Goal: Task Accomplishment & Management: Use online tool/utility

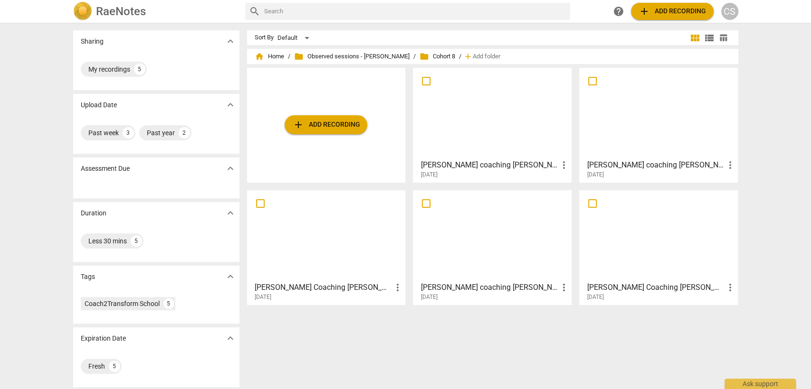
click at [301, 235] on div at bounding box center [326, 236] width 152 height 84
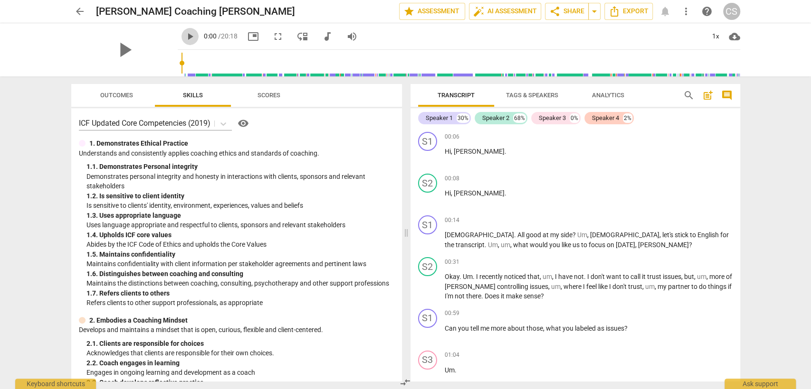
drag, startPoint x: 176, startPoint y: 35, endPoint x: 195, endPoint y: 52, distance: 25.2
click at [184, 36] on span "play_arrow" at bounding box center [189, 36] width 11 height 11
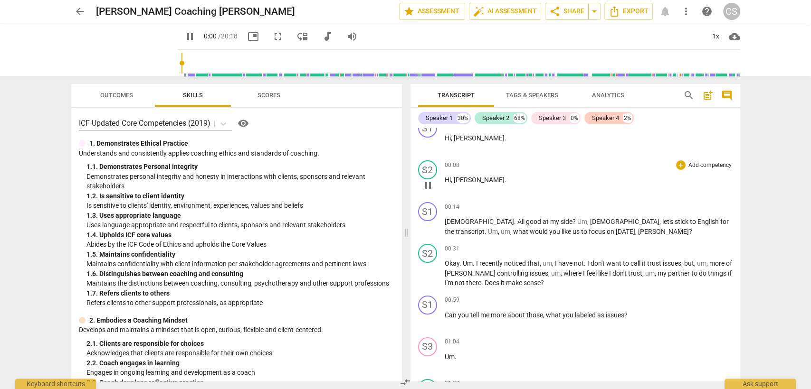
scroll to position [53, 0]
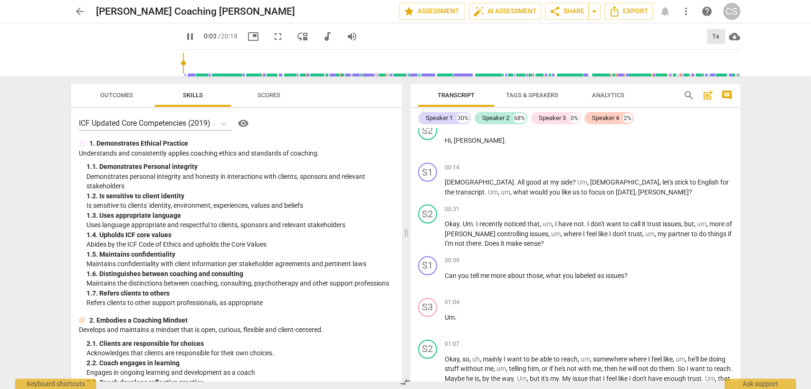
click at [718, 35] on div "1x" at bounding box center [716, 36] width 18 height 15
click at [723, 89] on li "1.5x" at bounding box center [722, 92] width 32 height 18
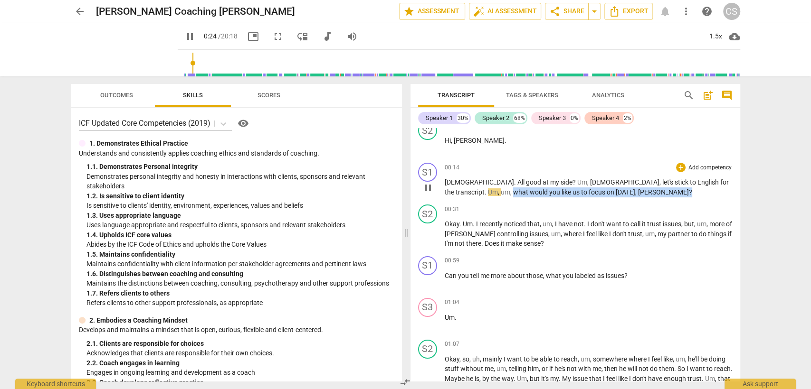
drag, startPoint x: 696, startPoint y: 180, endPoint x: 680, endPoint y: 196, distance: 23.2
click at [680, 195] on p "[DEMOGRAPHIC_DATA] . All good at my side ? Um , [DEMOGRAPHIC_DATA] , let's stic…" at bounding box center [589, 187] width 288 height 19
click at [676, 163] on div "S1 play_arrow pause 00:14 + Add competency keyboard_arrow_right [DEMOGRAPHIC_DA…" at bounding box center [575, 180] width 330 height 42
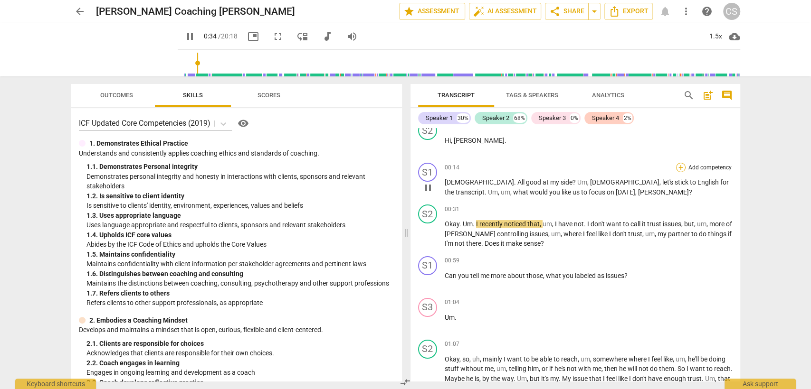
click at [679, 165] on div "+" at bounding box center [680, 167] width 9 height 9
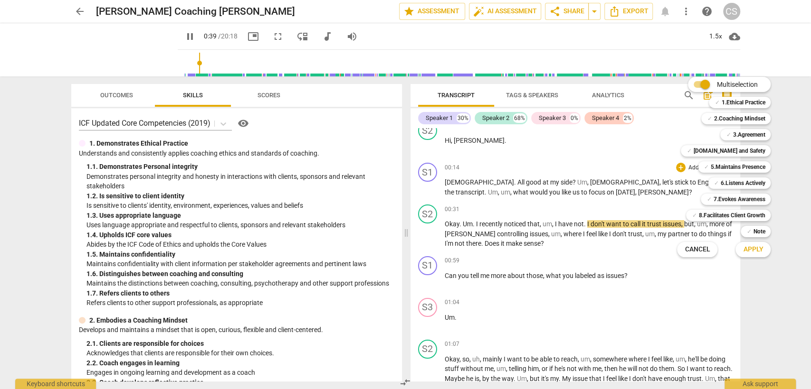
drag, startPoint x: 434, startPoint y: 181, endPoint x: 438, endPoint y: 187, distance: 7.8
click at [434, 182] on div at bounding box center [405, 194] width 811 height 389
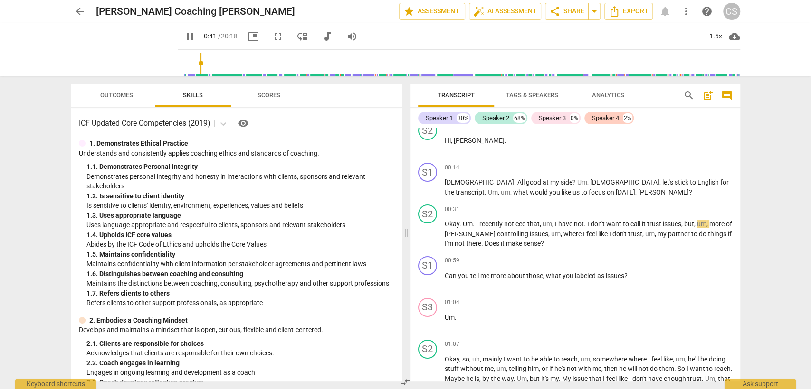
drag, startPoint x: 178, startPoint y: 32, endPoint x: 294, endPoint y: 67, distance: 121.2
click at [184, 35] on span "pause" at bounding box center [189, 36] width 11 height 11
type input "42"
drag, startPoint x: 698, startPoint y: 183, endPoint x: 709, endPoint y: 191, distance: 13.3
click at [709, 191] on p "[DEMOGRAPHIC_DATA] . All good at my side ? Um , [DEMOGRAPHIC_DATA] , let's stic…" at bounding box center [589, 187] width 288 height 19
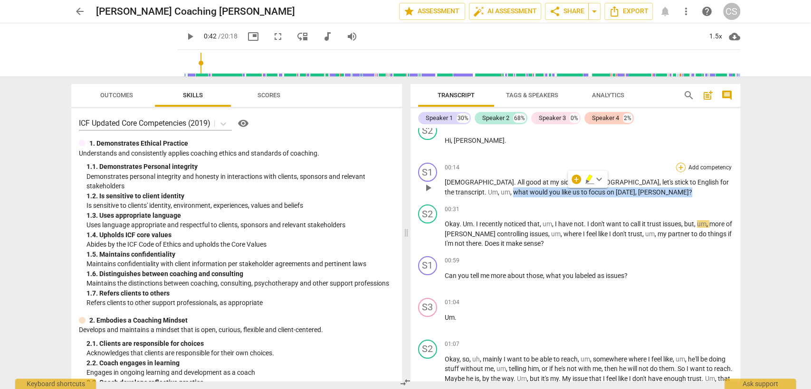
click at [679, 164] on div "+" at bounding box center [680, 167] width 9 height 9
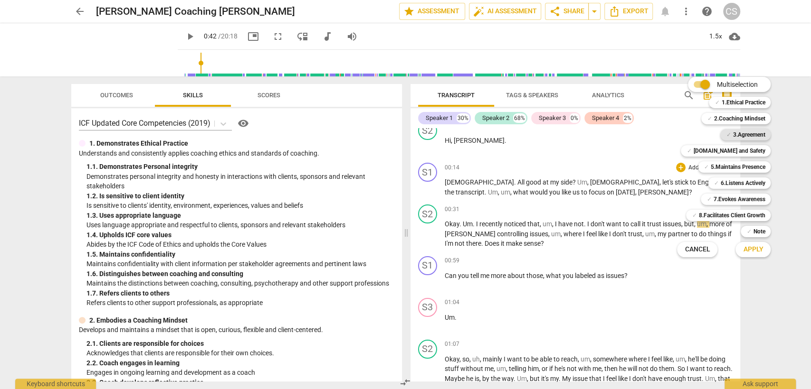
click at [745, 136] on b "3.Agreement" at bounding box center [748, 134] width 32 height 11
click at [757, 249] on span "Apply" at bounding box center [753, 249] width 20 height 9
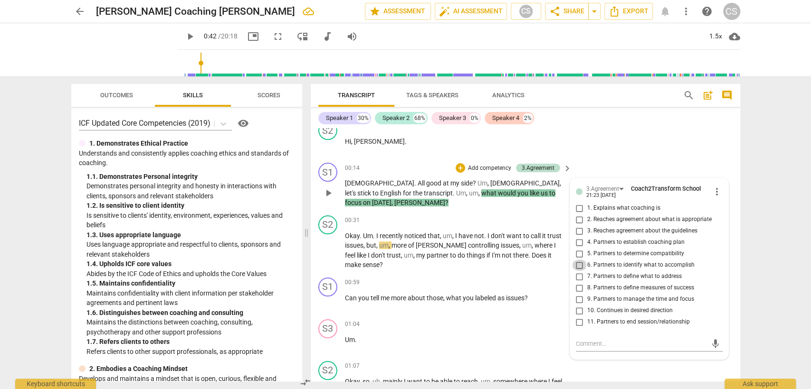
click at [577, 263] on input "6. Partners to identify what to accomplish" at bounding box center [579, 265] width 15 height 11
checkbox input "true"
click at [498, 262] on div "S2 play_arrow pause 00:31 + Add competency keyboard_arrow_right Okay . Um . I r…" at bounding box center [525, 243] width 429 height 62
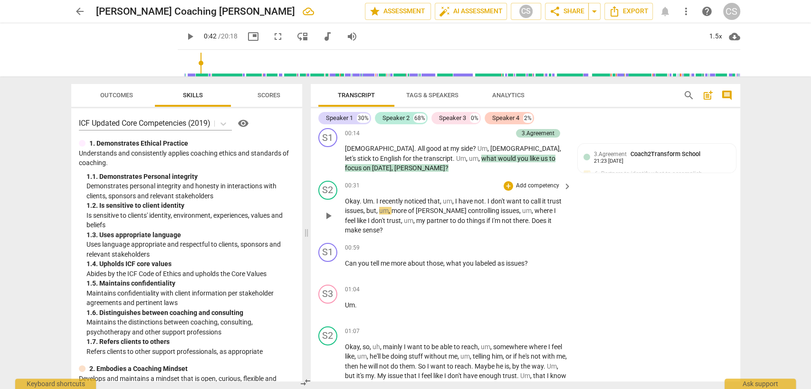
scroll to position [105, 0]
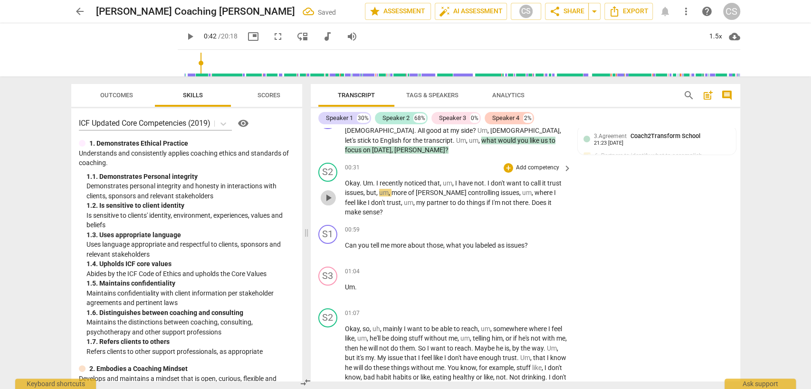
click at [329, 192] on span "play_arrow" at bounding box center [328, 197] width 11 height 11
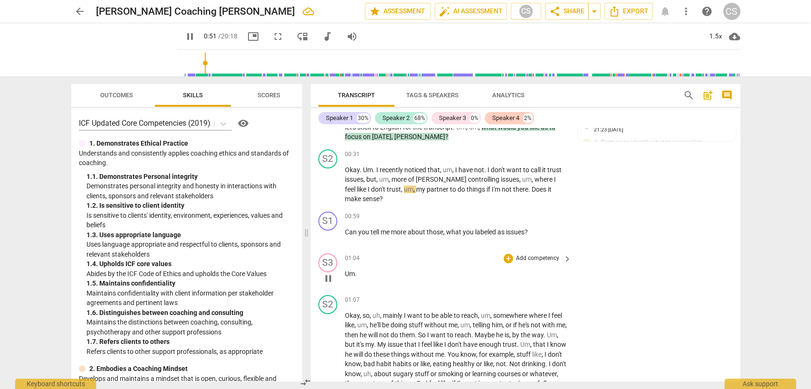
scroll to position [158, 0]
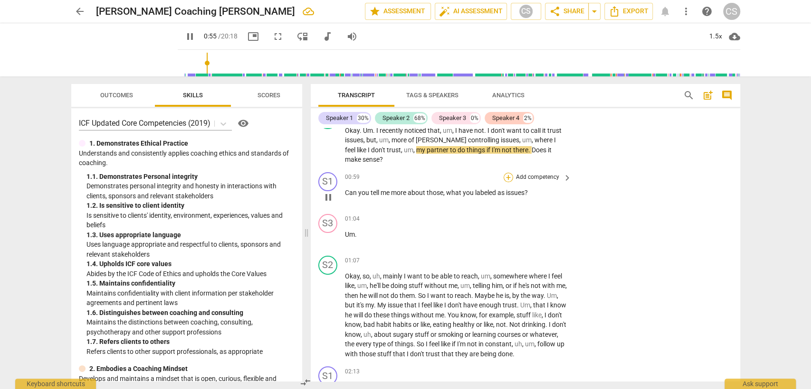
click at [506, 173] on div "+" at bounding box center [507, 177] width 9 height 9
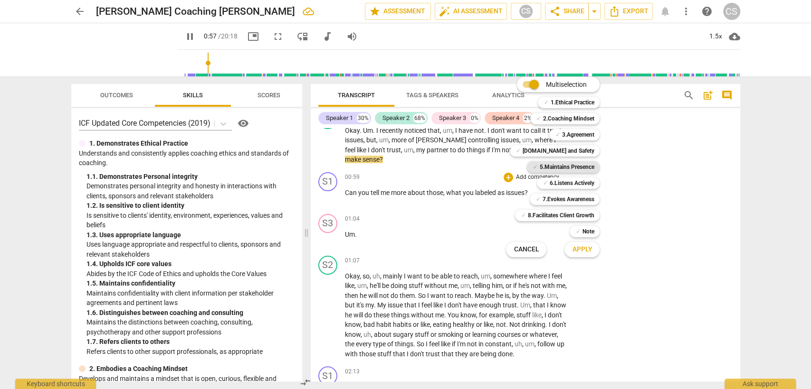
click at [574, 164] on b "5.Maintains Presence" at bounding box center [566, 166] width 55 height 11
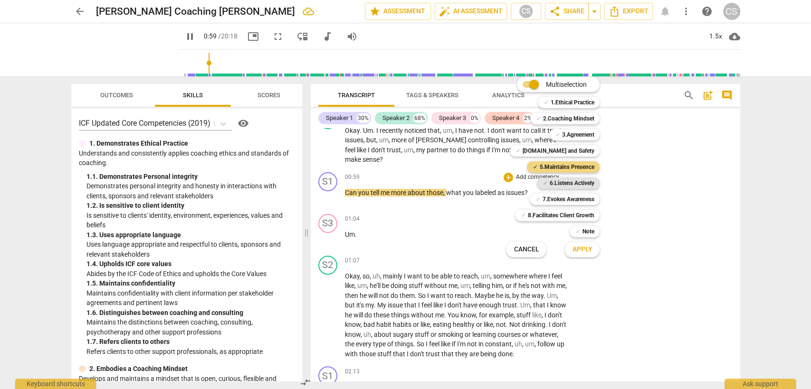
click at [570, 179] on b "6.Listens Actively" at bounding box center [571, 183] width 45 height 11
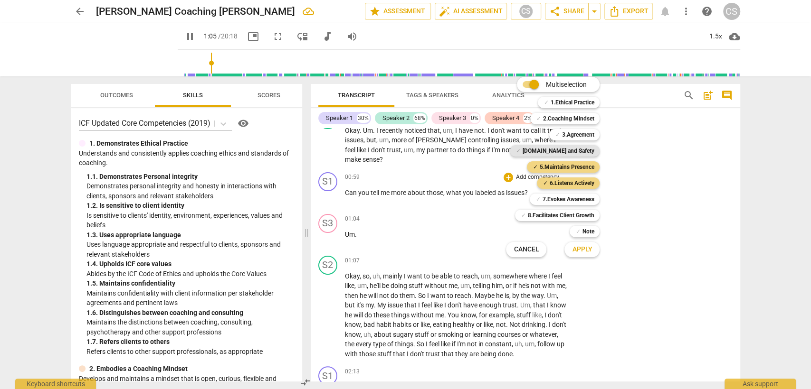
click at [580, 153] on b "[DOMAIN_NAME] and Safety" at bounding box center [558, 150] width 72 height 11
click at [588, 246] on span "Apply" at bounding box center [582, 249] width 20 height 9
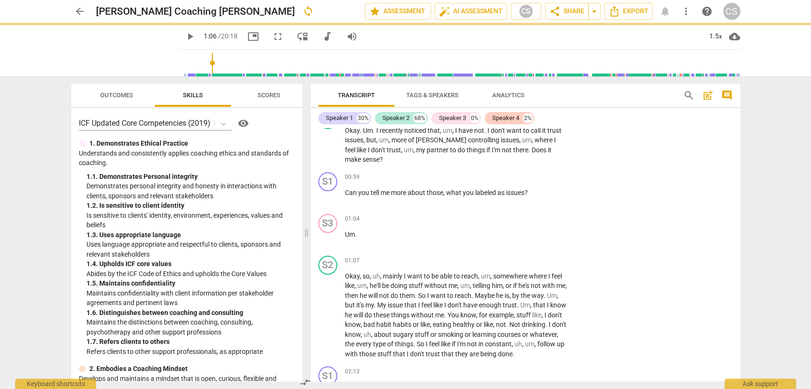
type input "67"
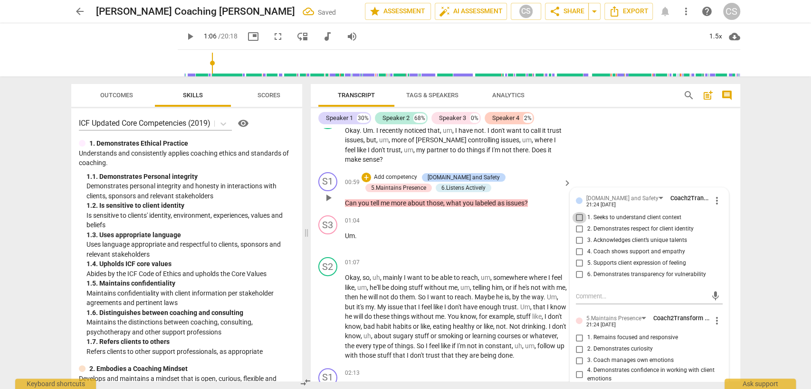
drag, startPoint x: 578, startPoint y: 206, endPoint x: 586, endPoint y: 224, distance: 19.8
click at [578, 212] on input "1. Seeks to understand client context" at bounding box center [579, 217] width 15 height 11
checkbox input "true"
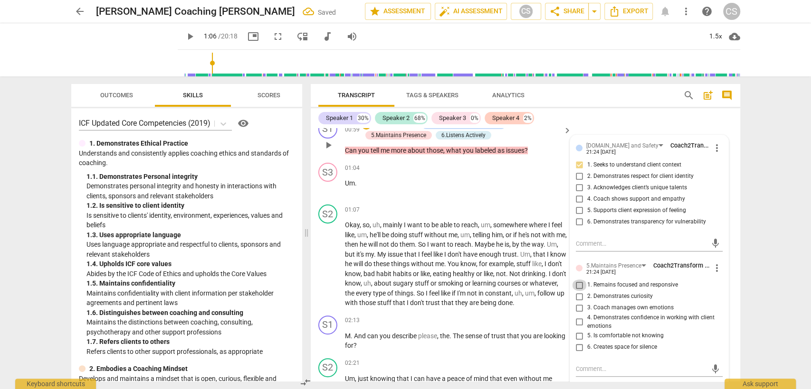
drag, startPoint x: 579, startPoint y: 274, endPoint x: 581, endPoint y: 289, distance: 15.3
click at [579, 280] on input "1. Remains focused and responsive" at bounding box center [579, 285] width 15 height 11
checkbox input "true"
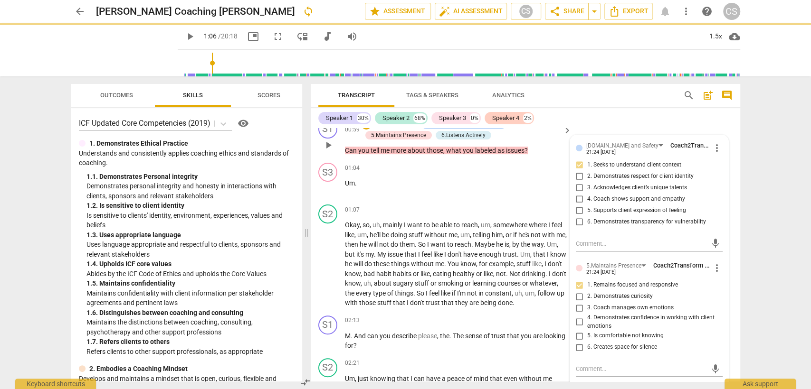
click at [578, 291] on input "2. Demonstrates curiosity" at bounding box center [579, 296] width 15 height 11
checkbox input "true"
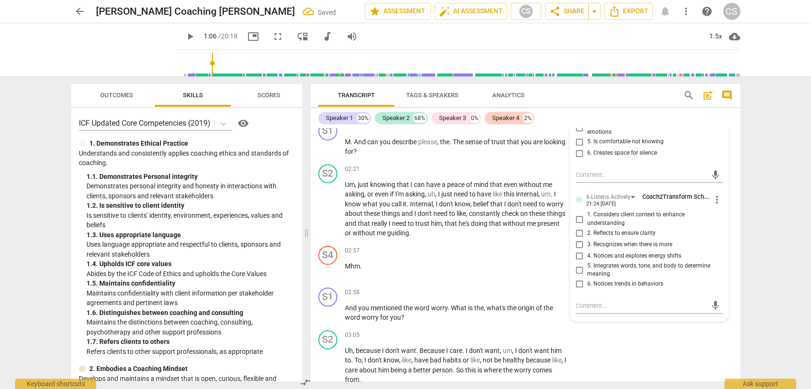
scroll to position [422, 0]
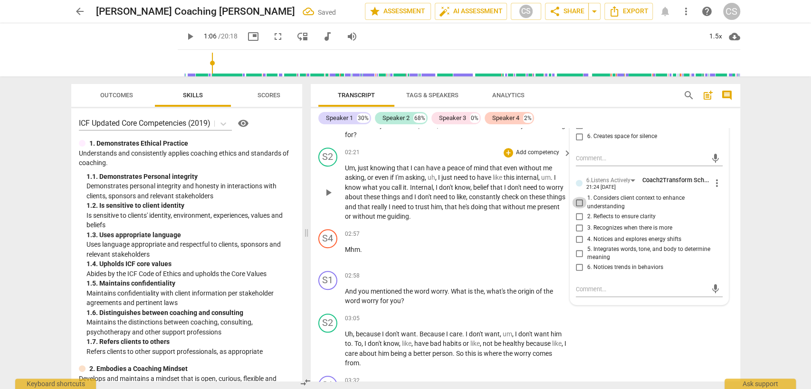
drag, startPoint x: 577, startPoint y: 191, endPoint x: 560, endPoint y: 204, distance: 20.3
click at [577, 197] on input "1. Considers client context to enhance understanding" at bounding box center [579, 202] width 15 height 11
checkbox input "true"
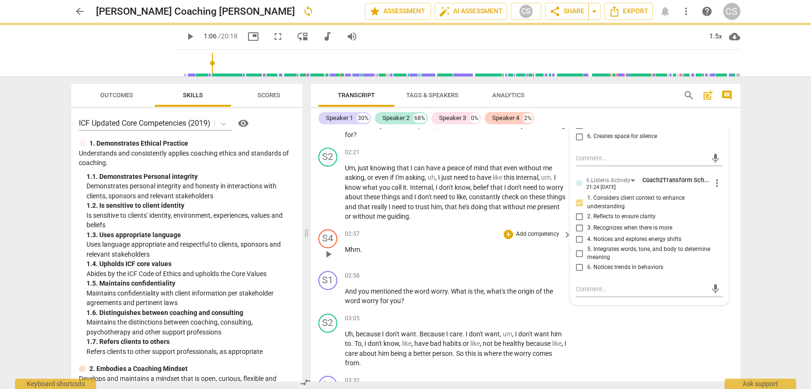
click at [437, 240] on div "02:57 + Add competency keyboard_arrow_right Mhm ." at bounding box center [459, 246] width 228 height 34
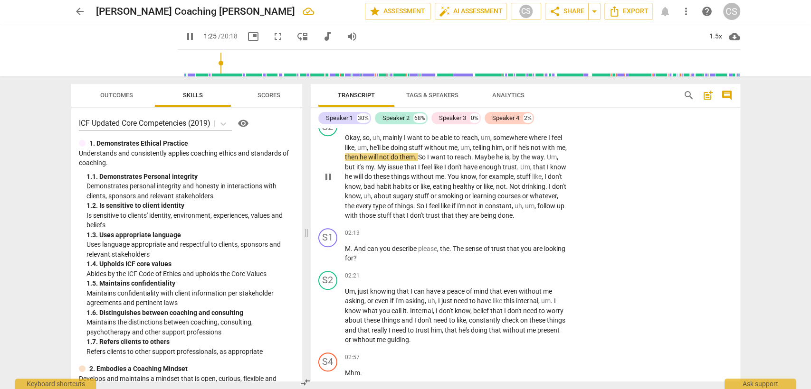
scroll to position [316, 0]
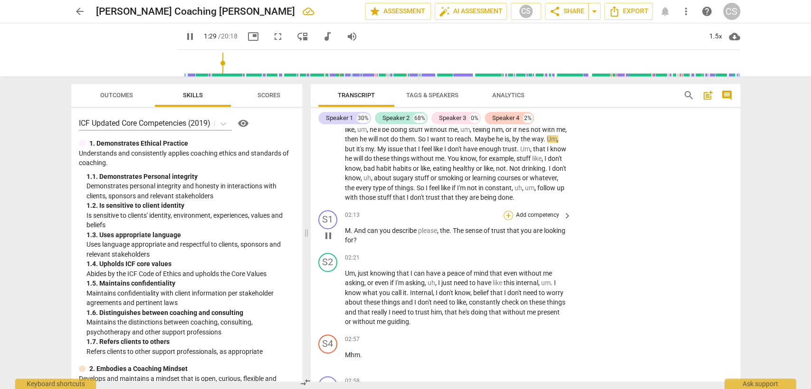
click at [507, 211] on div "+" at bounding box center [507, 215] width 9 height 9
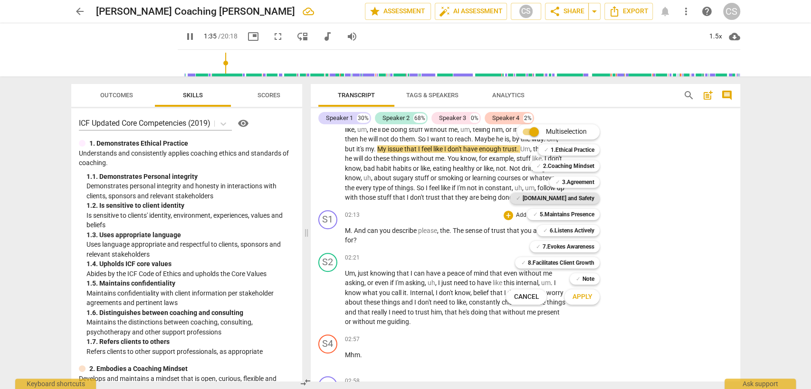
click at [571, 200] on b "[DOMAIN_NAME] and Safety" at bounding box center [558, 198] width 72 height 11
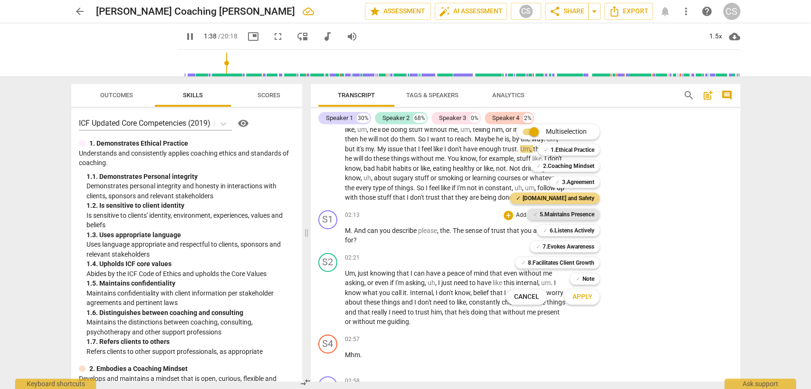
click at [569, 212] on b "5.Maintains Presence" at bounding box center [566, 214] width 55 height 11
click at [567, 229] on b "6.Listens Actively" at bounding box center [571, 230] width 45 height 11
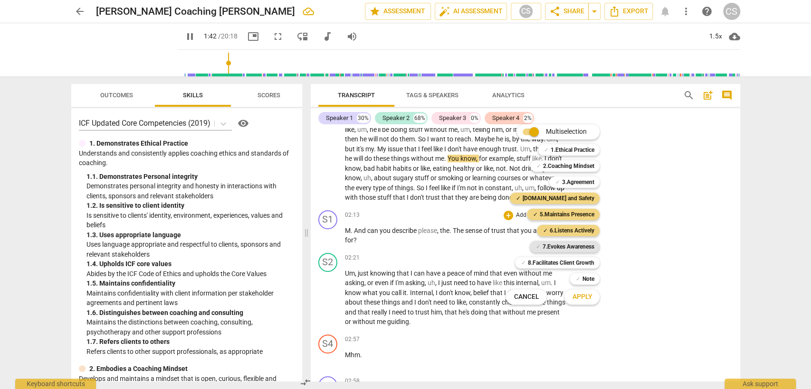
click at [569, 246] on b "7.Evokes Awareness" at bounding box center [568, 246] width 52 height 11
click at [584, 299] on span "Apply" at bounding box center [582, 297] width 20 height 9
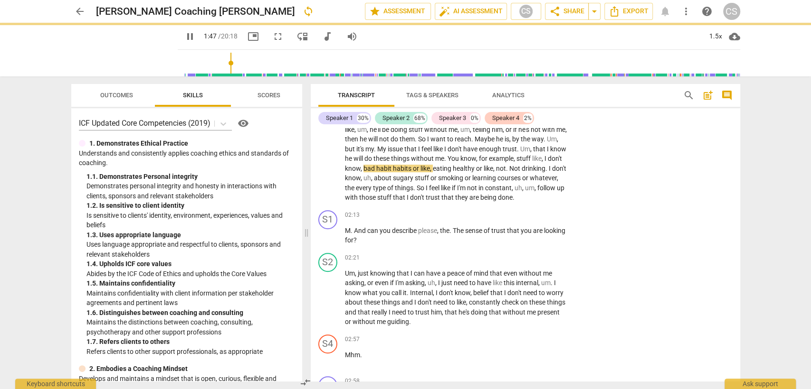
type input "108"
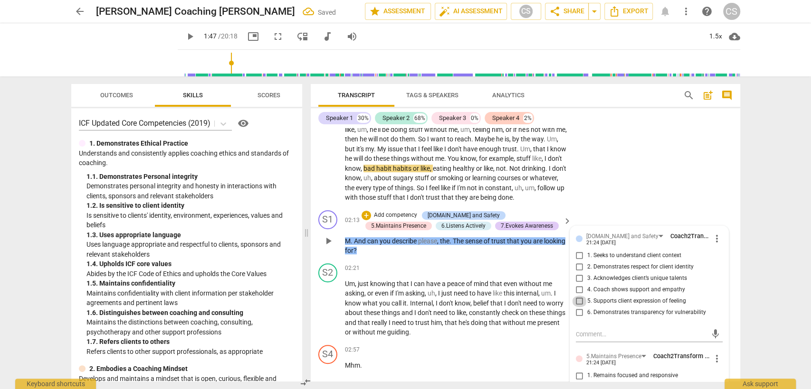
click at [580, 297] on input "5. Supports client expression of feeling" at bounding box center [579, 301] width 15 height 11
checkbox input "true"
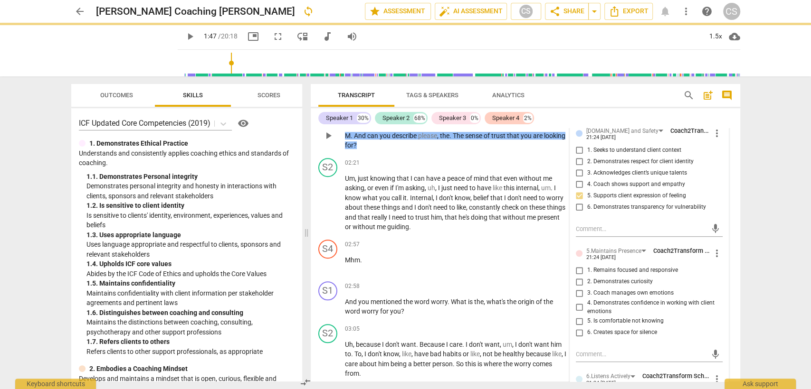
click at [575, 280] on input "2. Demonstrates curiosity" at bounding box center [579, 281] width 15 height 11
checkbox input "true"
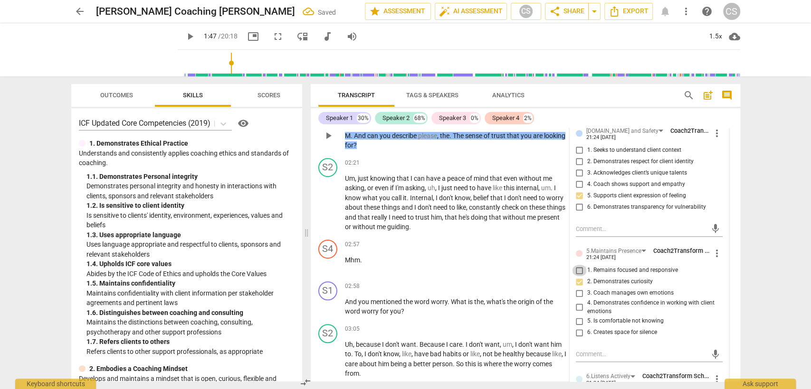
drag, startPoint x: 578, startPoint y: 269, endPoint x: 582, endPoint y: 278, distance: 10.0
click at [578, 269] on input "1. Remains focused and responsive" at bounding box center [579, 270] width 15 height 11
checkbox input "true"
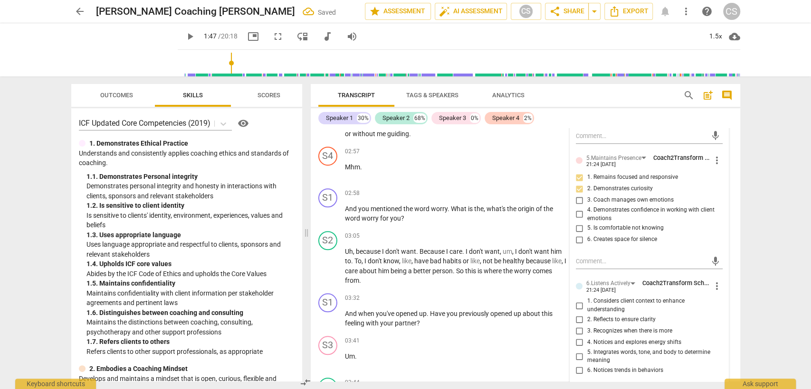
scroll to position [580, 0]
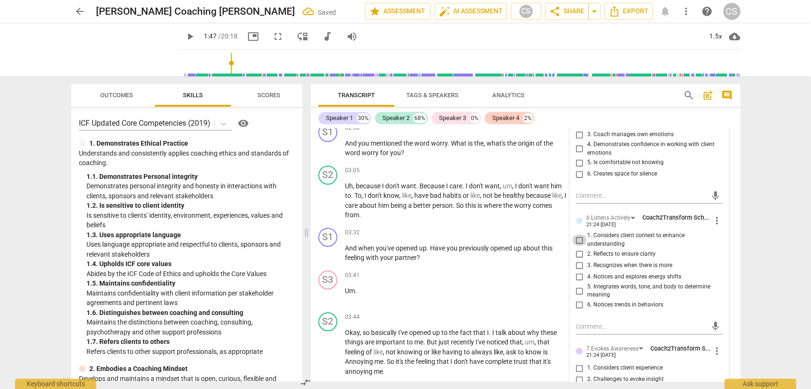
drag, startPoint x: 576, startPoint y: 237, endPoint x: 576, endPoint y: 266, distance: 29.0
click at [576, 238] on input "1. Considers client context to enhance understanding" at bounding box center [579, 240] width 15 height 11
checkbox input "true"
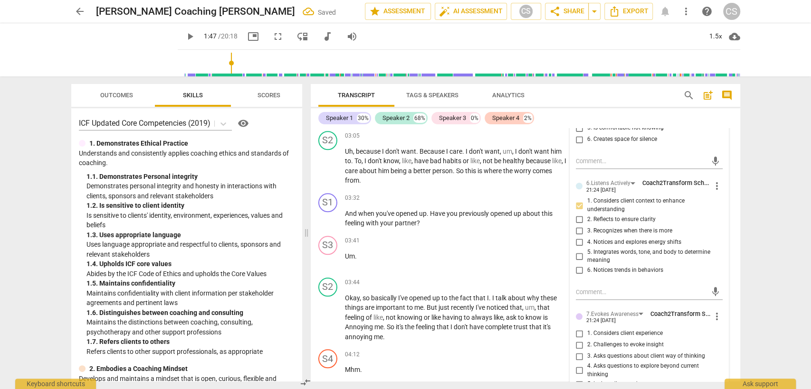
scroll to position [633, 0]
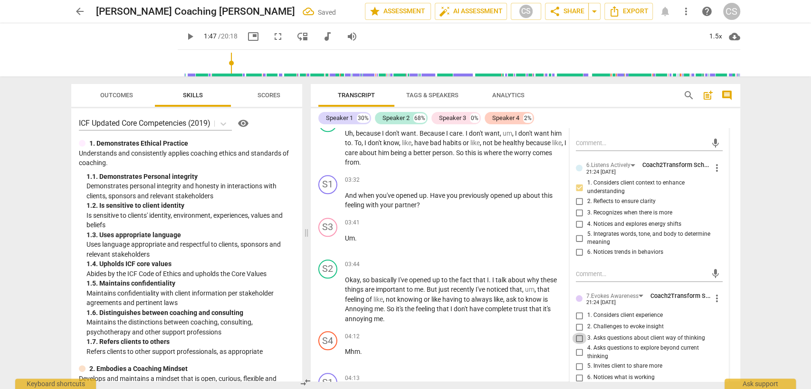
click at [579, 336] on input "3. Asks questions about client way of thinking" at bounding box center [579, 338] width 15 height 11
checkbox input "true"
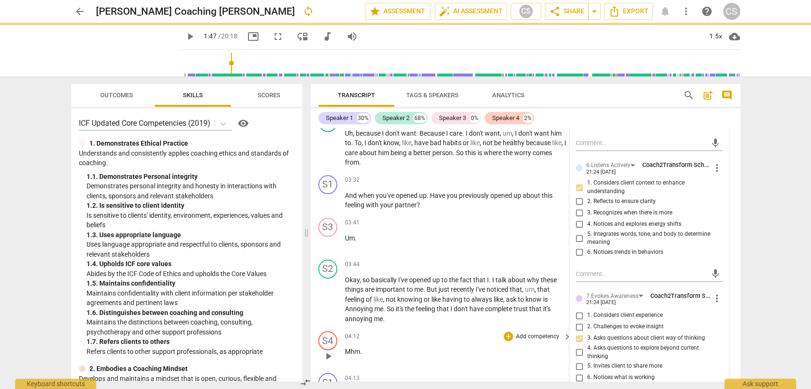
click at [498, 347] on p "Mhm ." at bounding box center [456, 352] width 222 height 10
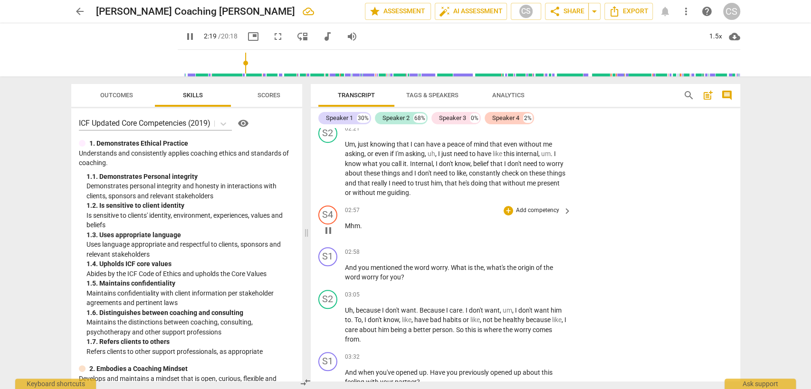
scroll to position [475, 0]
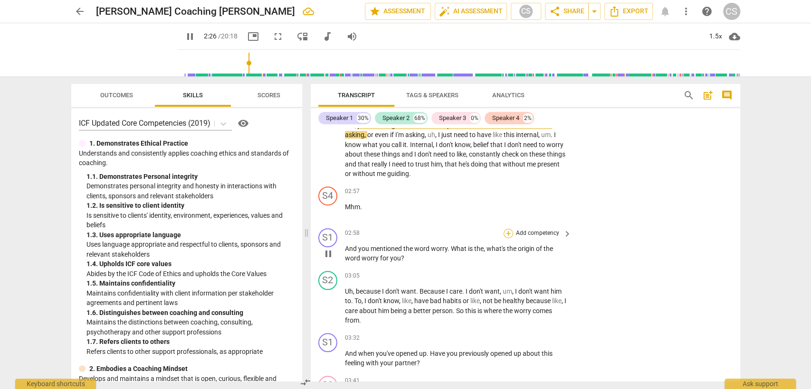
click at [507, 232] on div "+" at bounding box center [507, 233] width 9 height 9
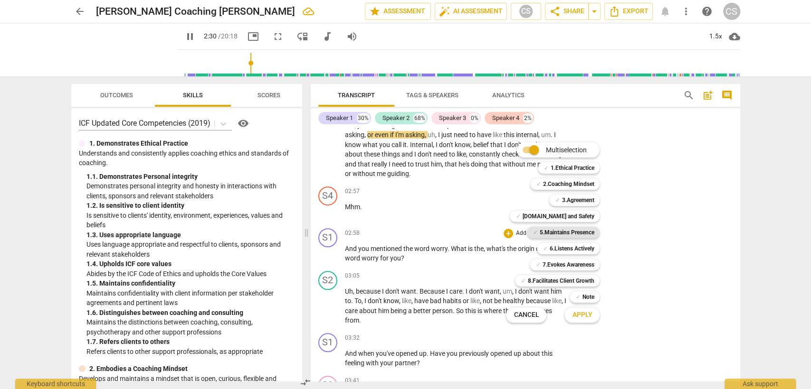
click at [571, 230] on b "5.Maintains Presence" at bounding box center [566, 232] width 55 height 11
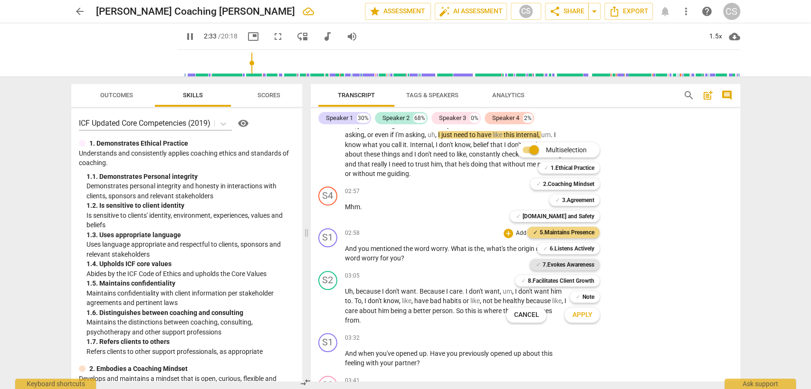
click at [562, 263] on b "7.Evokes Awareness" at bounding box center [568, 264] width 52 height 11
click at [561, 249] on b "6.Listens Actively" at bounding box center [571, 248] width 45 height 11
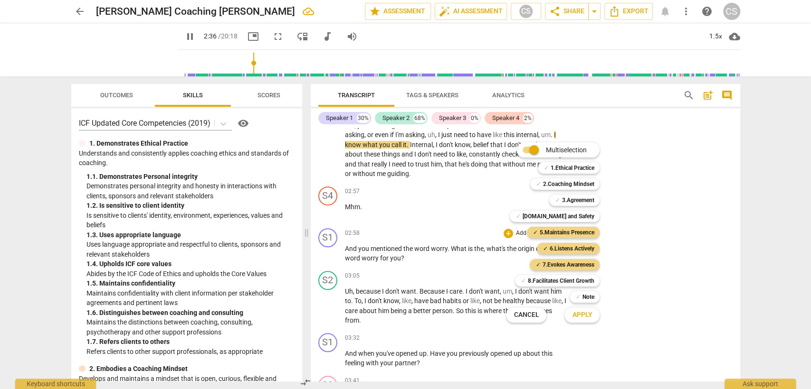
click at [583, 312] on span "Apply" at bounding box center [582, 315] width 20 height 9
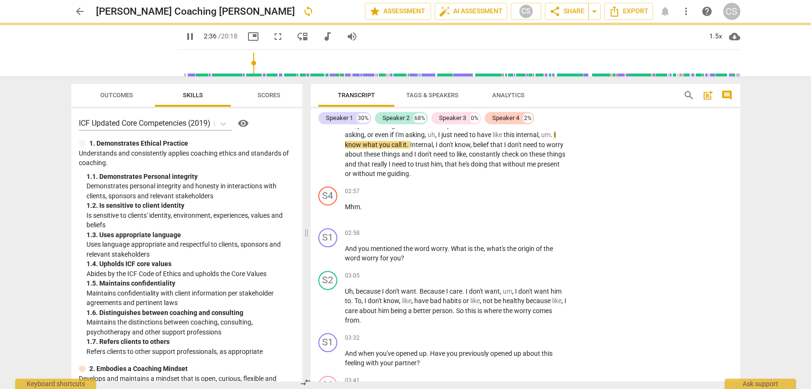
type input "157"
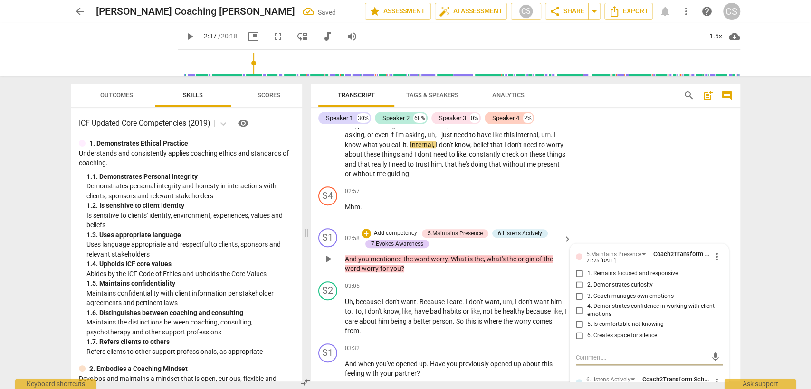
click at [579, 272] on input "1. Remains focused and responsive" at bounding box center [579, 273] width 15 height 11
checkbox input "true"
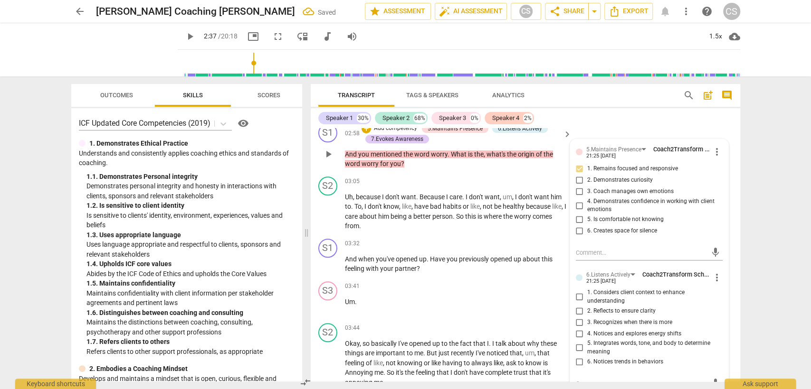
scroll to position [580, 0]
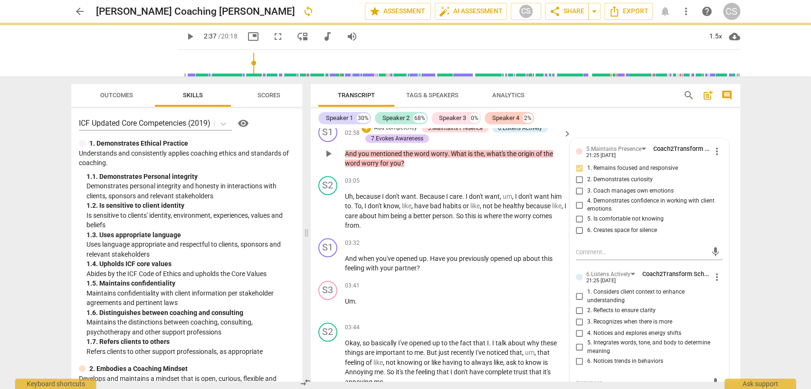
click at [576, 296] on input "1. Considers client context to enhance understanding" at bounding box center [579, 296] width 15 height 11
checkbox input "true"
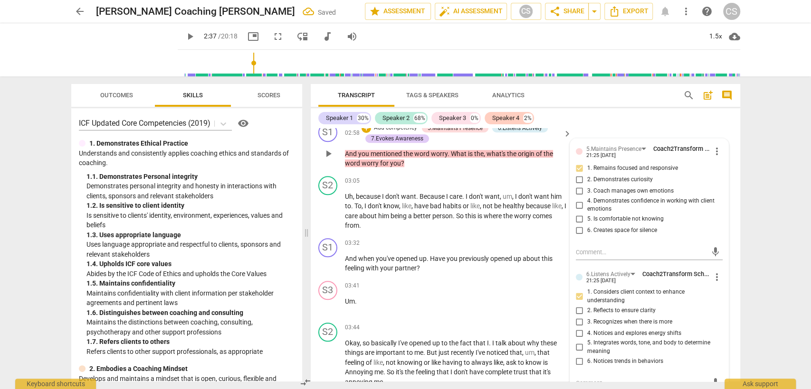
scroll to position [686, 0]
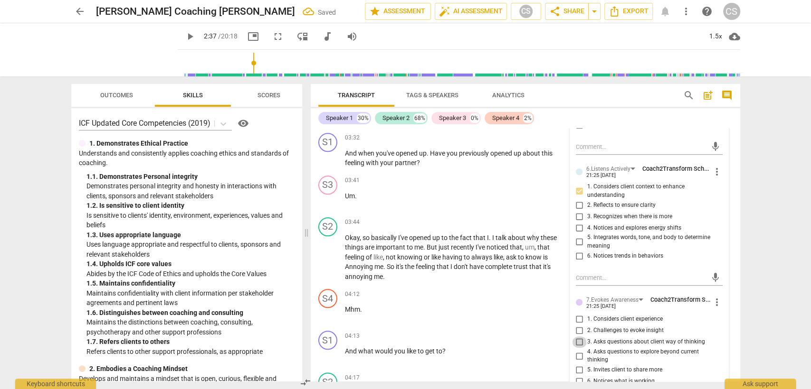
click at [578, 340] on input "3. Asks questions about client way of thinking" at bounding box center [579, 342] width 15 height 11
checkbox input "true"
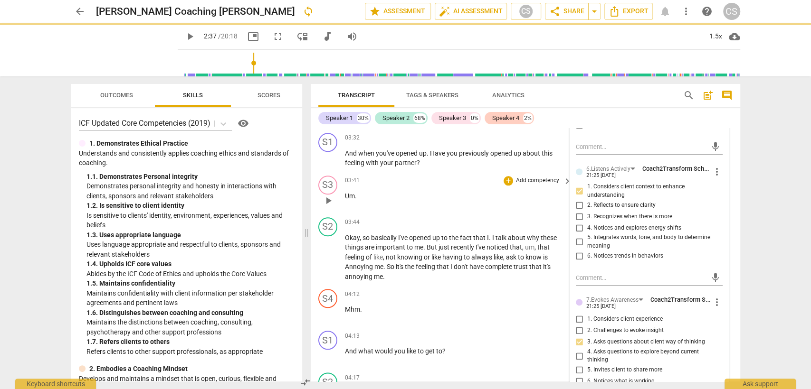
click at [408, 210] on div "S3 play_arrow pause 03:41 + Add competency keyboard_arrow_right Um ." at bounding box center [525, 193] width 429 height 42
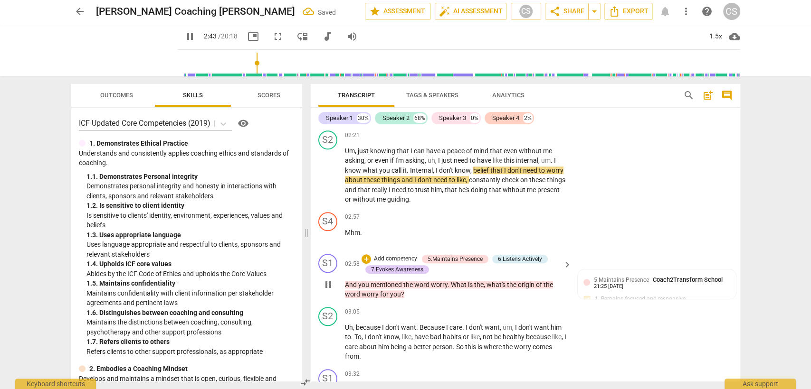
scroll to position [422, 0]
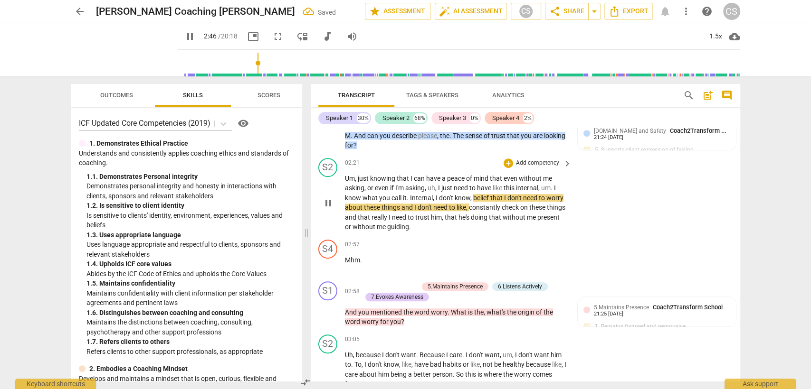
click at [328, 206] on span "pause" at bounding box center [328, 203] width 11 height 11
click at [325, 201] on span "play_arrow" at bounding box center [328, 203] width 11 height 11
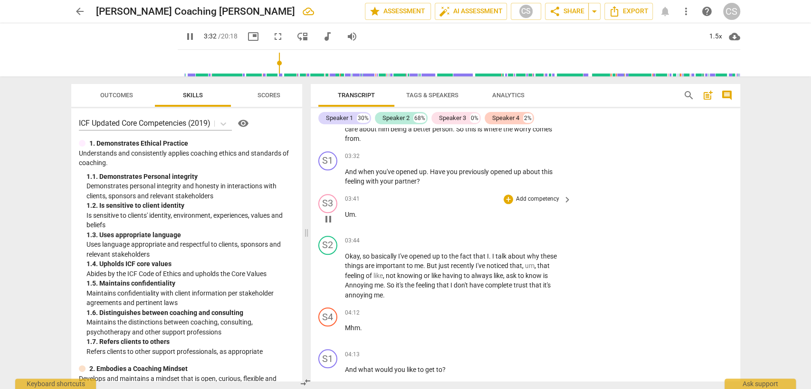
scroll to position [686, 0]
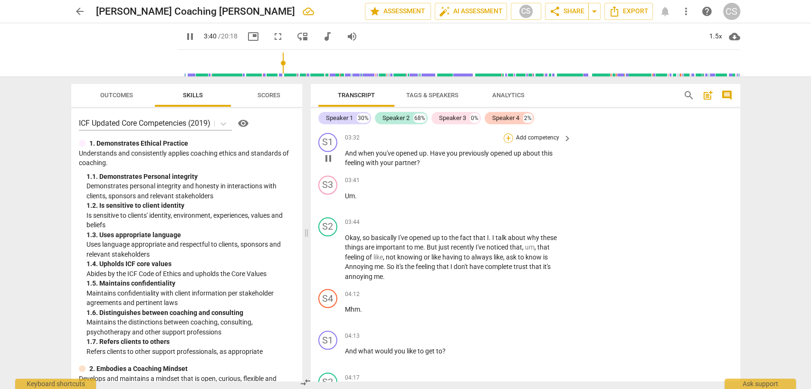
click at [506, 135] on div "+" at bounding box center [507, 137] width 9 height 9
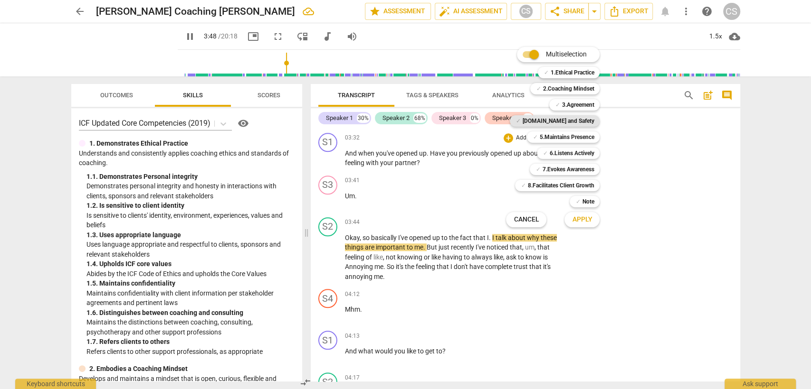
click at [560, 123] on b "[DOMAIN_NAME] and Safety" at bounding box center [558, 120] width 72 height 11
click at [575, 215] on span "Apply" at bounding box center [582, 219] width 20 height 9
type input "231"
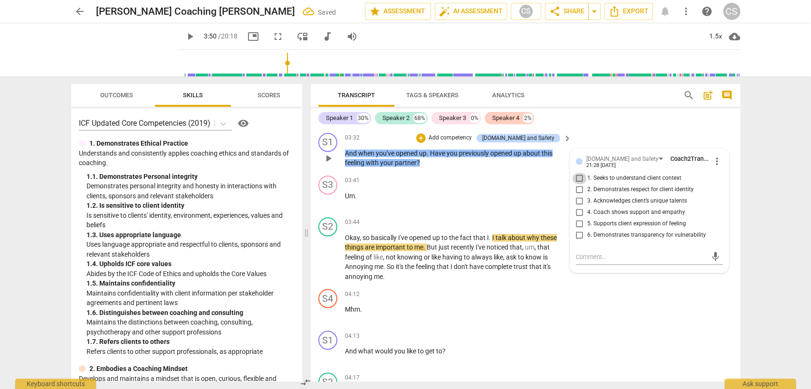
click at [577, 174] on input "1. Seeks to understand client context" at bounding box center [579, 178] width 15 height 11
checkbox input "true"
click at [578, 257] on textarea at bounding box center [642, 257] width 132 height 9
type textarea "C"
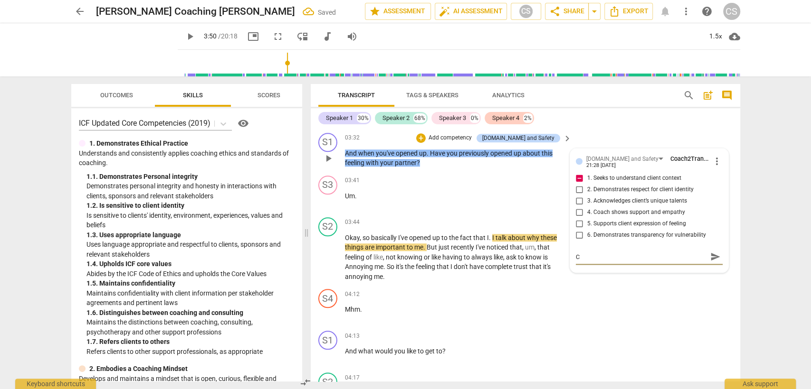
type textarea "C"
type textarea "Cl"
type textarea "Clo"
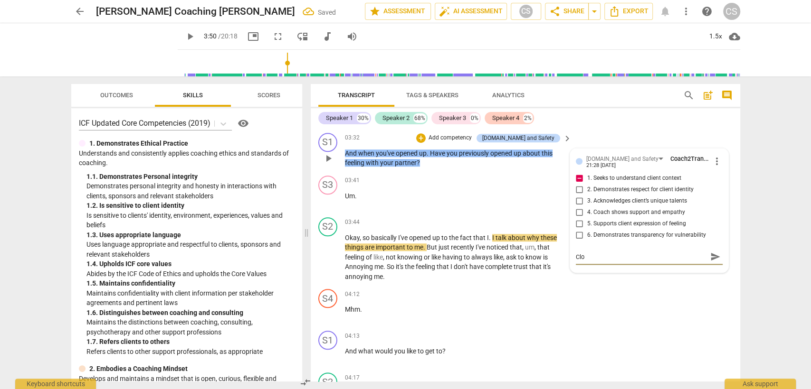
type textarea "Clos"
type textarea "Close"
type textarea "Closed"
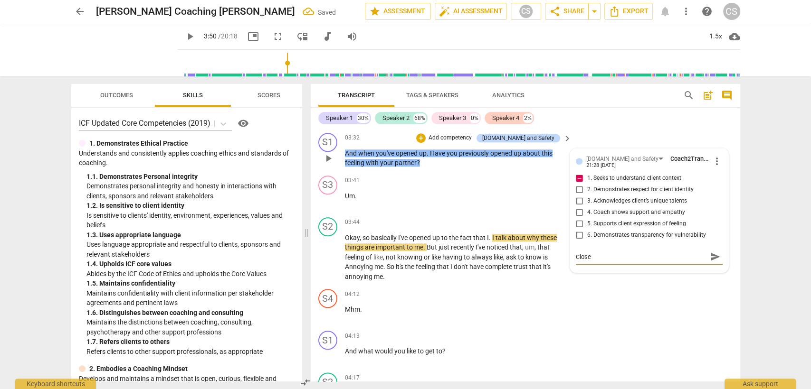
type textarea "Closed"
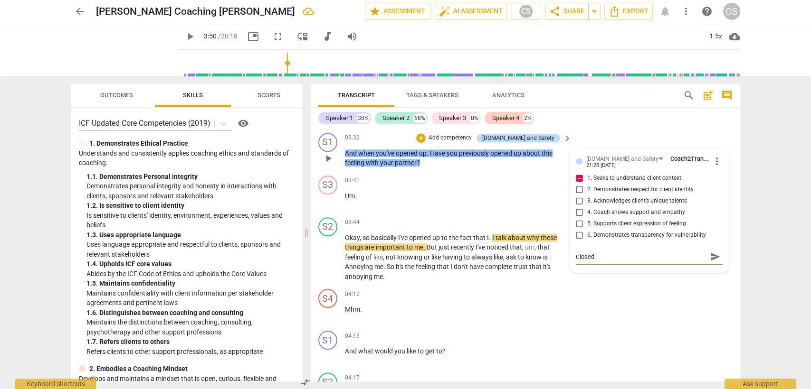
click at [711, 259] on span "send" at bounding box center [715, 257] width 10 height 10
click at [410, 295] on div "04:12 + Add competency keyboard_arrow_right" at bounding box center [459, 294] width 228 height 10
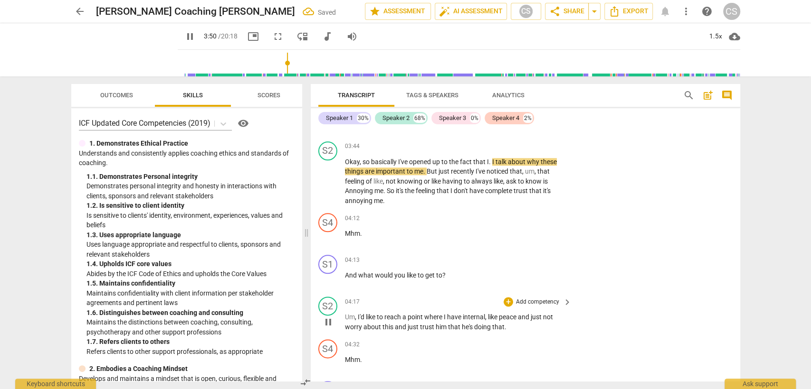
scroll to position [791, 0]
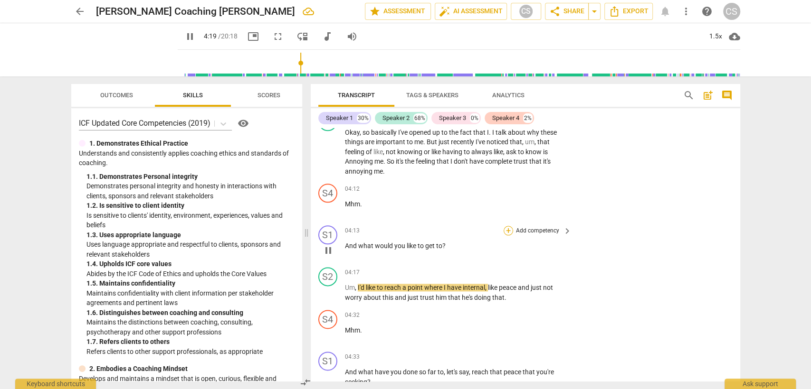
click at [505, 226] on div "+" at bounding box center [507, 230] width 9 height 9
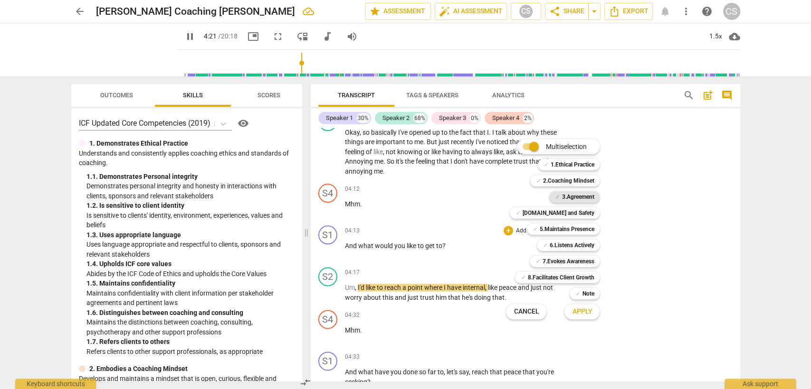
click at [565, 194] on b "3.Agreement" at bounding box center [577, 196] width 32 height 11
click at [586, 311] on span "Apply" at bounding box center [582, 311] width 20 height 9
type input "263"
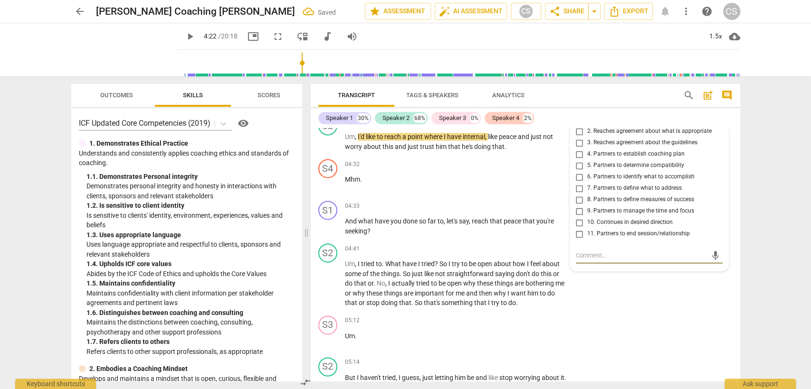
scroll to position [889, 0]
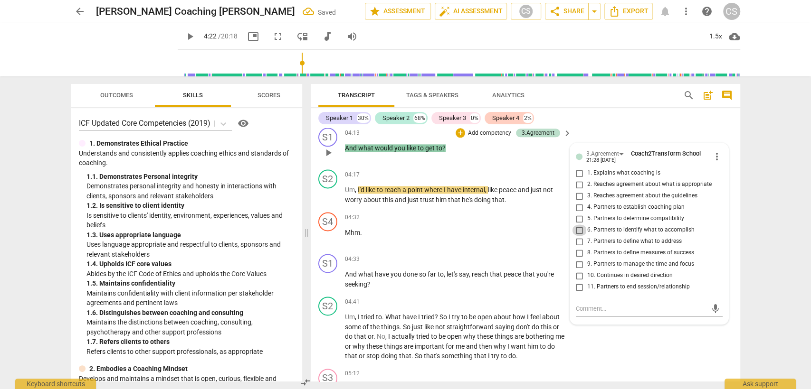
click at [580, 227] on input "6. Partners to identify what to accomplish" at bounding box center [579, 230] width 15 height 11
checkbox input "true"
click at [503, 238] on div "04:32 + Add competency keyboard_arrow_right Mhm ." at bounding box center [459, 229] width 228 height 34
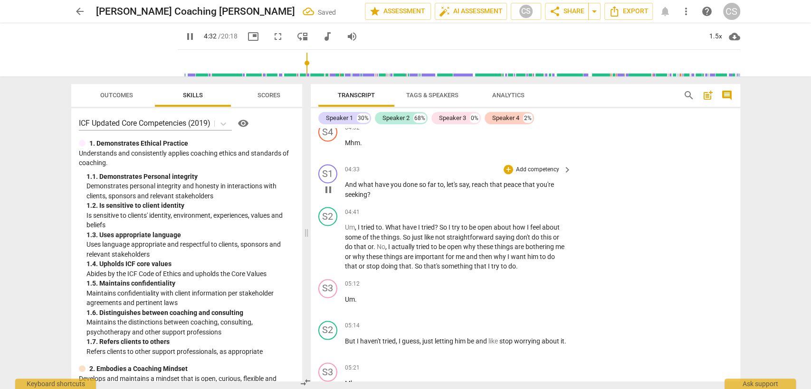
scroll to position [995, 0]
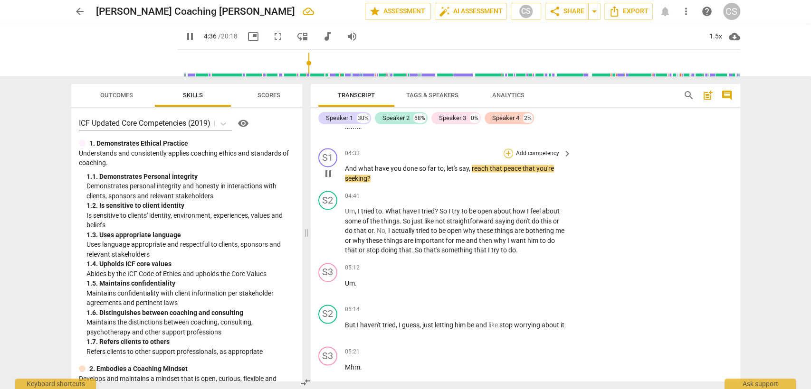
click at [507, 153] on div "+" at bounding box center [507, 153] width 9 height 9
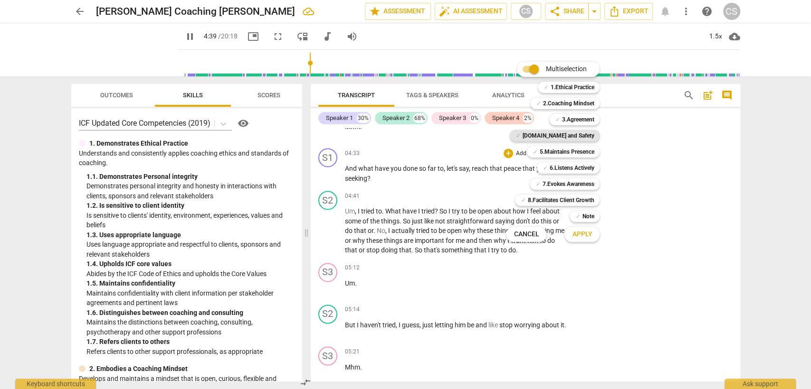
click at [573, 136] on b "[DOMAIN_NAME] and Safety" at bounding box center [558, 135] width 72 height 11
click at [570, 236] on button "Apply" at bounding box center [581, 234] width 35 height 17
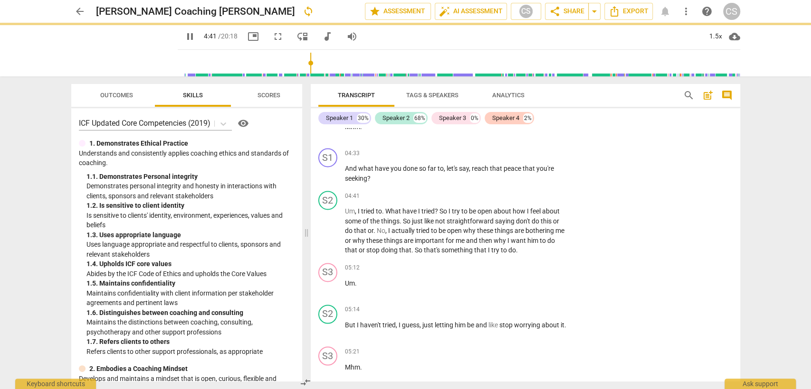
type input "282"
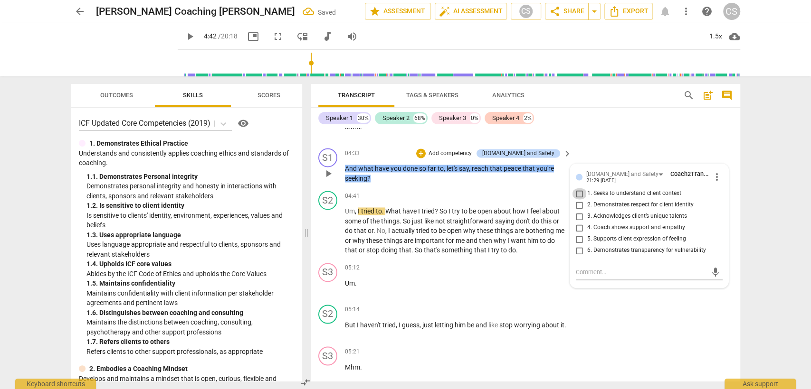
click at [575, 193] on input "1. Seeks to understand client context" at bounding box center [579, 193] width 15 height 11
checkbox input "true"
click at [445, 196] on div "04:41 + Add competency keyboard_arrow_right" at bounding box center [459, 196] width 228 height 10
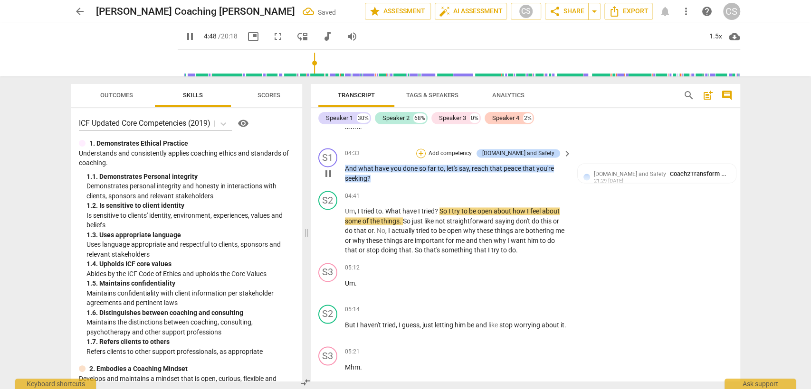
click at [426, 152] on div "+" at bounding box center [420, 153] width 9 height 9
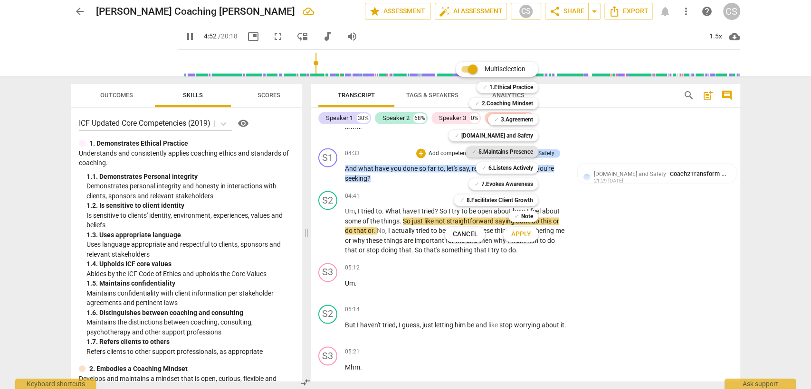
click at [502, 153] on b "5.Maintains Presence" at bounding box center [505, 151] width 55 height 11
click at [502, 166] on b "6.Listens Actively" at bounding box center [510, 167] width 45 height 11
click at [521, 240] on button "Apply" at bounding box center [520, 234] width 35 height 17
type input "298"
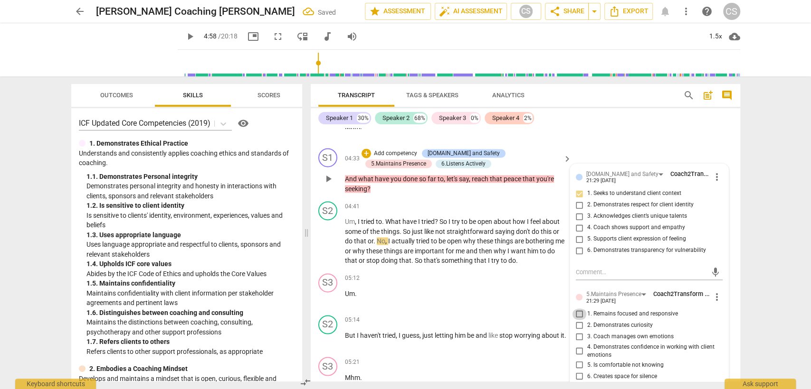
click at [581, 309] on input "1. Remains focused and responsive" at bounding box center [579, 314] width 15 height 11
checkbox input "true"
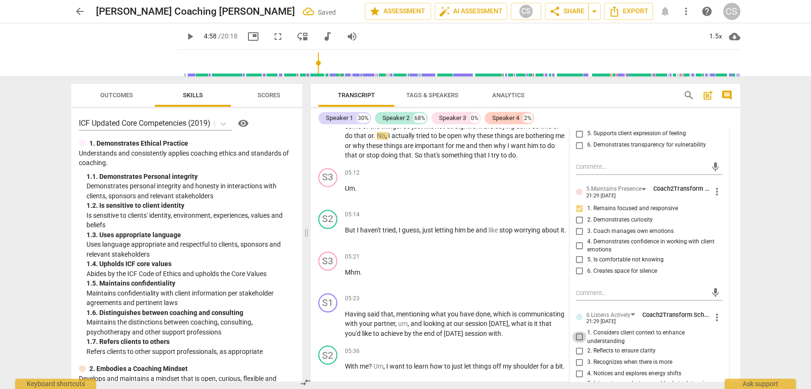
click at [579, 333] on input "1. Considers client context to enhance understanding" at bounding box center [579, 337] width 15 height 11
checkbox input "true"
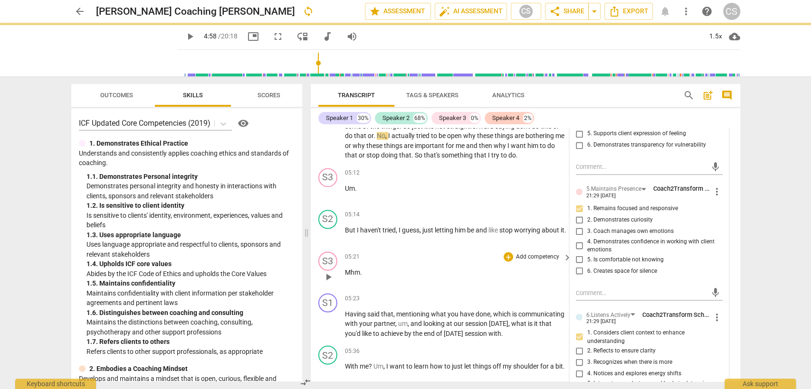
click at [471, 262] on div "05:21 + Add competency keyboard_arrow_right Mhm ." at bounding box center [459, 269] width 228 height 34
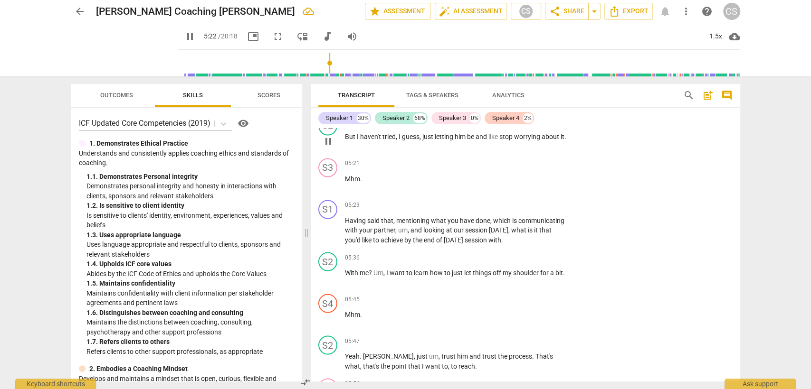
scroll to position [1206, 0]
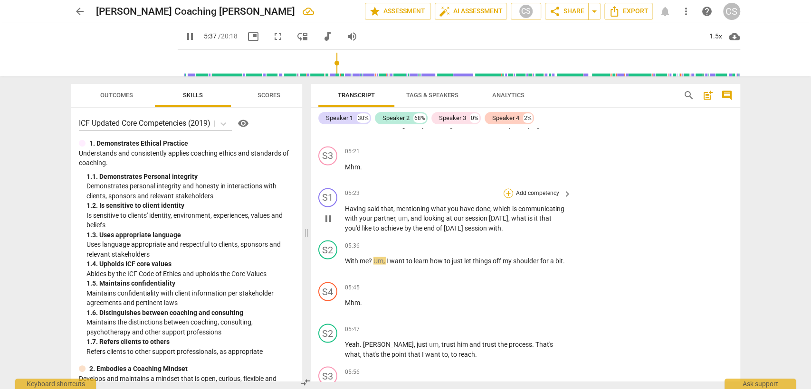
click at [506, 190] on div "+" at bounding box center [507, 193] width 9 height 9
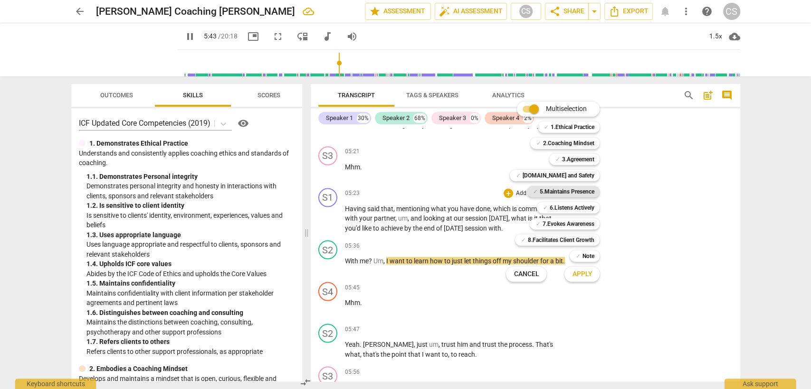
click at [562, 197] on b "5.Maintains Presence" at bounding box center [566, 191] width 55 height 11
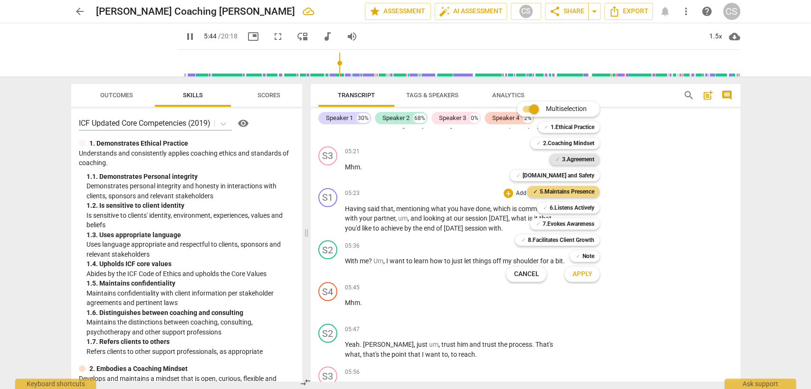
click at [573, 159] on b "3.Agreement" at bounding box center [577, 159] width 32 height 11
click at [581, 273] on span "Apply" at bounding box center [582, 274] width 20 height 9
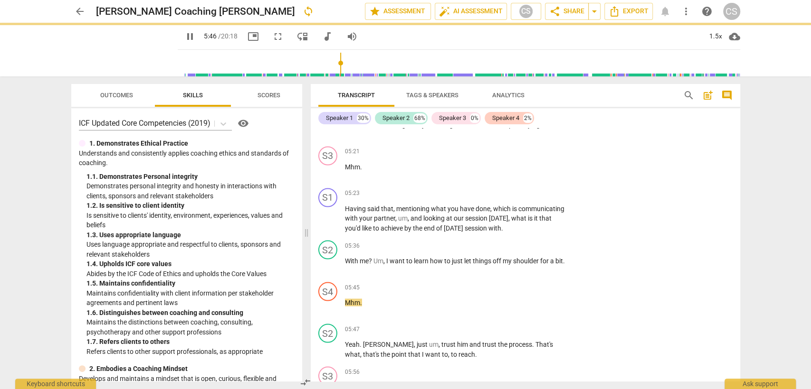
type input "347"
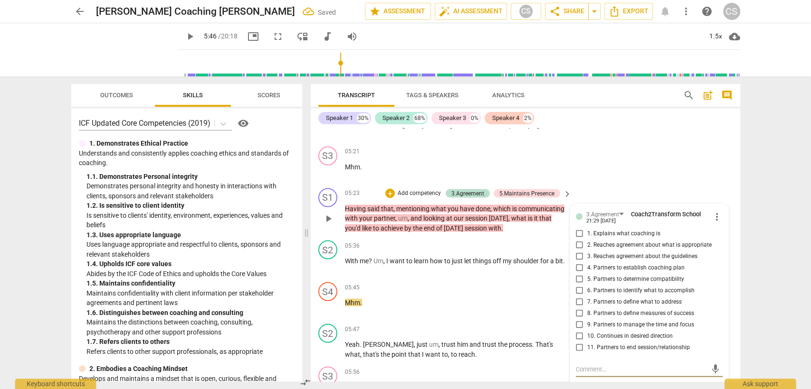
click at [579, 312] on input "8. Partners to define measures of success" at bounding box center [579, 313] width 15 height 11
checkbox input "true"
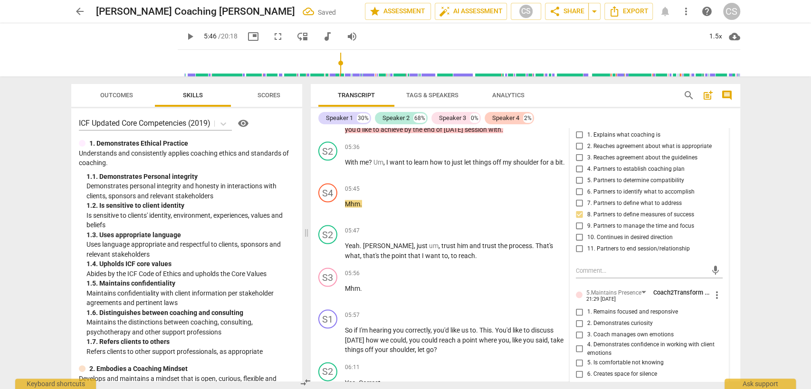
scroll to position [1311, 0]
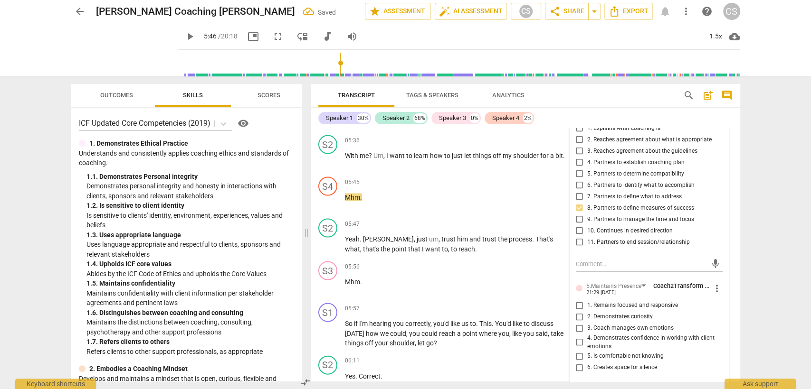
click at [578, 304] on input "1. Remains focused and responsive" at bounding box center [579, 305] width 15 height 11
checkbox input "true"
click at [442, 215] on div "S2 play_arrow pause 05:47 + Add competency keyboard_arrow_right Yeah . [PERSON_…" at bounding box center [525, 236] width 429 height 43
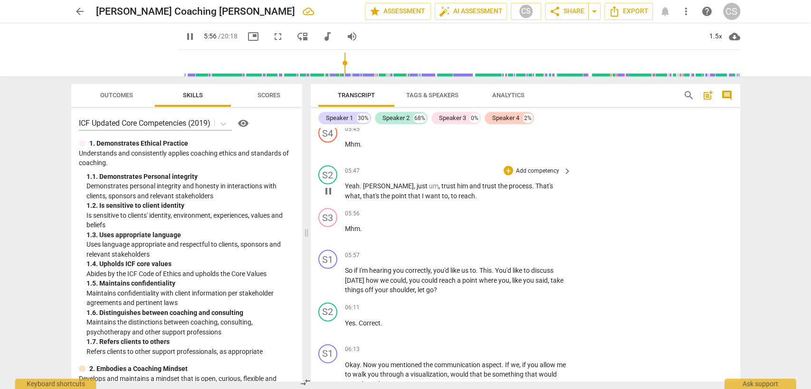
scroll to position [1417, 0]
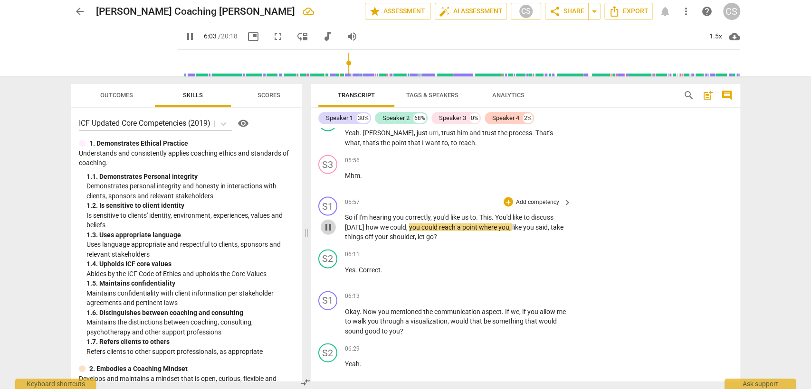
click at [325, 229] on span "pause" at bounding box center [328, 227] width 11 height 11
type input "364"
click at [508, 200] on div "+" at bounding box center [507, 202] width 9 height 9
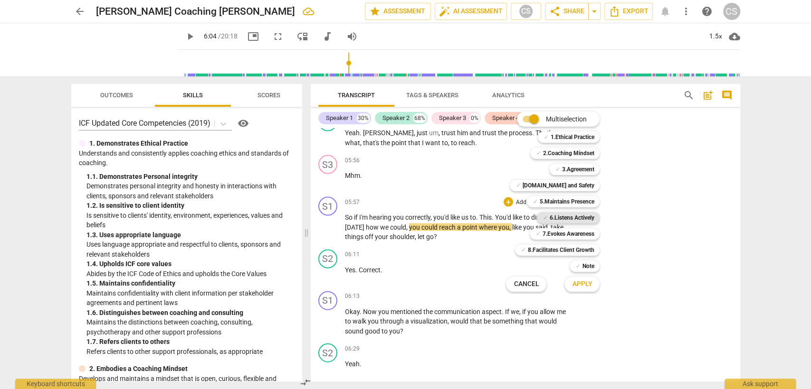
click at [562, 220] on b "6.Listens Actively" at bounding box center [571, 217] width 45 height 11
click at [581, 282] on span "Apply" at bounding box center [582, 284] width 20 height 9
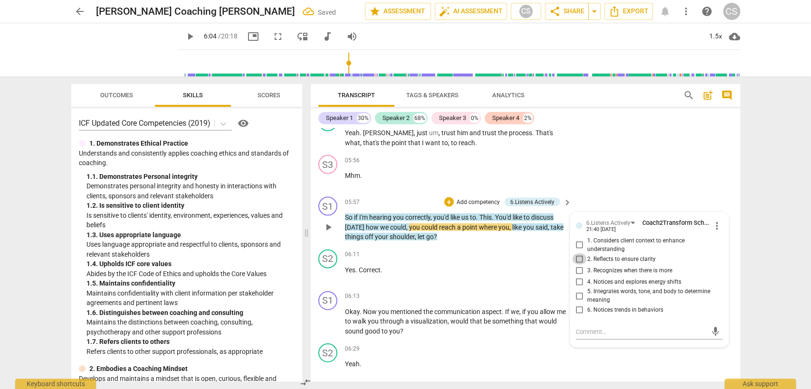
click at [579, 258] on input "2. Reflects to ensure clarity" at bounding box center [579, 259] width 15 height 11
checkbox input "true"
click at [456, 279] on div "06:11 + Add competency keyboard_arrow_right Yes . [GEOGRAPHIC_DATA] ." at bounding box center [459, 267] width 228 height 34
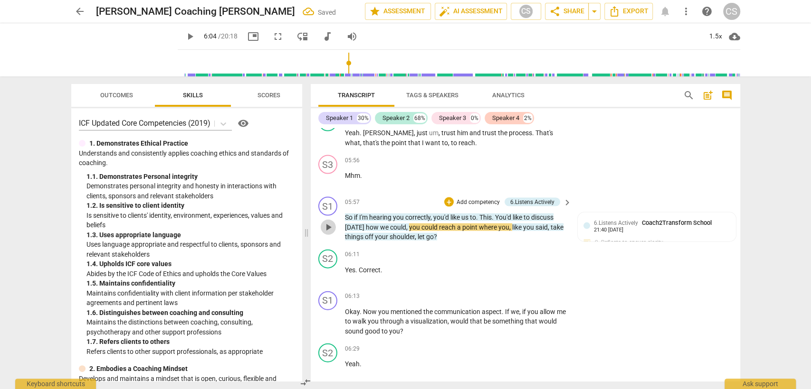
click at [326, 223] on span "play_arrow" at bounding box center [328, 227] width 11 height 11
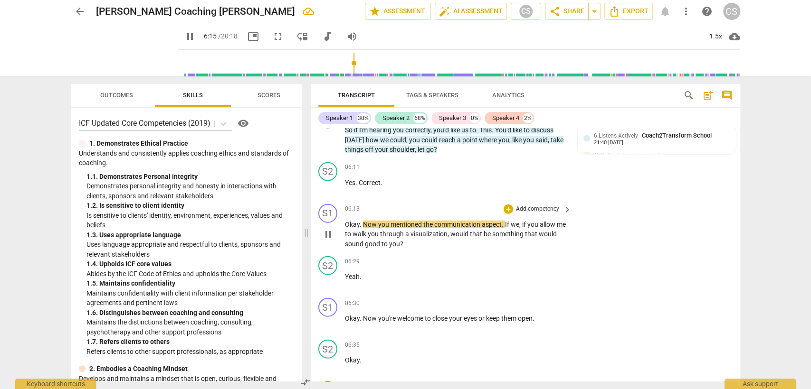
scroll to position [1523, 0]
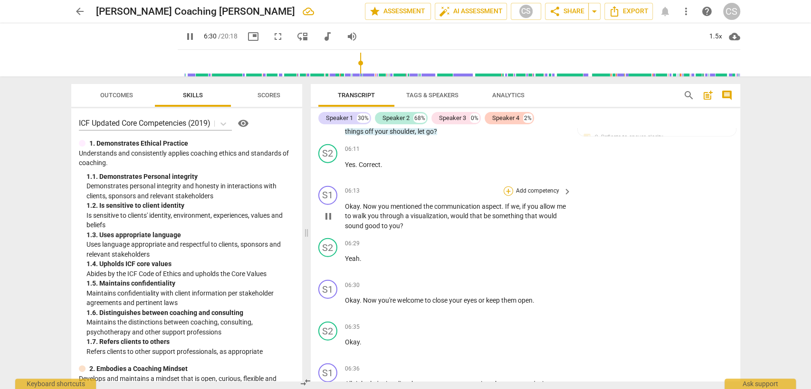
click at [504, 188] on div "+" at bounding box center [507, 191] width 9 height 9
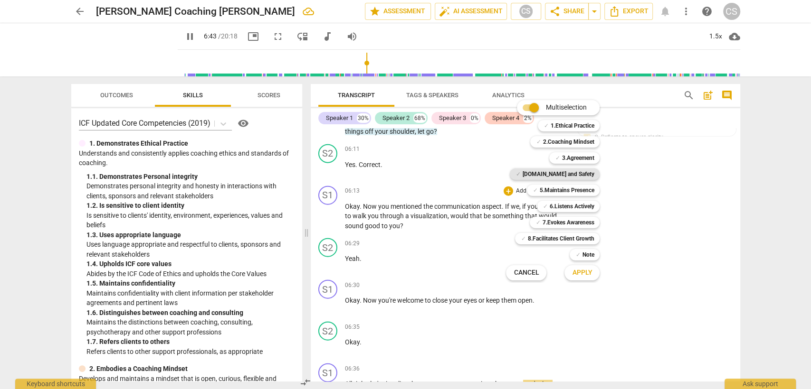
click at [577, 172] on b "[DOMAIN_NAME] and Safety" at bounding box center [558, 174] width 72 height 11
click at [581, 274] on span "Apply" at bounding box center [582, 272] width 20 height 9
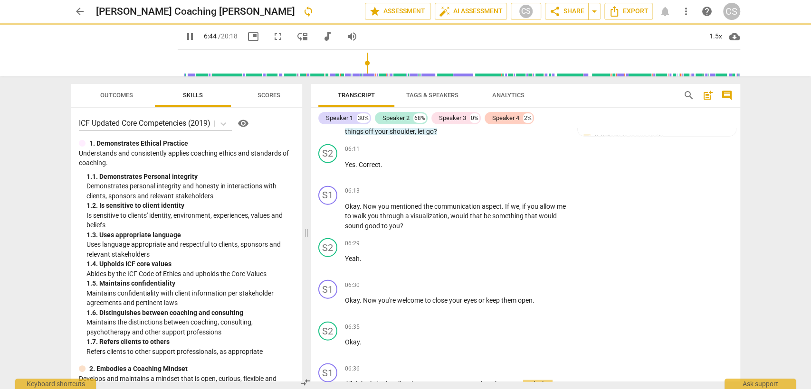
type input "405"
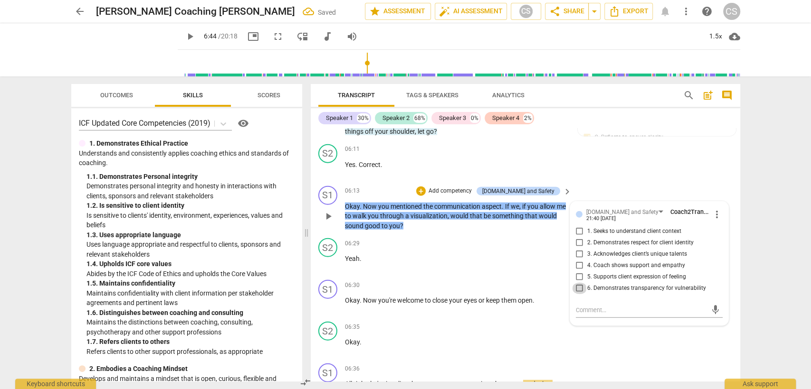
click at [576, 287] on input "6. Demonstrates transparency for vulnerability" at bounding box center [579, 288] width 15 height 11
checkbox input "true"
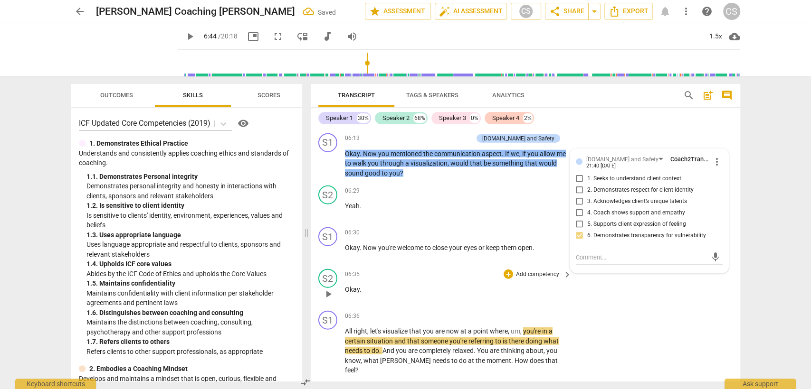
click at [418, 281] on div "06:35 + Add competency keyboard_arrow_right Okay ." at bounding box center [459, 286] width 228 height 34
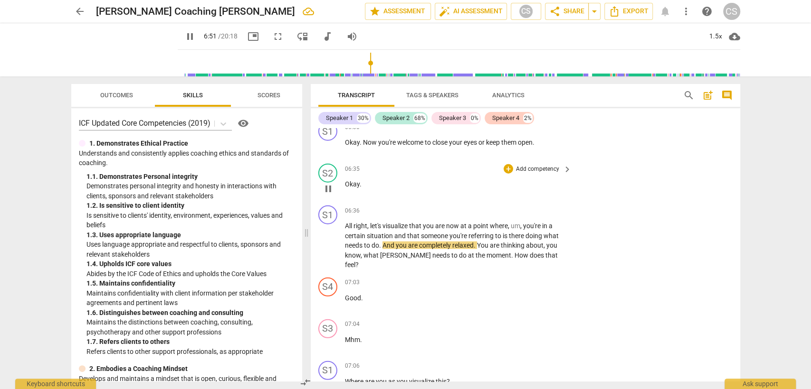
scroll to position [1734, 0]
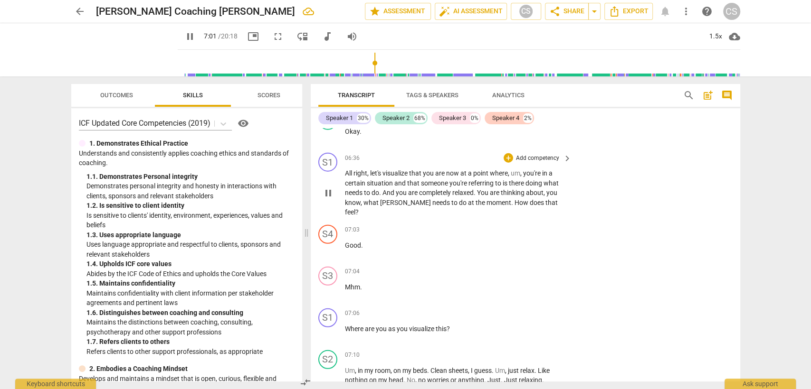
click at [331, 188] on span "pause" at bounding box center [328, 193] width 11 height 11
click at [327, 188] on span "play_arrow" at bounding box center [328, 193] width 11 height 11
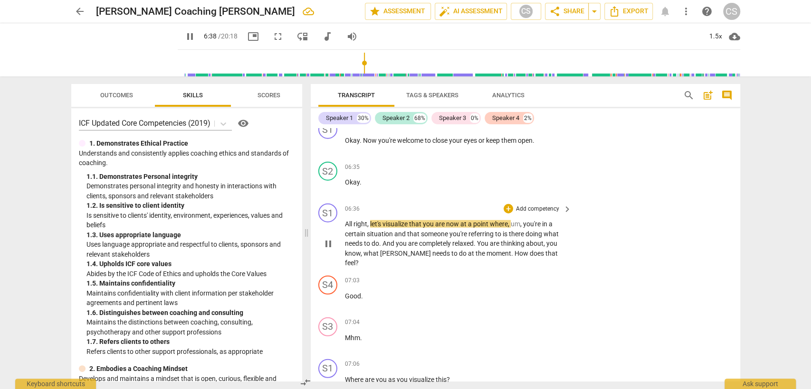
scroll to position [1681, 0]
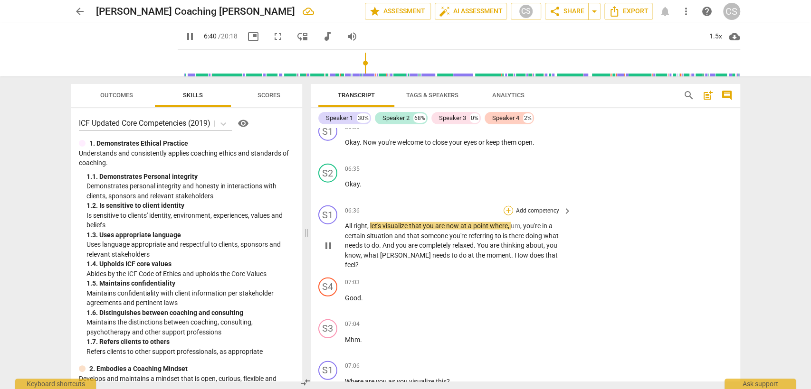
click at [507, 208] on div "+" at bounding box center [507, 210] width 9 height 9
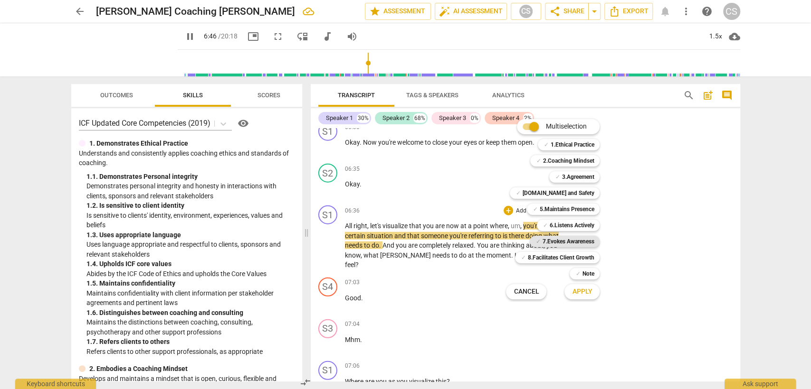
click at [562, 237] on b "7.Evokes Awareness" at bounding box center [568, 241] width 52 height 11
click at [582, 290] on span "Apply" at bounding box center [582, 291] width 20 height 9
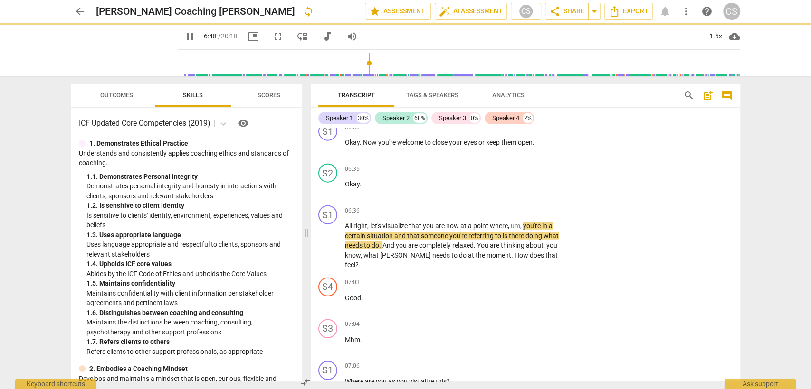
type input "409"
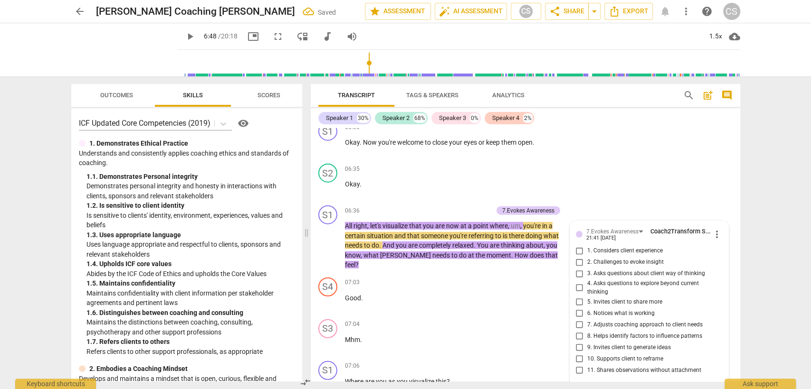
scroll to position [1817, 0]
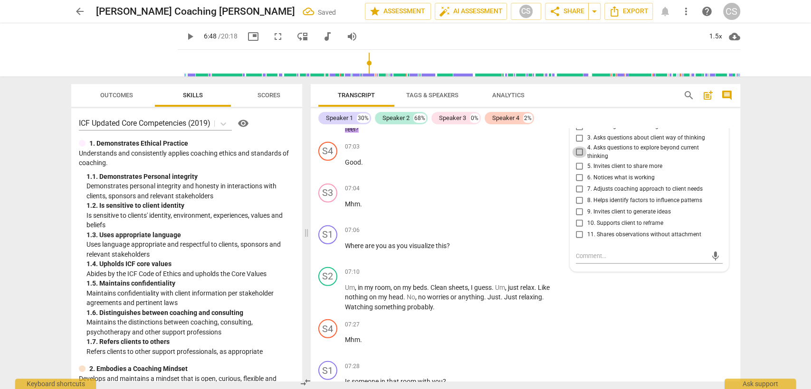
click at [578, 149] on input "4. Asks questions to explore beyond current thinking" at bounding box center [579, 152] width 15 height 11
checkbox input "true"
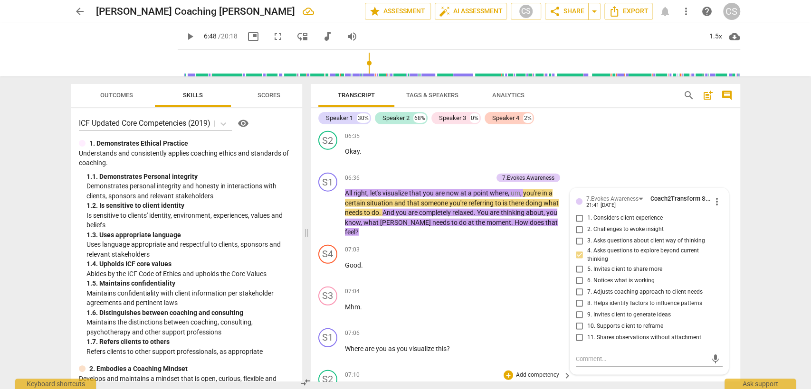
scroll to position [1711, 0]
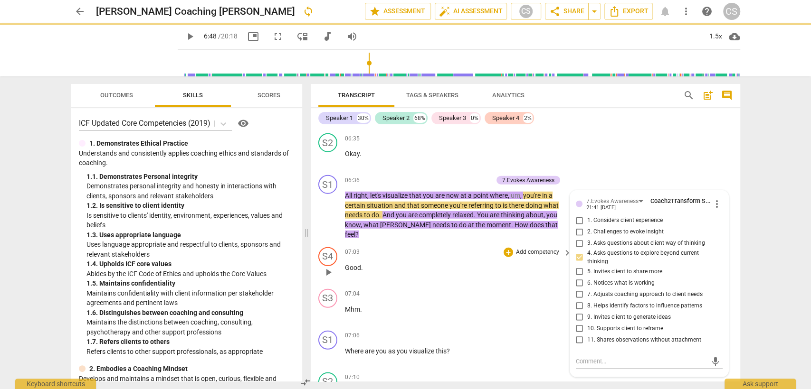
click at [466, 263] on p "Good ." at bounding box center [456, 268] width 222 height 10
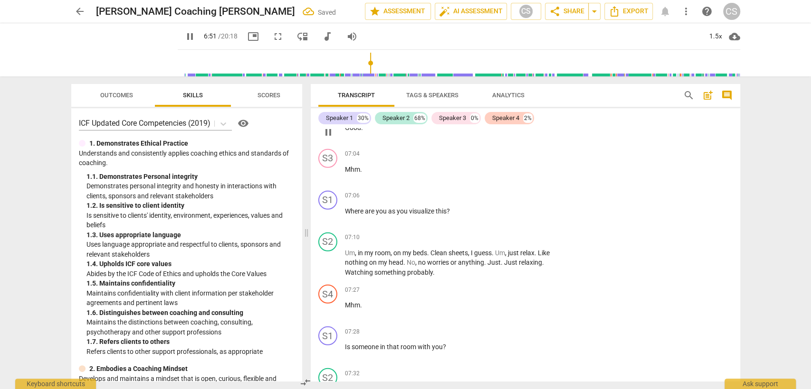
scroll to position [1870, 0]
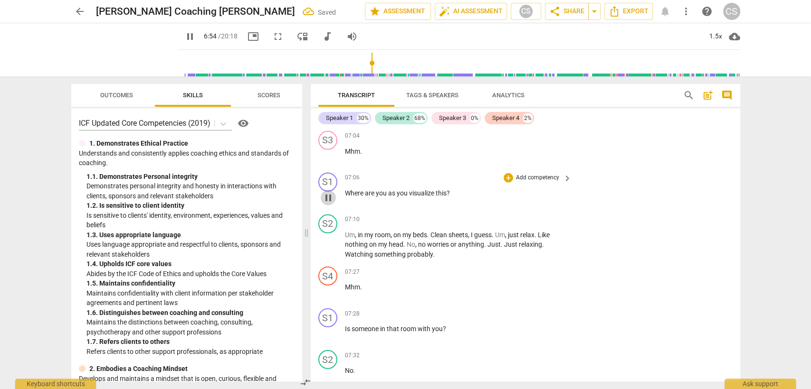
click at [327, 192] on span "pause" at bounding box center [328, 197] width 11 height 11
type input "415"
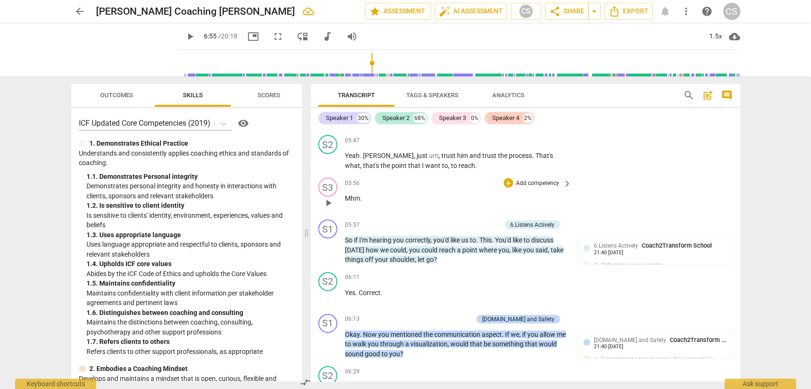
scroll to position [1342, 0]
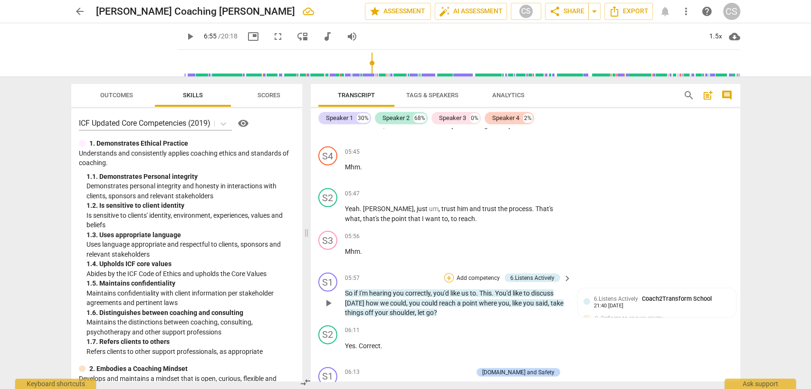
click at [446, 280] on div "+" at bounding box center [448, 277] width 9 height 9
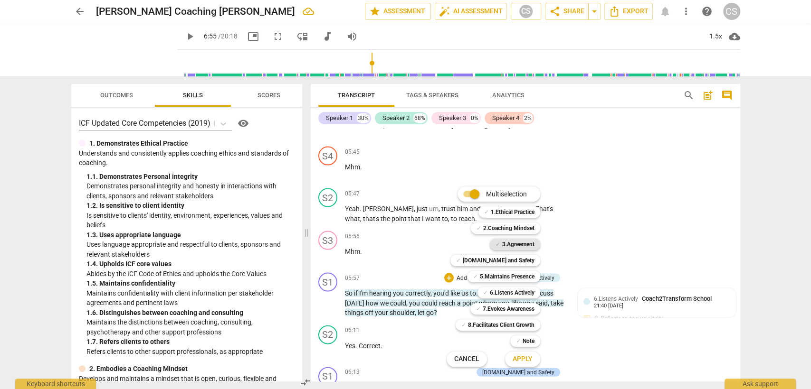
click at [509, 248] on b "3.Agreement" at bounding box center [518, 244] width 32 height 11
click at [529, 362] on span "Apply" at bounding box center [523, 359] width 20 height 9
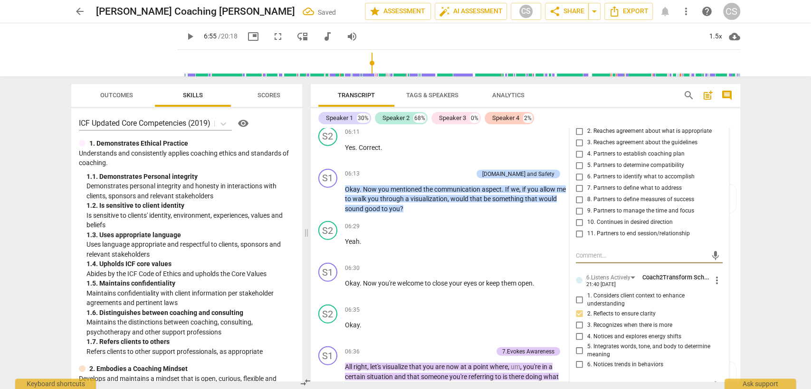
scroll to position [1487, 0]
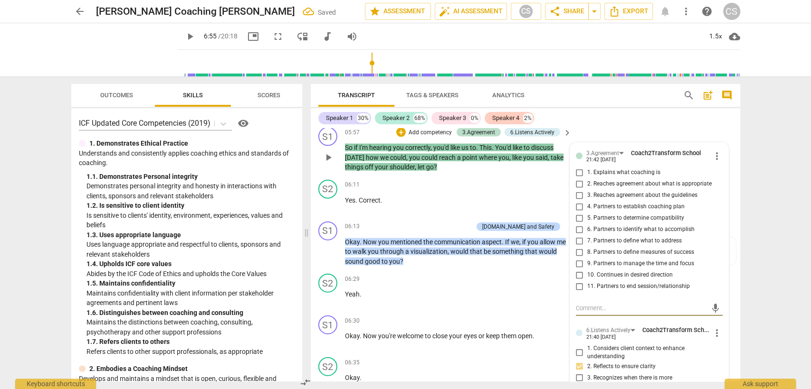
click at [575, 252] on input "8. Partners to define measures of success" at bounding box center [579, 252] width 15 height 11
checkbox input "true"
click at [585, 307] on textarea at bounding box center [642, 308] width 132 height 9
type textarea "m"
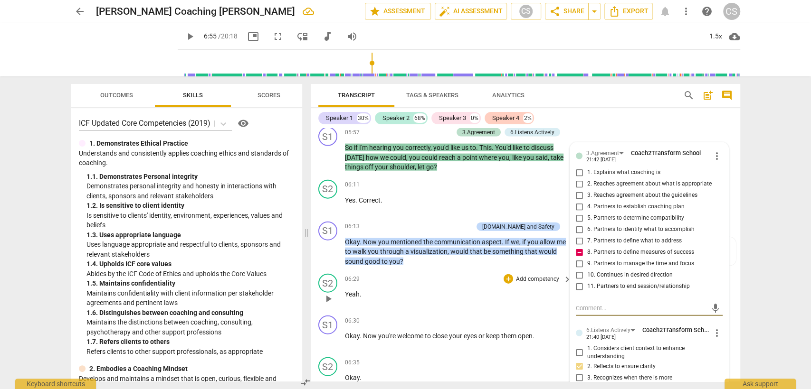
type textarea "m"
type textarea "mi"
type textarea "mis"
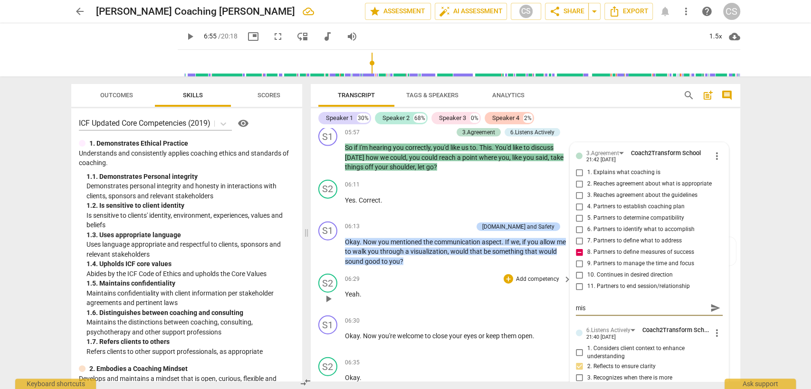
type textarea "miss"
type textarea "misse"
type textarea "missed"
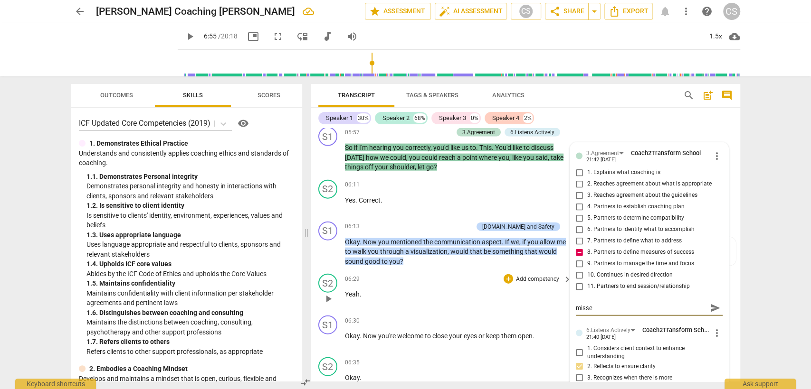
type textarea "missed"
type textarea "missed o"
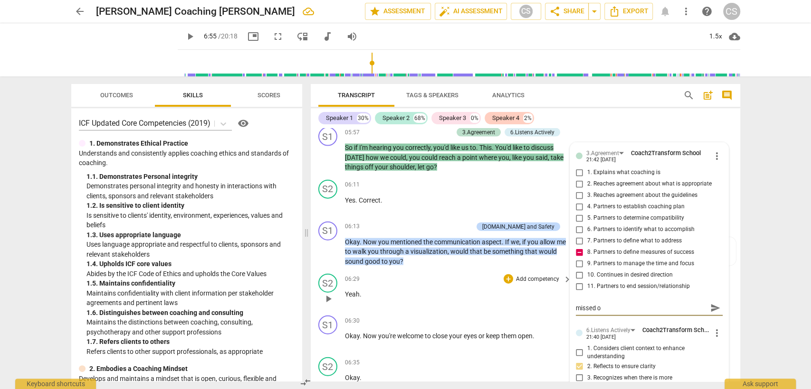
type textarea "missed op"
type textarea "missed opp"
type textarea "missed oppo"
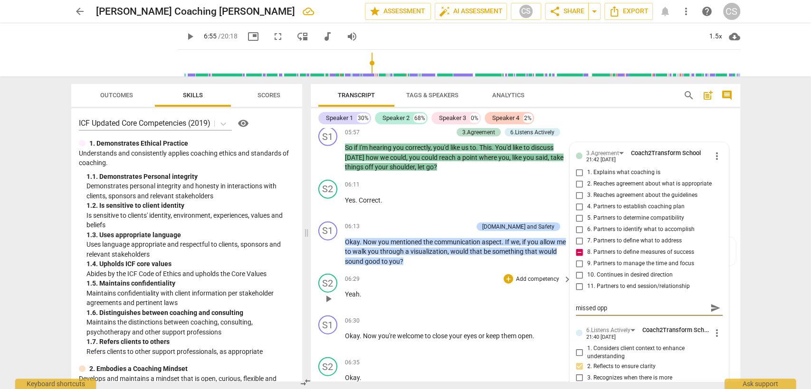
type textarea "missed oppo"
type textarea "missed oppor"
type textarea "missed opport"
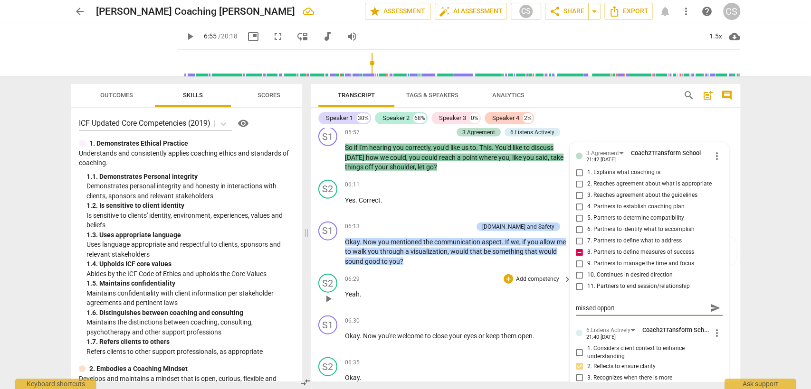
type textarea "missed opportu"
type textarea "missed opportun"
type textarea "missed opportuni"
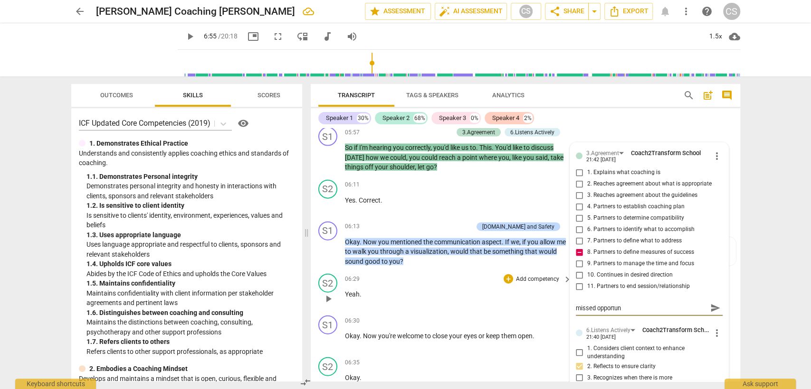
type textarea "missed opportuni"
type textarea "missed opportunit"
type textarea "missed opportunity"
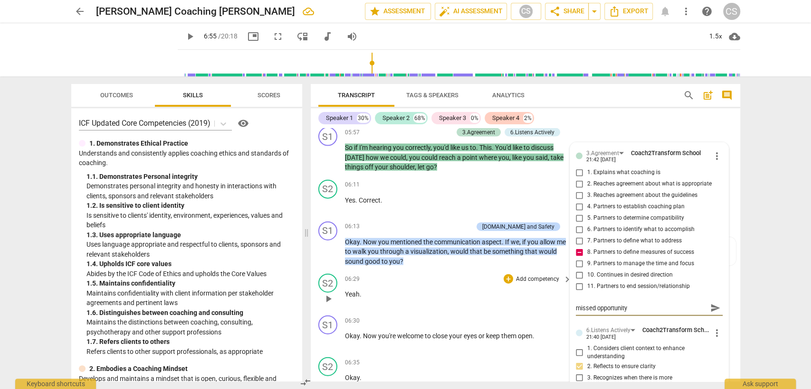
type textarea "missed opportunity:"
type textarea "missed opportunity: t"
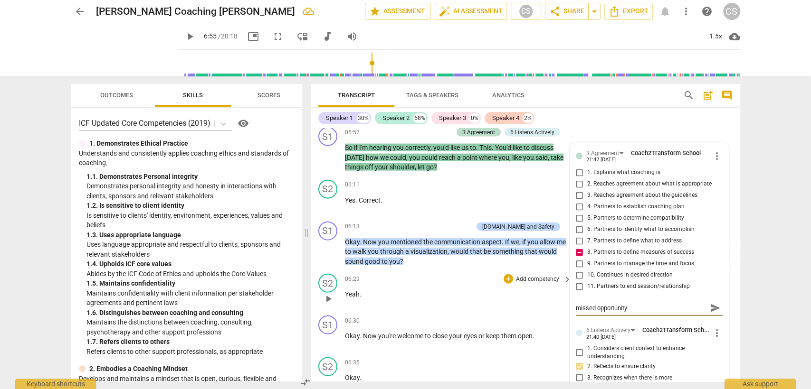
type textarea "missed opportunity: t"
type textarea "missed opportunity: th"
type textarea "missed opportunity: the"
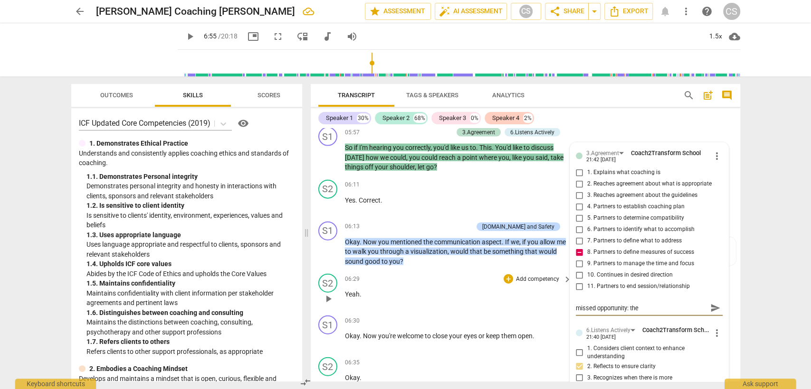
type textarea "missed opportunity: the"
type textarea "missed opportunity: the c"
type textarea "missed opportunity: the cl"
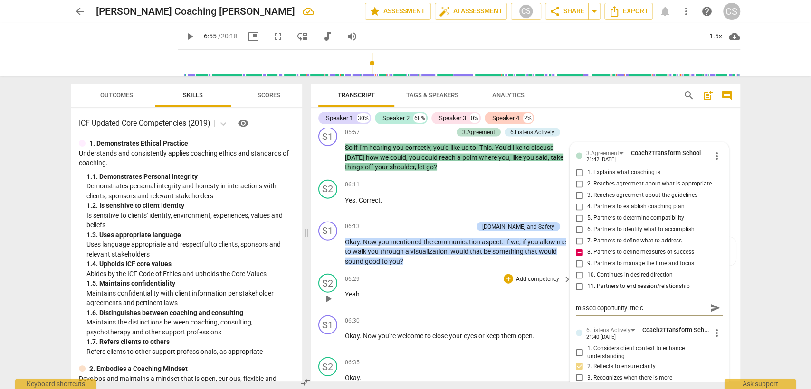
type textarea "missed opportunity: the cl"
type textarea "missed opportunity: the cli"
type textarea "missed opportunity: the clie"
type textarea "missed opportunity: the clien"
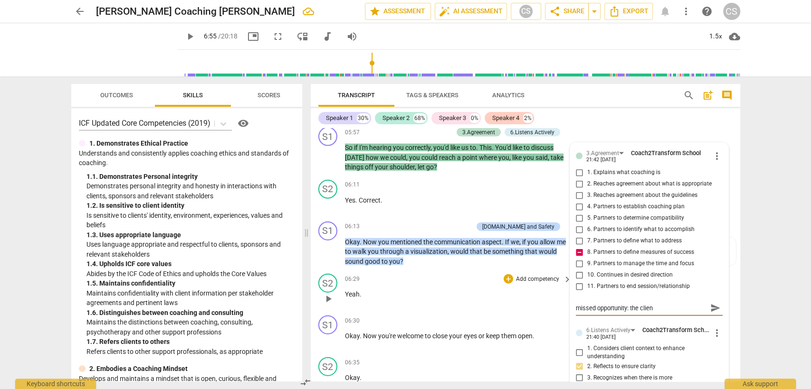
type textarea "missed opportunity: the client"
type textarea "missed opportunity: the client g"
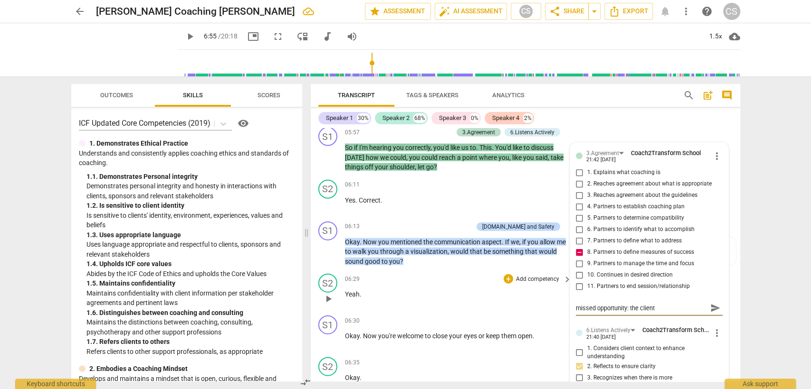
type textarea "missed opportunity: the client g"
type textarea "missed opportunity: the client ga"
type textarea "missed opportunity: the client gav"
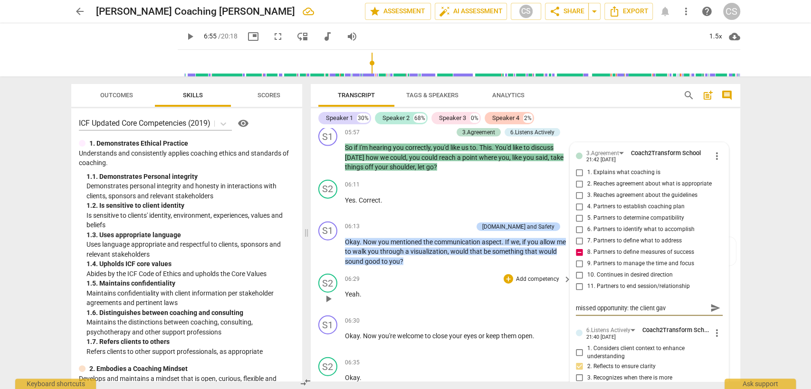
type textarea "missed opportunity: the client gave"
type textarea "missed opportunity: the client gave a"
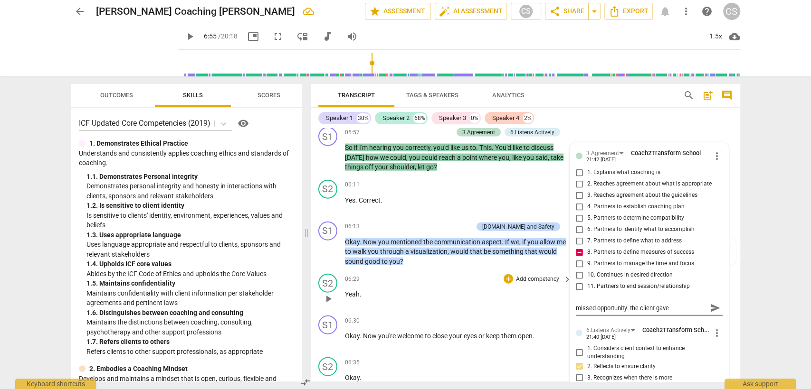
type textarea "missed opportunity: the client gave a"
type textarea "missed opportunity: the client gave a g"
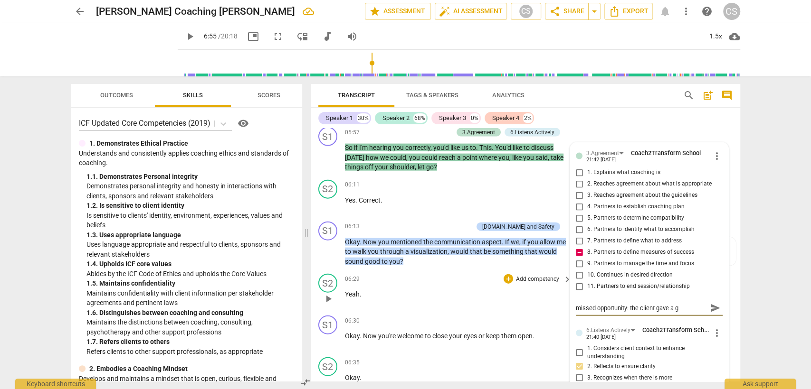
type textarea "missed opportunity: the client gave a go"
type textarea "missed opportunity: the client gave a goa"
type textarea "missed opportunity: the client gave a goal"
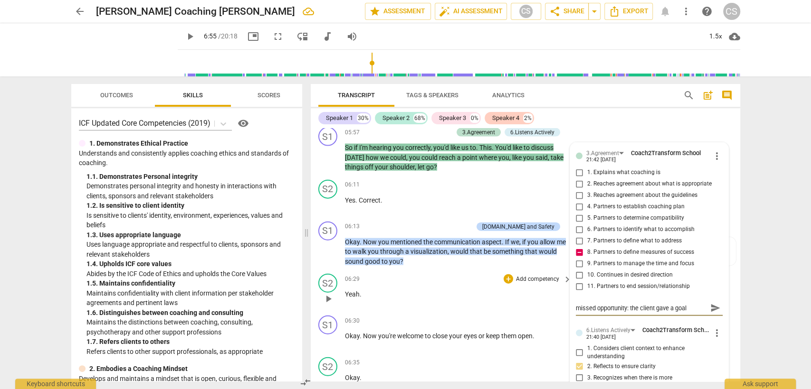
type textarea "missed opportunity: the client gave a goal"
type textarea "missed opportunity: the client gave a goa"
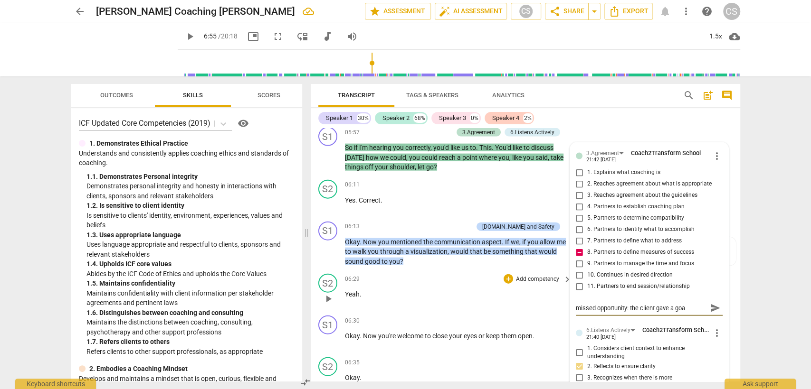
type textarea "missed opportunity: the client gave a go"
type textarea "missed opportunity: the client gave a g"
type textarea "missed opportunity: the client gave a"
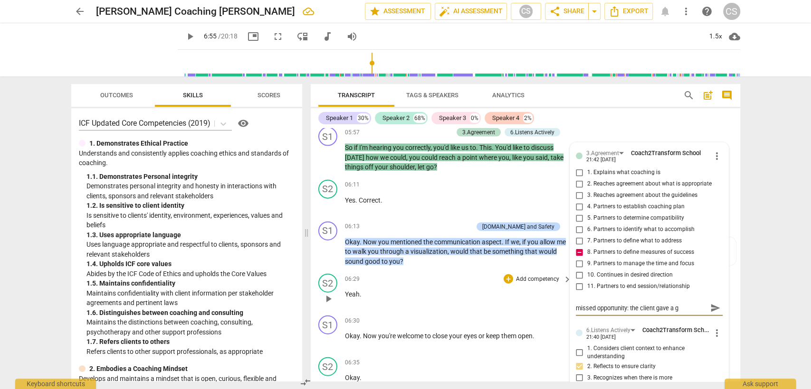
type textarea "missed opportunity: the client gave a"
type textarea "missed opportunity: the client gave"
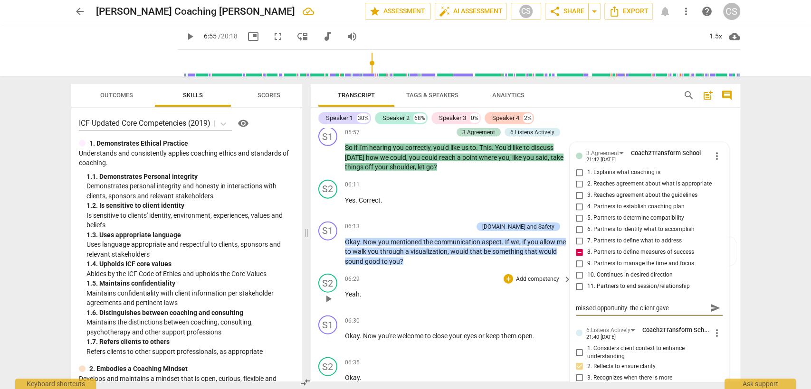
type textarea "missed opportunity: the client gave"
type textarea "missed opportunity: the client gav"
type textarea "missed opportunity: the client ga"
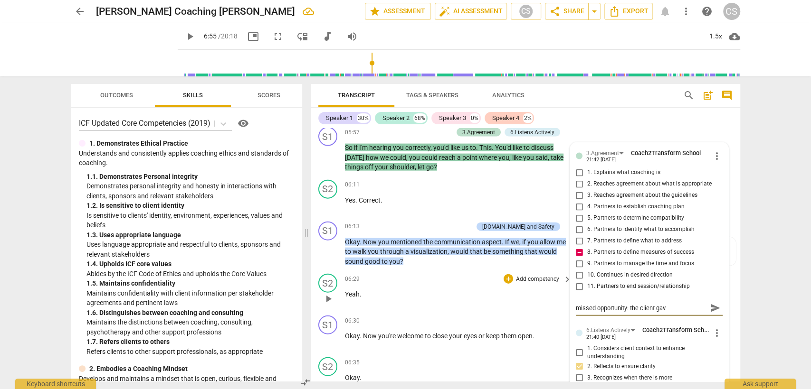
type textarea "missed opportunity: the client ga"
type textarea "missed opportunity: the client g"
type textarea "missed opportunity: the client"
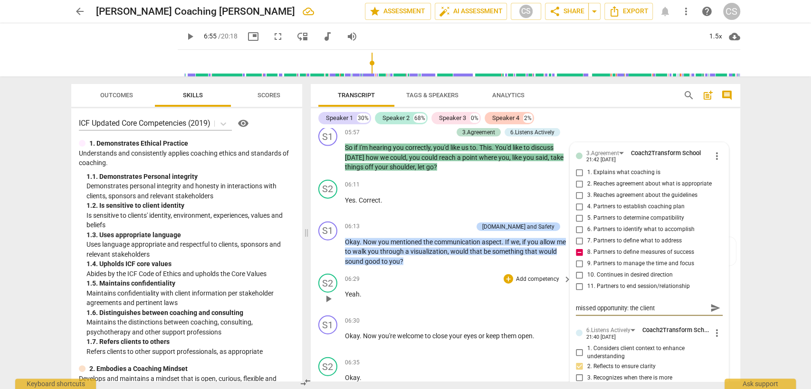
type textarea "missed opportunity: the client"
type textarea "missed opportunity: the clien"
type textarea "missed opportunity: the clie"
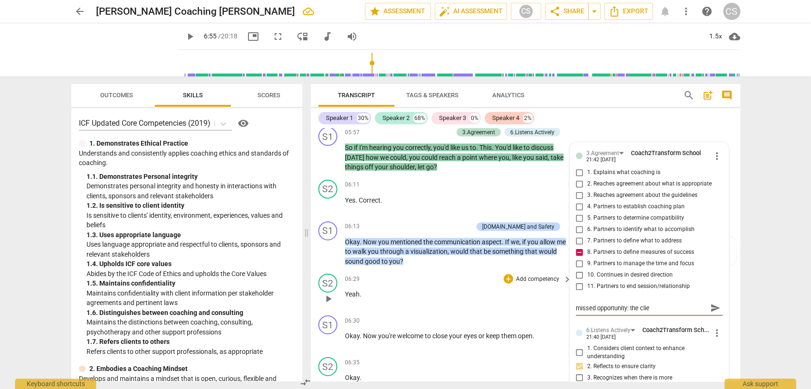
type textarea "missed opportunity: the cli"
type textarea "missed opportunity: the cl"
type textarea "missed opportunity: the c"
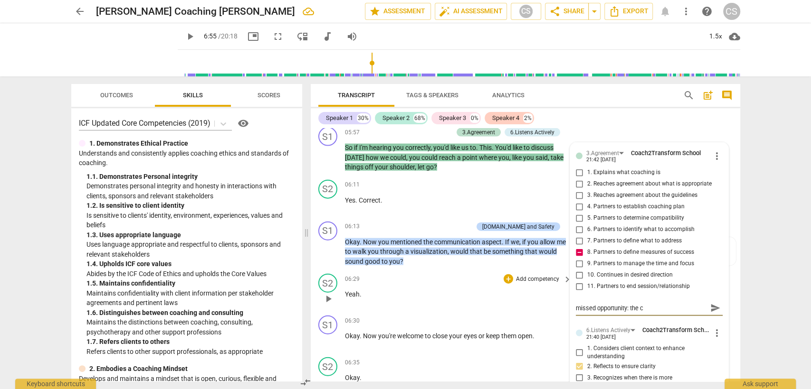
type textarea "missed opportunity: the"
type textarea "missed opportunity: th"
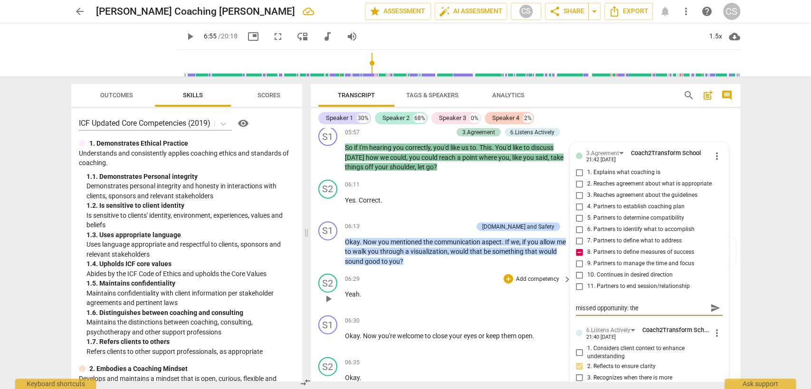
type textarea "missed opportunity: th"
type textarea "missed opportunity: t"
type textarea "missed opportunity:"
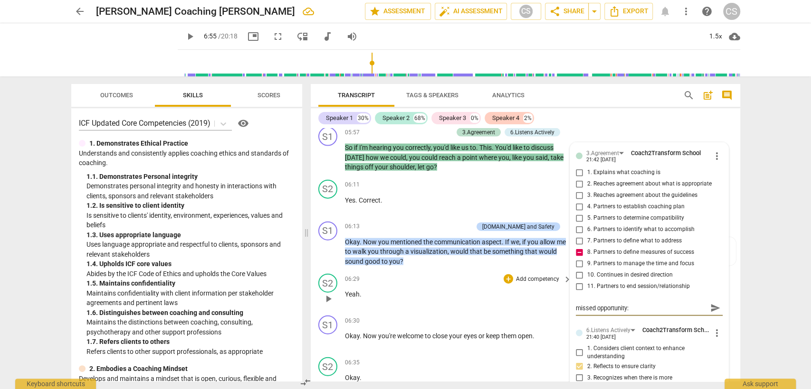
type textarea "missed opportunity: a"
type textarea "missed opportunity: as"
type textarea "missed opportunity: ask"
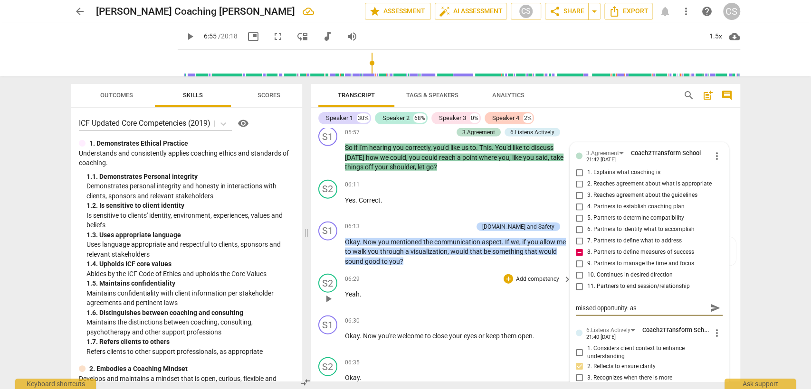
type textarea "missed opportunity: ask"
type textarea "missed opportunity: ask t"
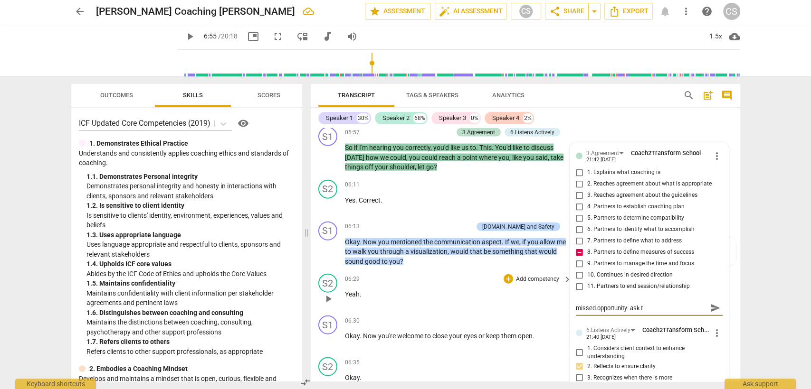
type textarea "missed opportunity: ask th"
type textarea "missed opportunity: ask the"
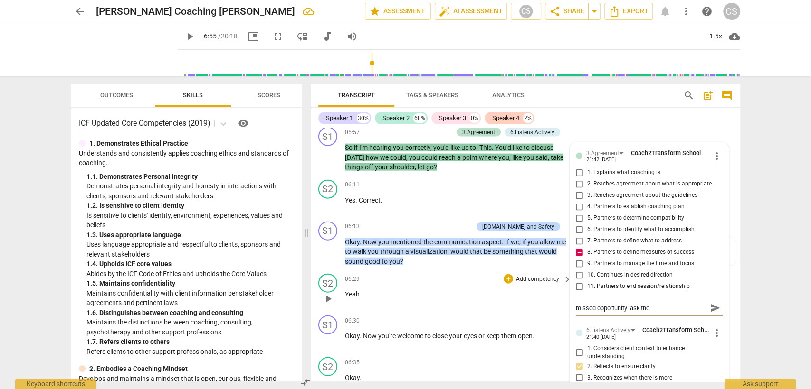
type textarea "missed opportunity: ask the"
type textarea "missed opportunity: ask the c"
type textarea "missed opportunity: ask the cl"
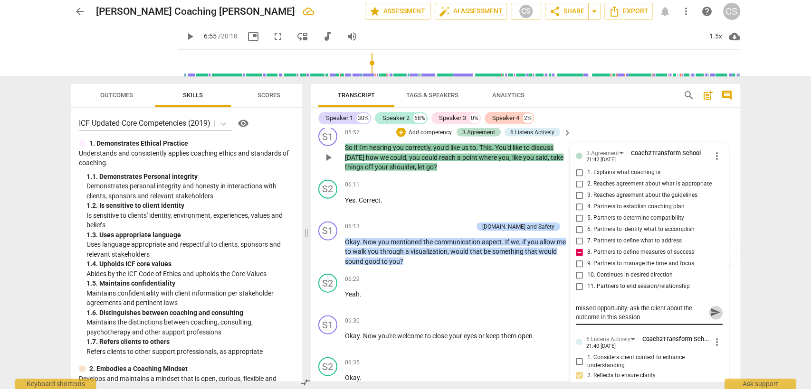
click at [709, 315] on span "send" at bounding box center [716, 312] width 14 height 11
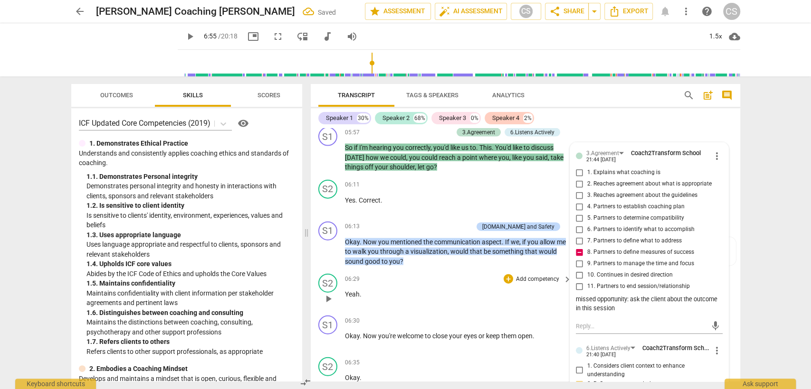
click at [434, 306] on div "S2 play_arrow pause 06:29 + Add competency keyboard_arrow_right Yeah ." at bounding box center [525, 291] width 429 height 42
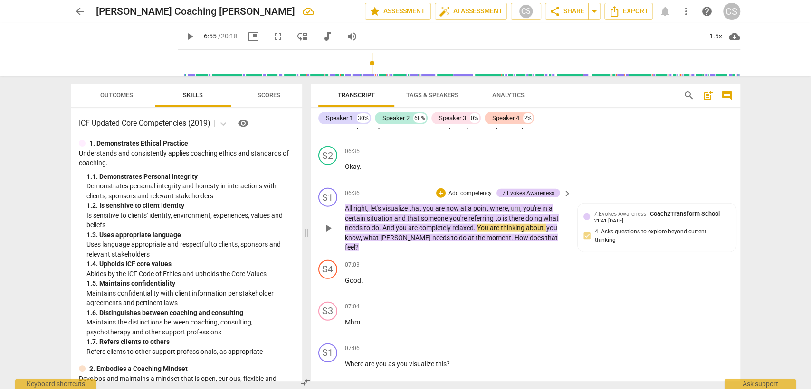
scroll to position [1751, 0]
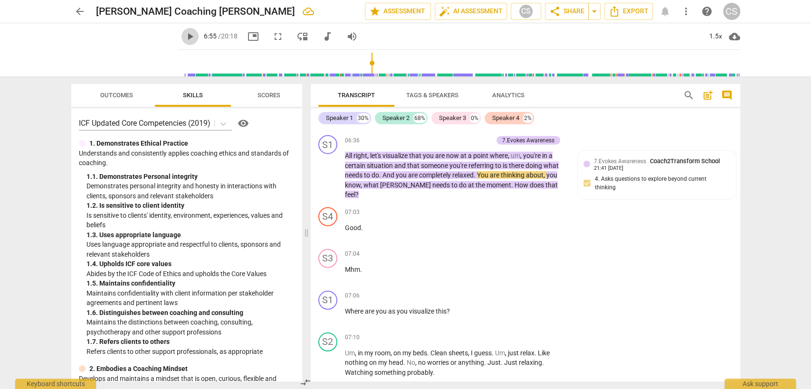
click at [184, 36] on span "play_arrow" at bounding box center [189, 36] width 11 height 11
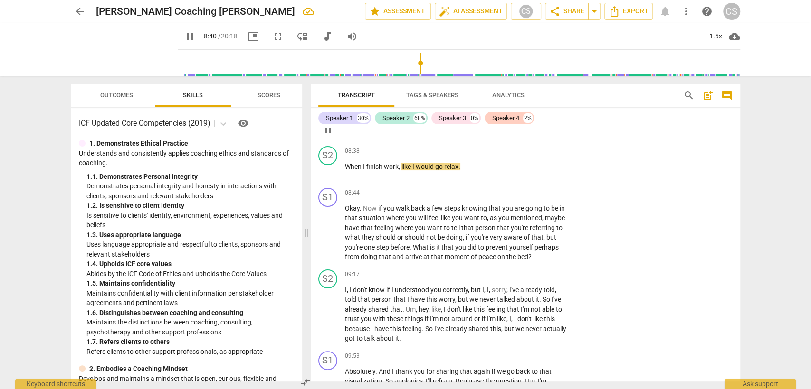
scroll to position [2543, 0]
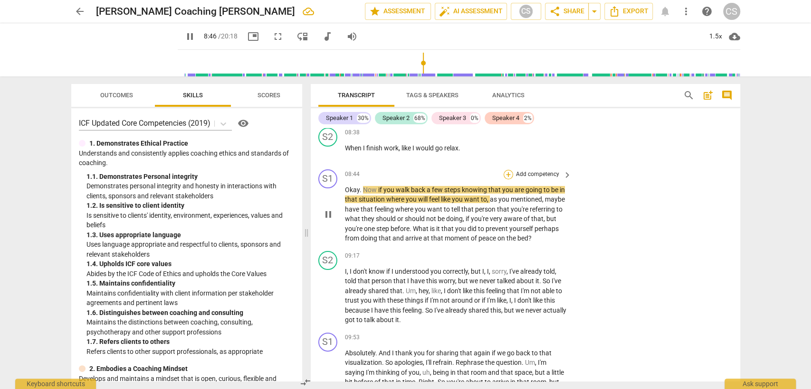
click at [507, 170] on div "+" at bounding box center [507, 174] width 9 height 9
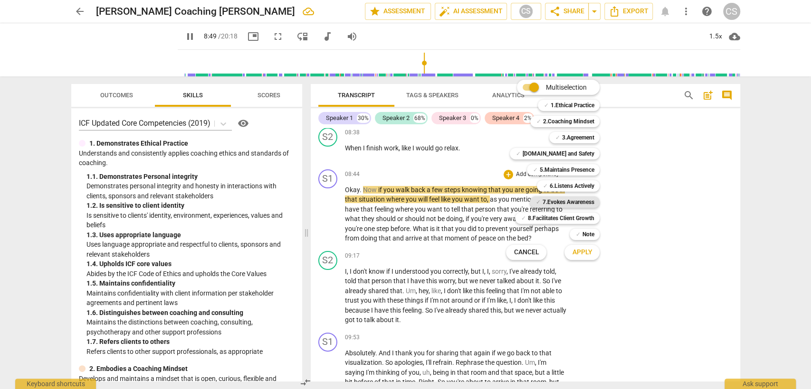
click at [558, 198] on b "7.Evokes Awareness" at bounding box center [568, 202] width 52 height 11
click at [581, 257] on span "Apply" at bounding box center [582, 252] width 20 height 9
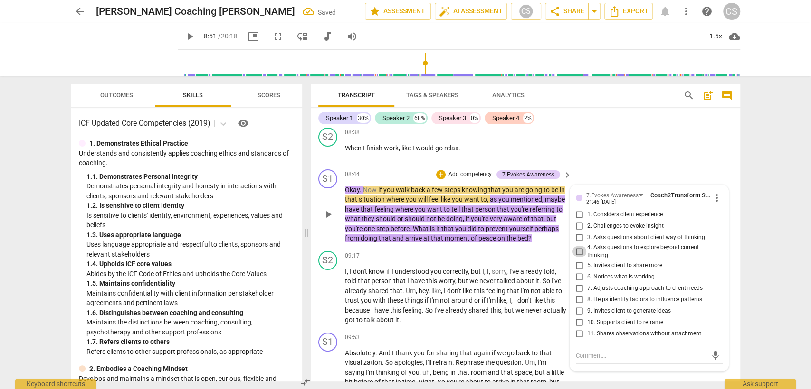
click at [576, 248] on input "4. Asks questions to explore beyond current thinking" at bounding box center [579, 251] width 15 height 11
click at [460, 251] on div "09:17 + Add competency keyboard_arrow_right" at bounding box center [459, 256] width 228 height 10
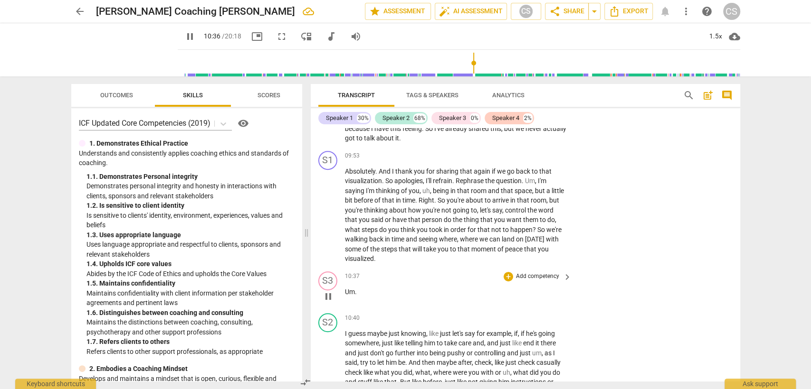
scroll to position [2701, 0]
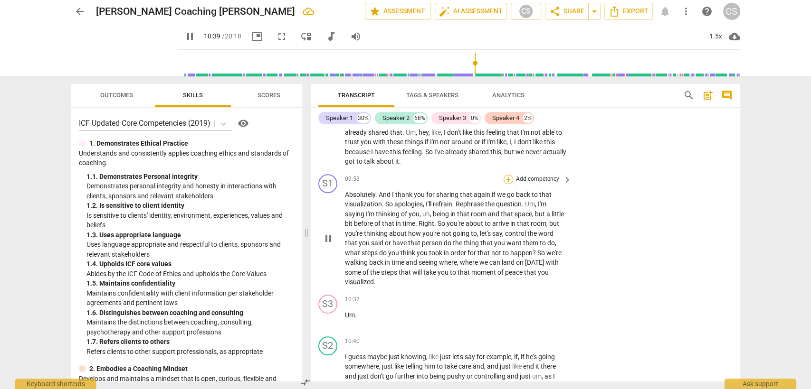
click at [508, 175] on div "+" at bounding box center [507, 179] width 9 height 9
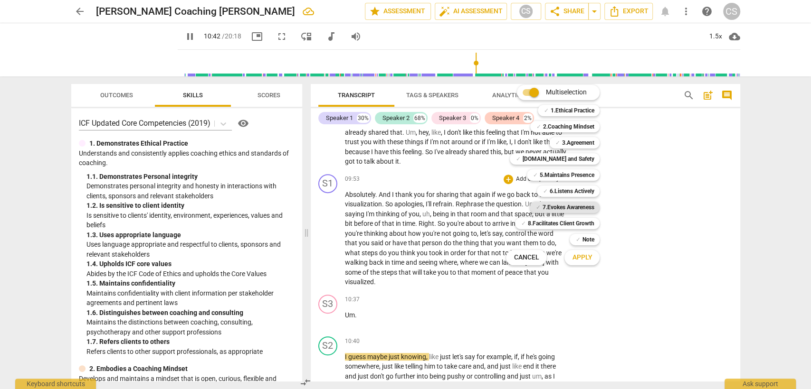
click at [551, 206] on b "7.Evokes Awareness" at bounding box center [568, 207] width 52 height 11
click at [585, 256] on span "Apply" at bounding box center [582, 257] width 20 height 9
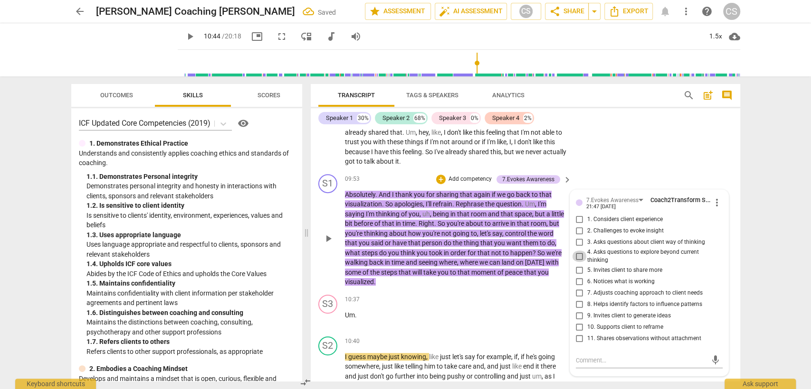
click at [580, 251] on input "4. Asks questions to explore beyond current thinking" at bounding box center [579, 256] width 15 height 11
click at [504, 295] on div "+" at bounding box center [507, 299] width 9 height 9
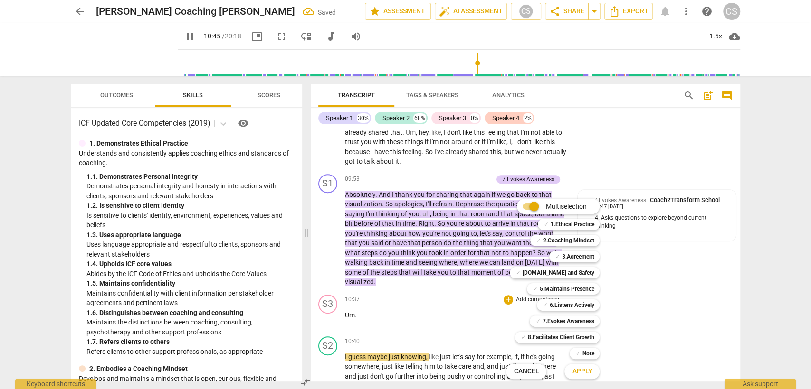
click at [445, 290] on div at bounding box center [405, 194] width 811 height 389
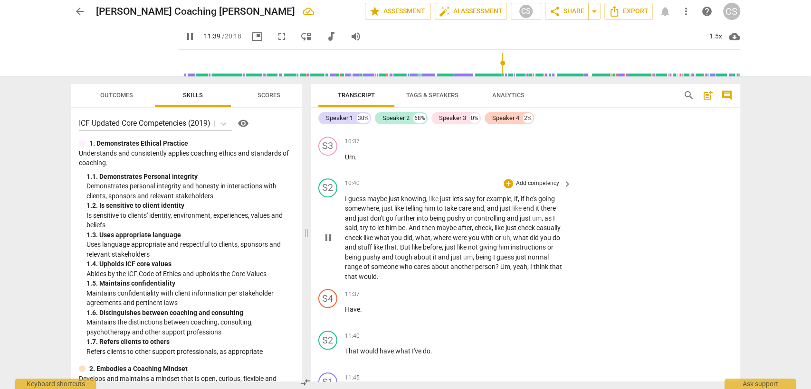
scroll to position [2912, 0]
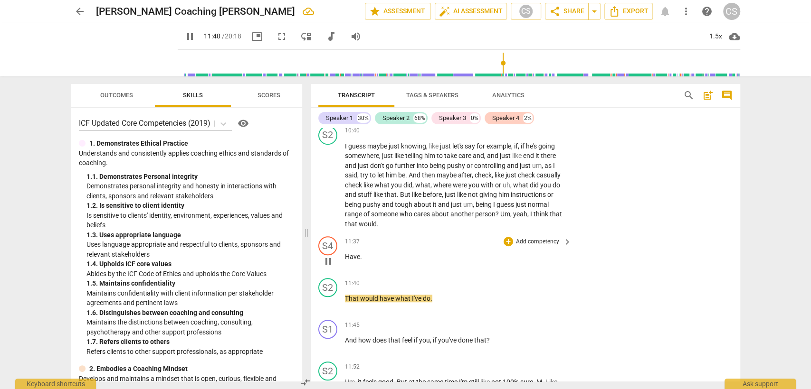
click at [326, 256] on span "pause" at bounding box center [328, 261] width 11 height 11
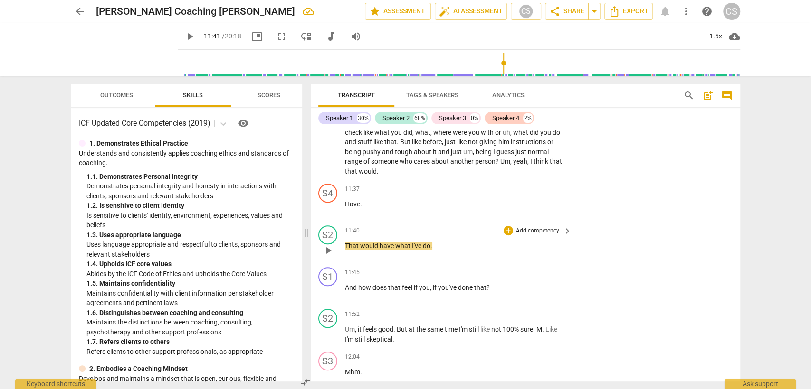
click at [332, 245] on span "play_arrow" at bounding box center [328, 250] width 11 height 11
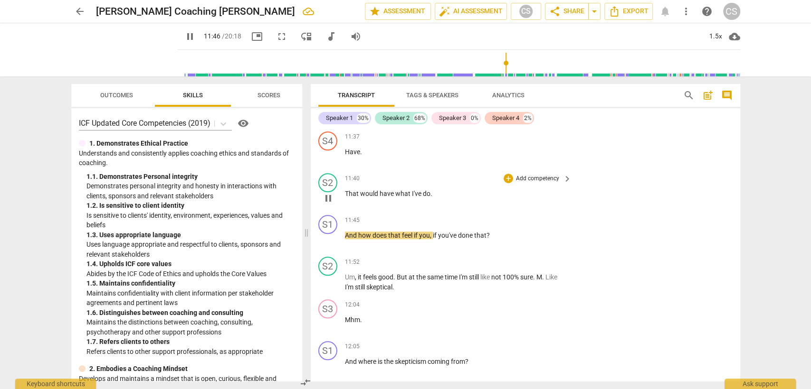
scroll to position [3018, 0]
click at [509, 215] on div "+" at bounding box center [507, 219] width 9 height 9
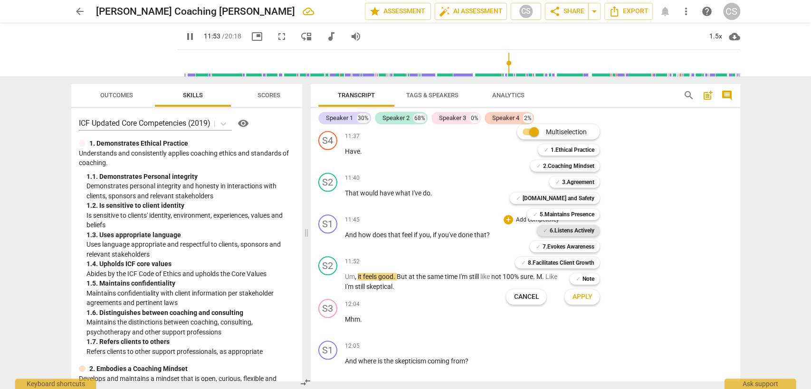
click at [566, 229] on b "6.Listens Actively" at bounding box center [571, 230] width 45 height 11
click at [574, 198] on b "[DOMAIN_NAME] and Safety" at bounding box center [558, 198] width 72 height 11
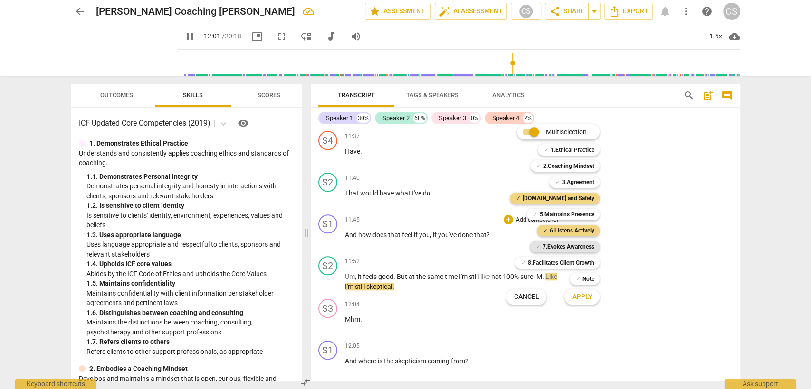
click at [566, 247] on b "7.Evokes Awareness" at bounding box center [568, 246] width 52 height 11
click at [589, 299] on span "Apply" at bounding box center [582, 297] width 20 height 9
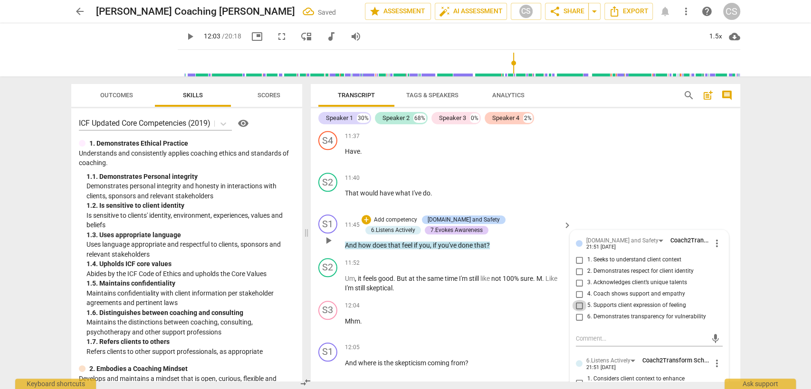
click at [579, 300] on input "5. Supports client expression of feeling" at bounding box center [579, 305] width 15 height 11
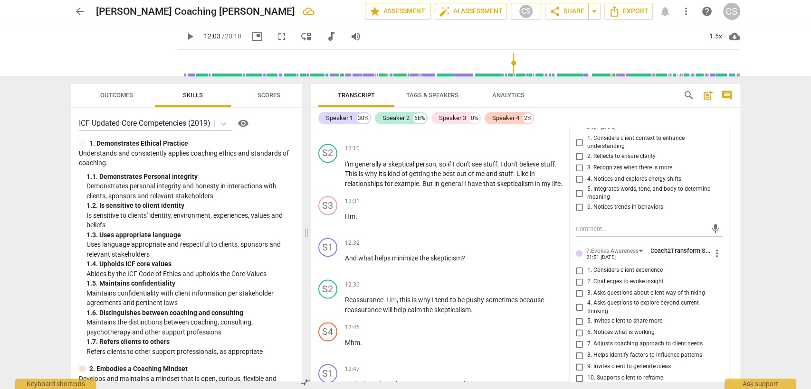
scroll to position [3282, 0]
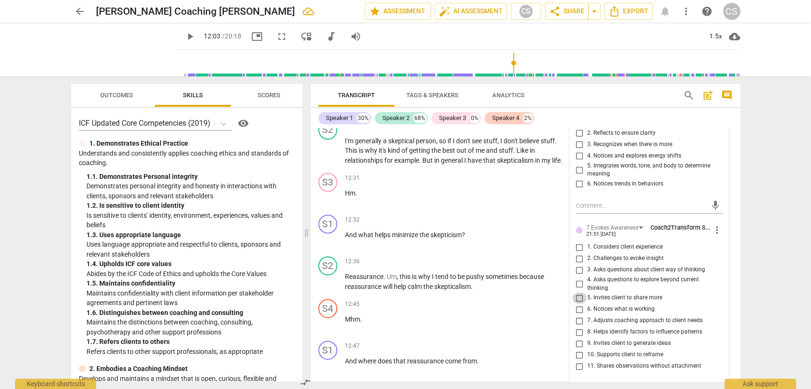
click at [577, 294] on input "5. Invites client to share more" at bounding box center [579, 298] width 15 height 11
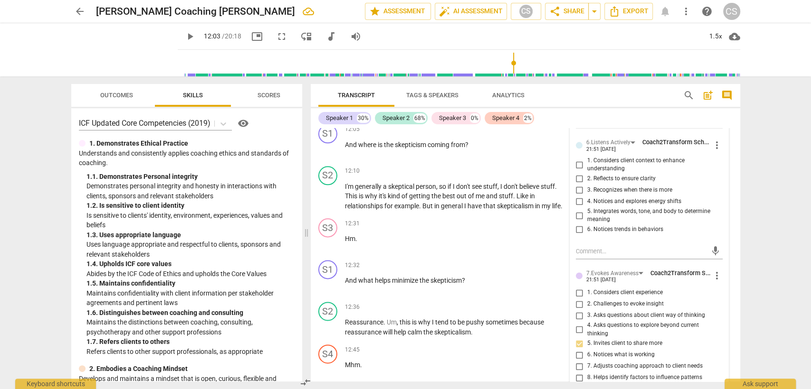
scroll to position [3176, 0]
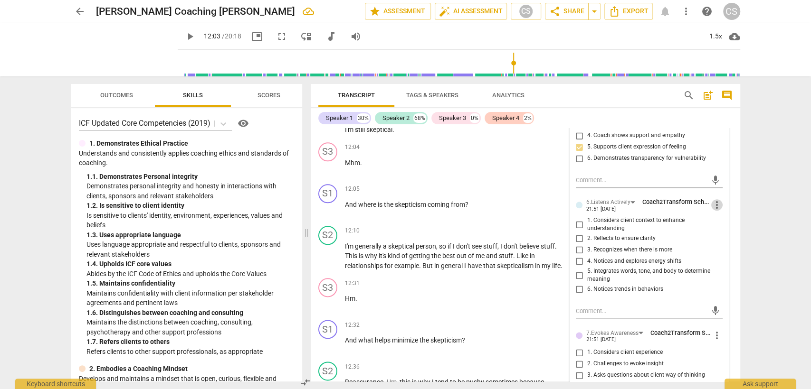
click at [718, 202] on span "more_vert" at bounding box center [716, 204] width 11 height 11
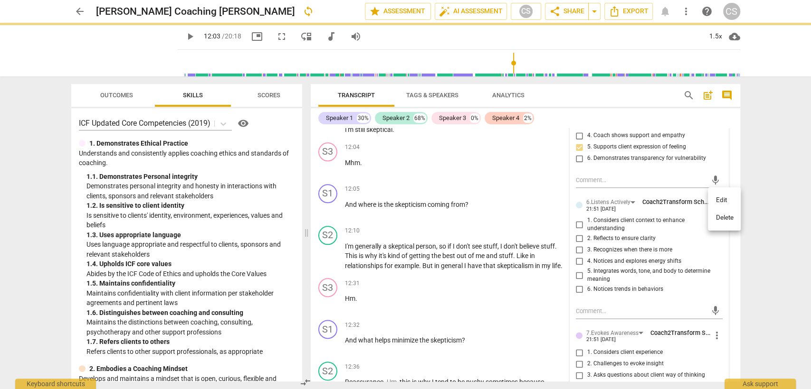
click at [721, 220] on li "Delete" at bounding box center [724, 218] width 33 height 18
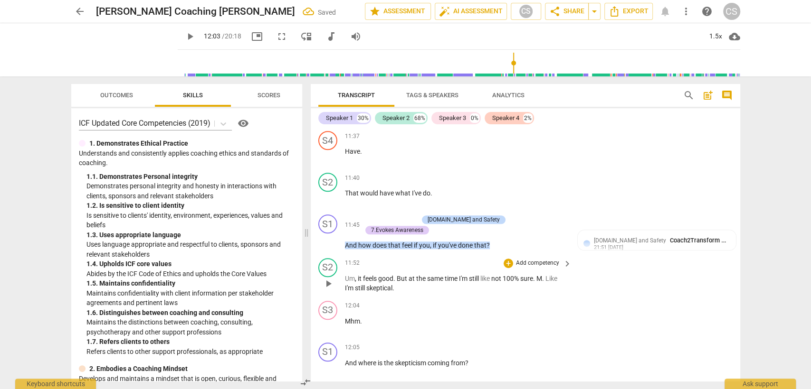
scroll to position [3070, 0]
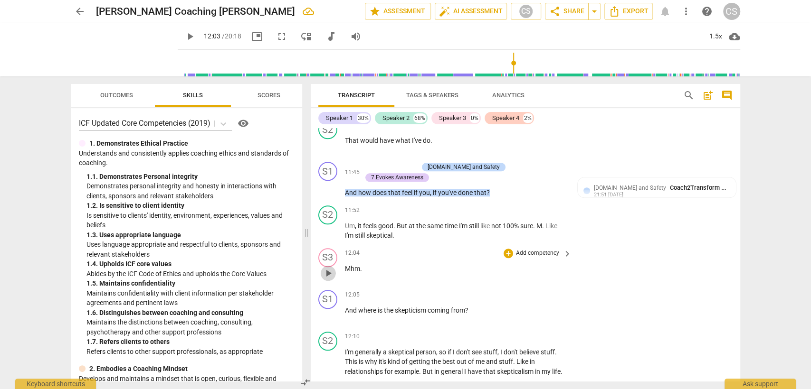
click at [331, 268] on span "play_arrow" at bounding box center [328, 273] width 11 height 11
click at [509, 291] on div "+" at bounding box center [507, 295] width 9 height 9
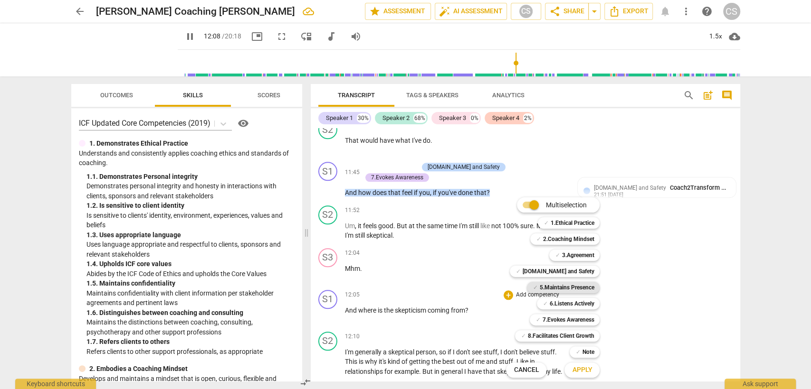
click at [561, 290] on b "5.Maintains Presence" at bounding box center [566, 287] width 55 height 11
click at [561, 301] on b "6.Listens Actively" at bounding box center [571, 303] width 45 height 11
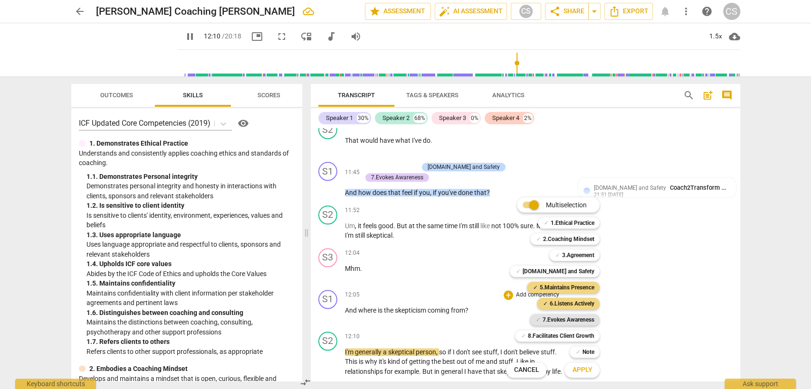
click at [550, 319] on b "7.Evokes Awareness" at bounding box center [568, 319] width 52 height 11
click at [585, 368] on span "Apply" at bounding box center [582, 370] width 20 height 9
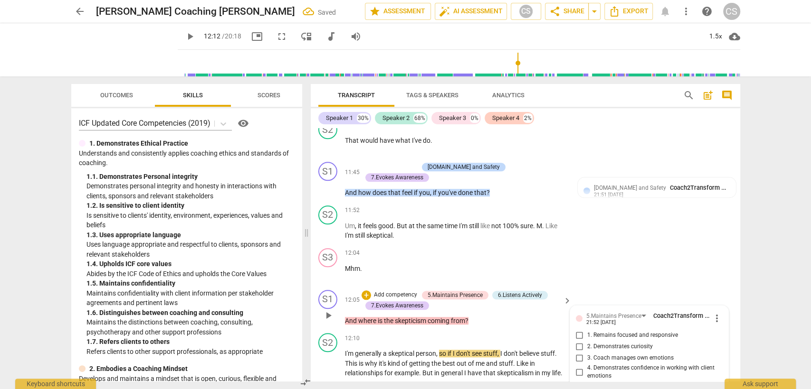
scroll to position [3228, 0]
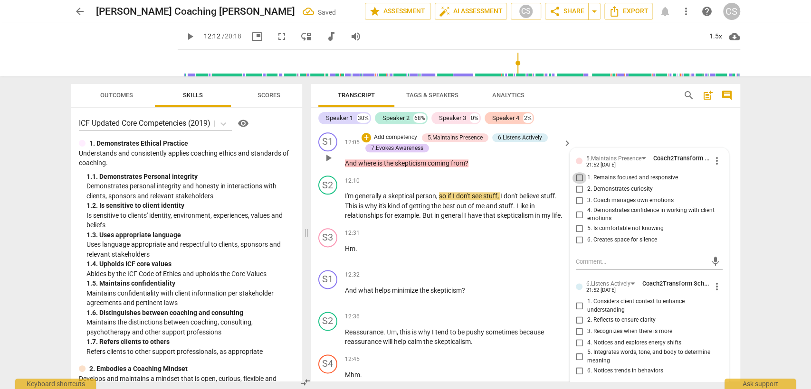
click at [579, 172] on input "1. Remains focused and responsive" at bounding box center [579, 177] width 15 height 11
click at [578, 301] on input "1. Considers client context to enhance understanding" at bounding box center [579, 306] width 15 height 11
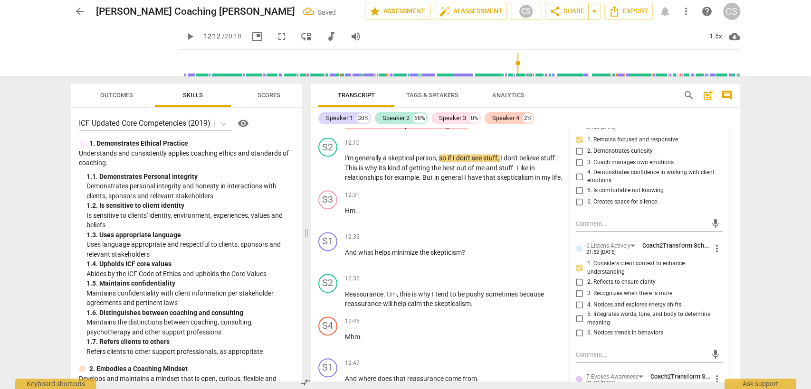
scroll to position [3333, 0]
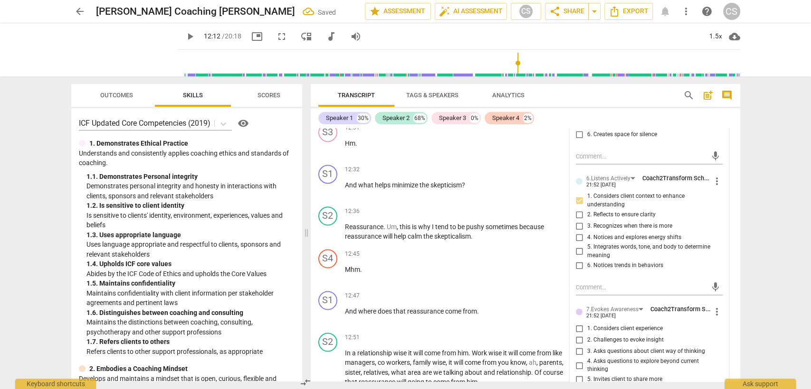
click at [581, 346] on input "3. Asks questions about client way of thinking" at bounding box center [579, 351] width 15 height 11
click at [456, 287] on div "S1 play_arrow pause 12:47 + Add competency keyboard_arrow_right And where does …" at bounding box center [525, 308] width 429 height 42
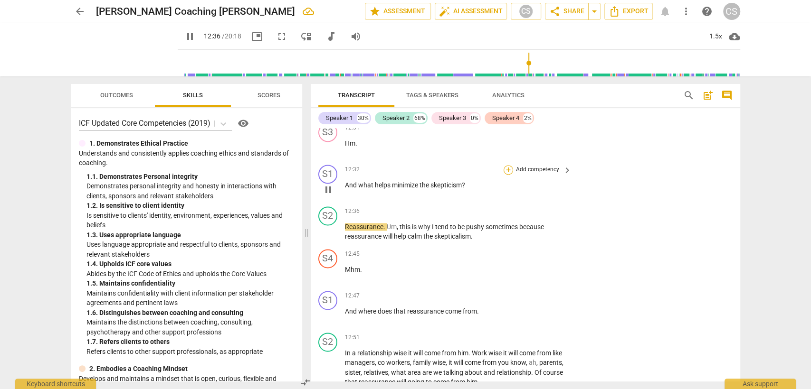
click at [508, 165] on div "+" at bounding box center [507, 169] width 9 height 9
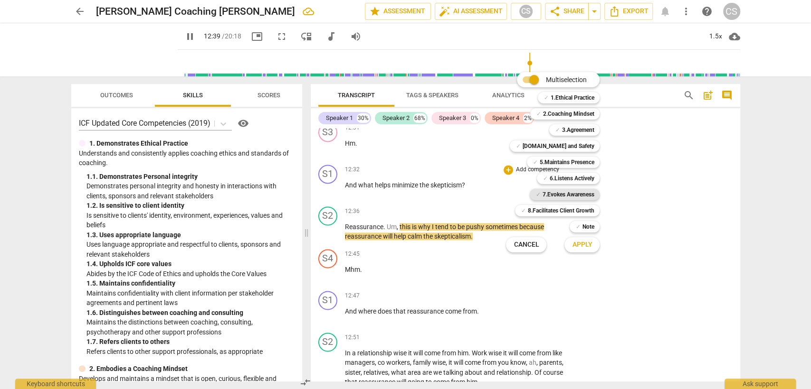
click at [559, 194] on b "7.Evokes Awareness" at bounding box center [568, 194] width 52 height 11
click at [570, 164] on b "5.Maintains Presence" at bounding box center [566, 162] width 55 height 11
click at [575, 249] on span "Apply" at bounding box center [582, 244] width 20 height 9
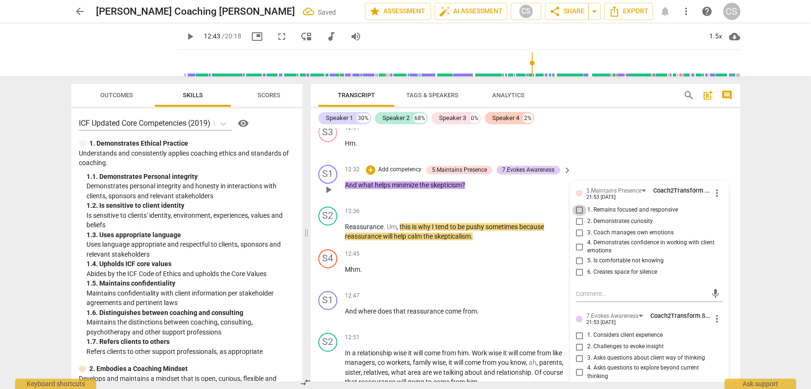
click at [576, 205] on input "1. Remains focused and responsive" at bounding box center [579, 210] width 15 height 11
click at [578, 353] on input "3. Asks questions about client way of thinking" at bounding box center [579, 358] width 15 height 11
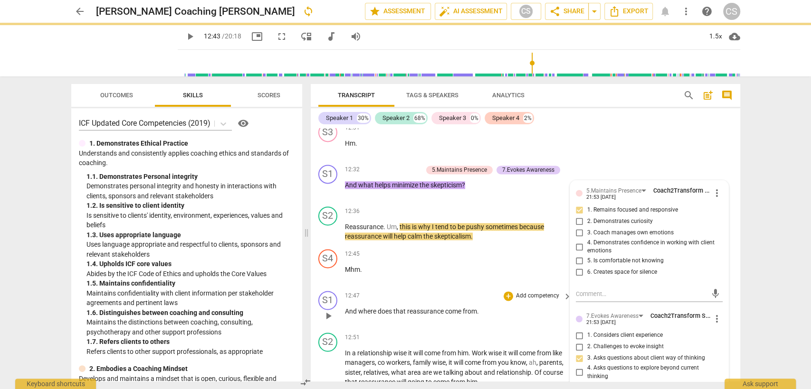
click at [455, 287] on div "S1 play_arrow pause 12:47 + Add competency keyboard_arrow_right And where does …" at bounding box center [525, 308] width 429 height 42
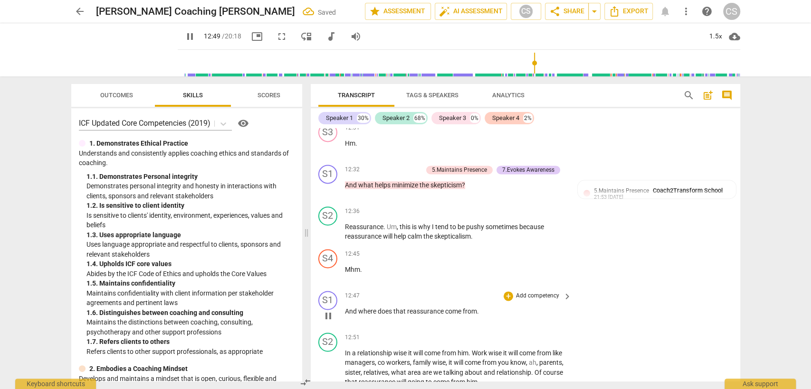
scroll to position [3386, 0]
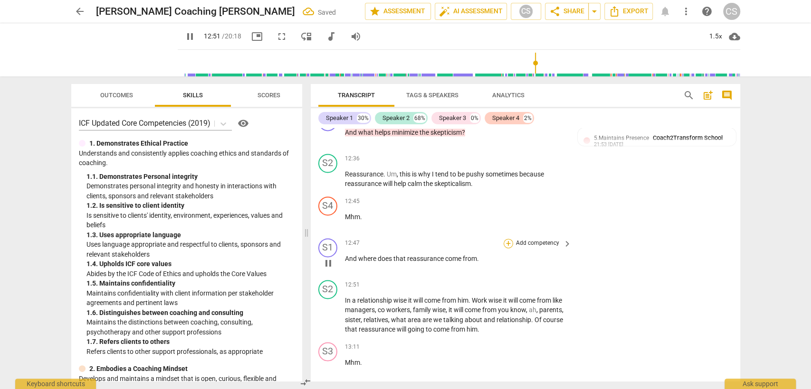
click at [505, 239] on div "+" at bounding box center [507, 243] width 9 height 9
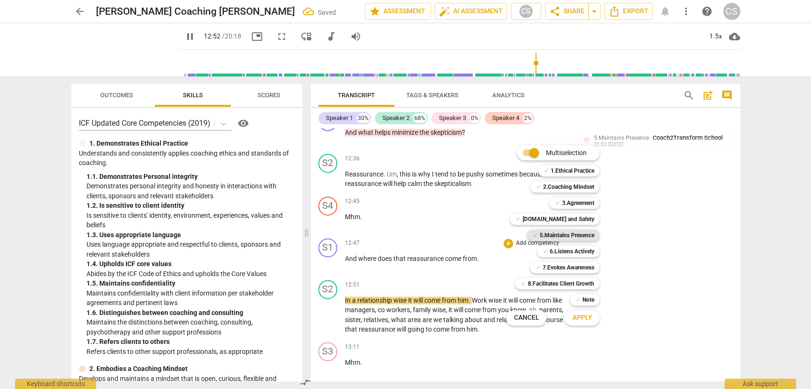
click at [550, 237] on b "5.Maintains Presence" at bounding box center [566, 235] width 55 height 11
click at [556, 271] on b "7.Evokes Awareness" at bounding box center [568, 267] width 52 height 11
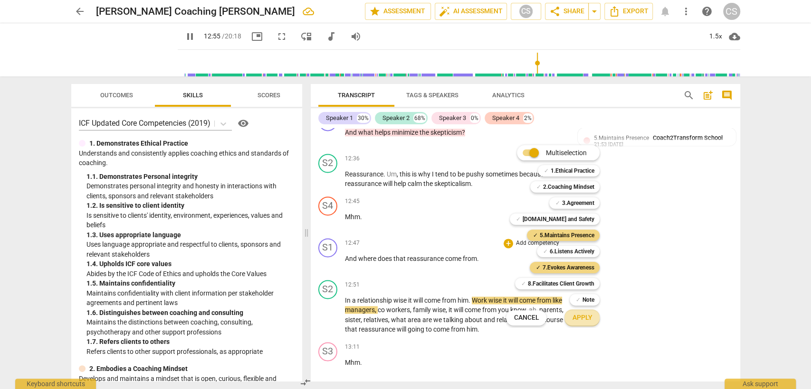
click at [577, 319] on span "Apply" at bounding box center [582, 317] width 20 height 9
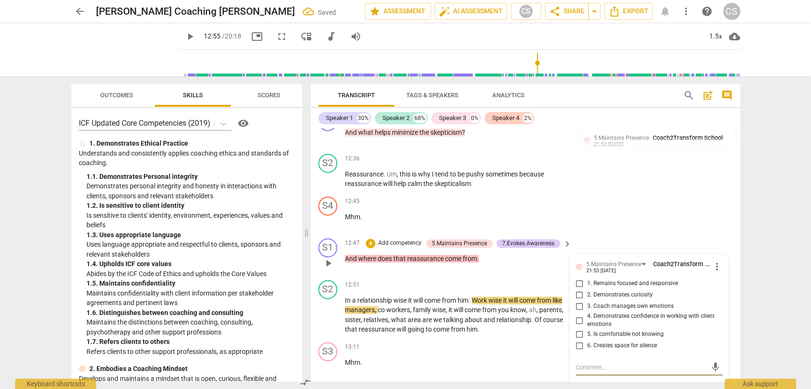
click at [578, 278] on input "1. Remains focused and responsive" at bounding box center [579, 283] width 15 height 11
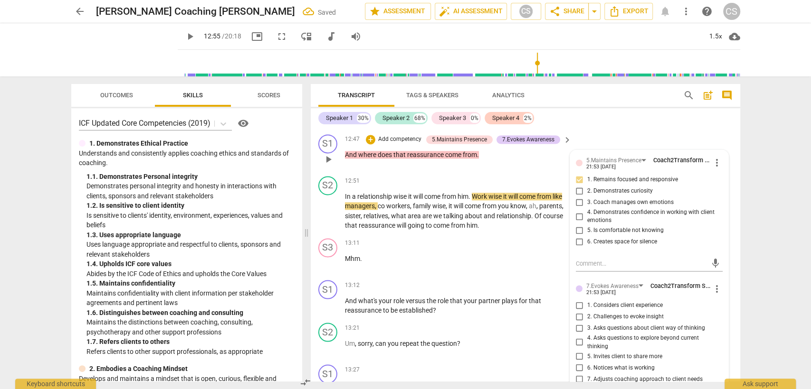
scroll to position [3492, 0]
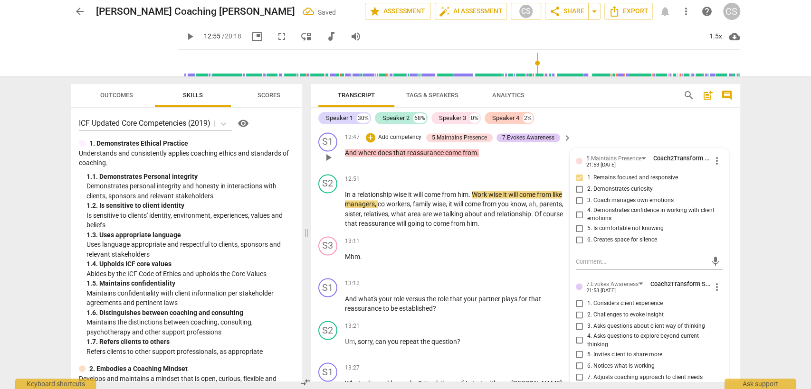
click at [575, 321] on input "3. Asks questions about client way of thinking" at bounding box center [579, 326] width 15 height 11
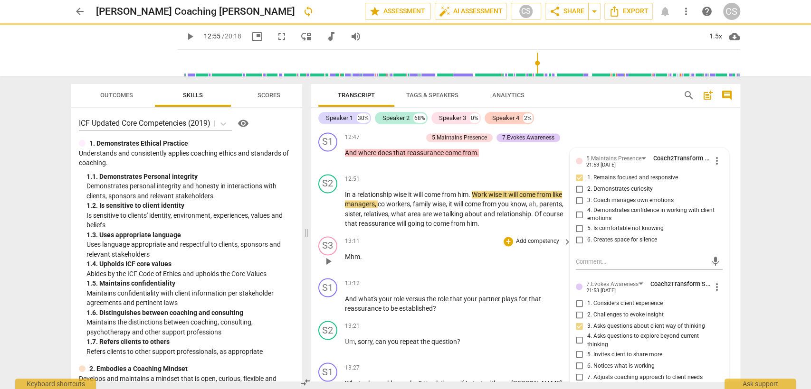
click at [396, 256] on div "13:11 + Add competency keyboard_arrow_right Mhm ." at bounding box center [459, 254] width 228 height 34
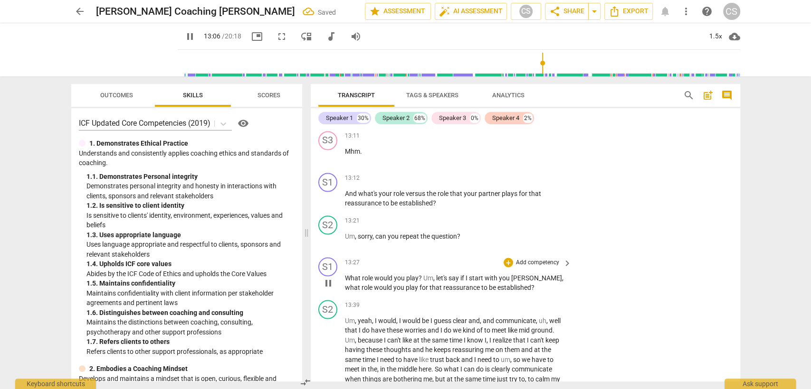
scroll to position [3545, 0]
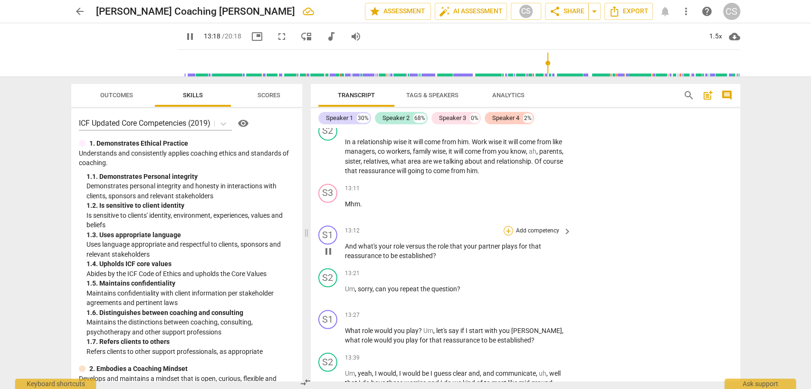
click at [507, 226] on div "+" at bounding box center [507, 230] width 9 height 9
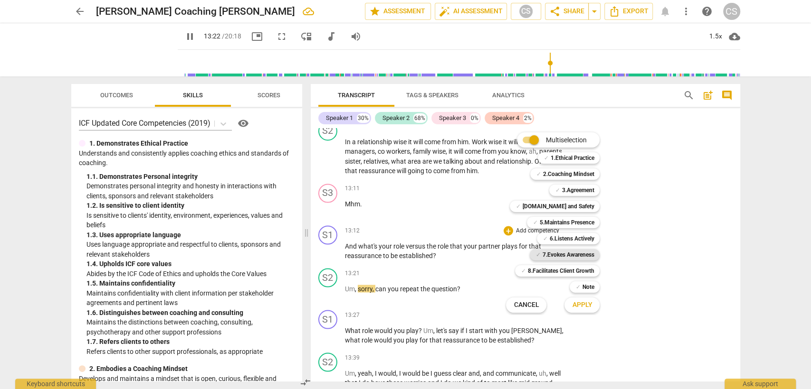
click at [546, 252] on b "7.Evokes Awareness" at bounding box center [568, 254] width 52 height 11
click at [587, 243] on b "6.Listens Actively" at bounding box center [571, 238] width 45 height 11
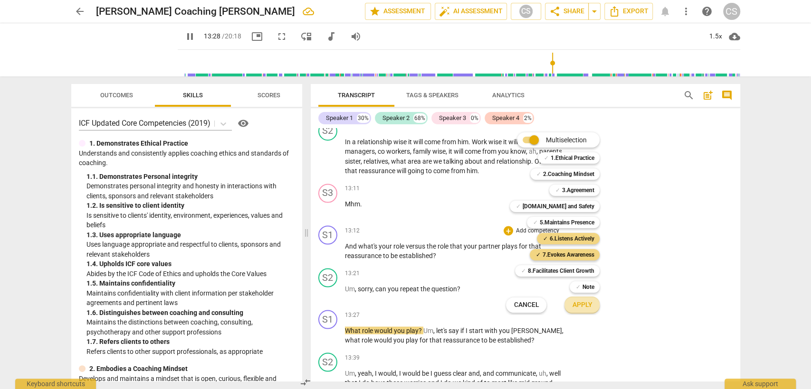
click at [591, 304] on span "Apply" at bounding box center [582, 305] width 20 height 9
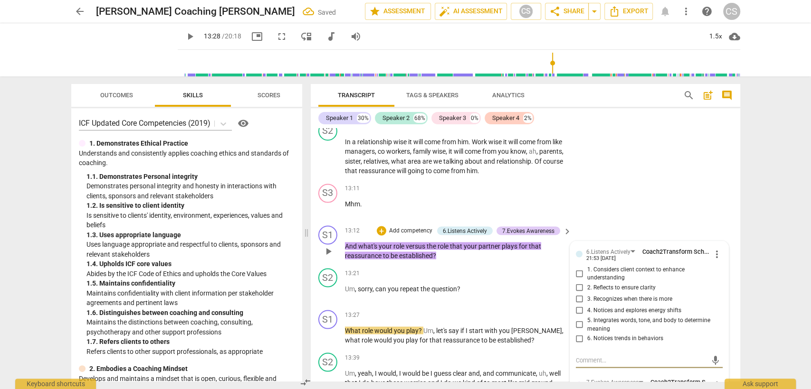
click at [576, 268] on input "1. Considers client context to enhance understanding" at bounding box center [579, 273] width 15 height 11
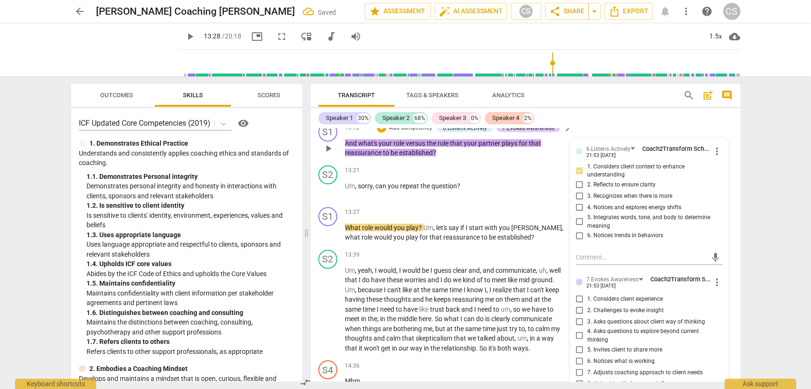
scroll to position [3650, 0]
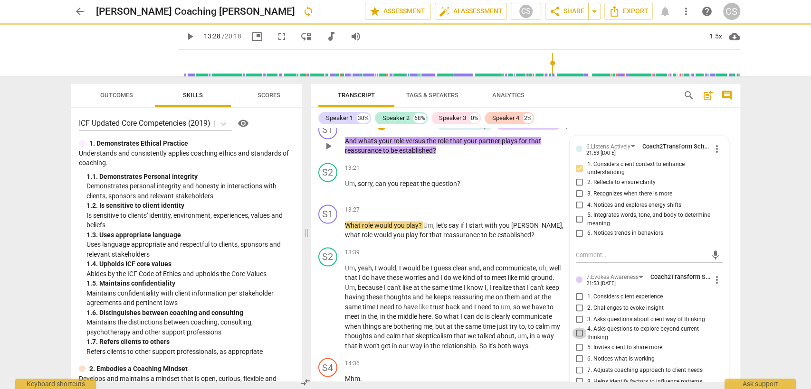
click at [575, 328] on input "4. Asks questions to explore beyond current thinking" at bounding box center [579, 333] width 15 height 11
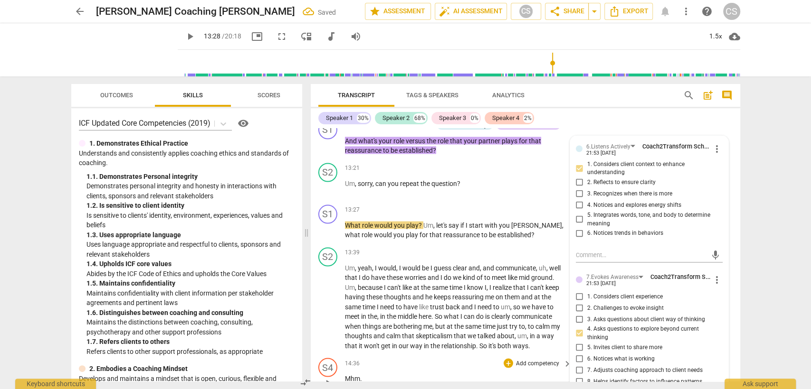
click at [474, 362] on div "14:36 + Add competency keyboard_arrow_right Mhm ." at bounding box center [459, 375] width 228 height 34
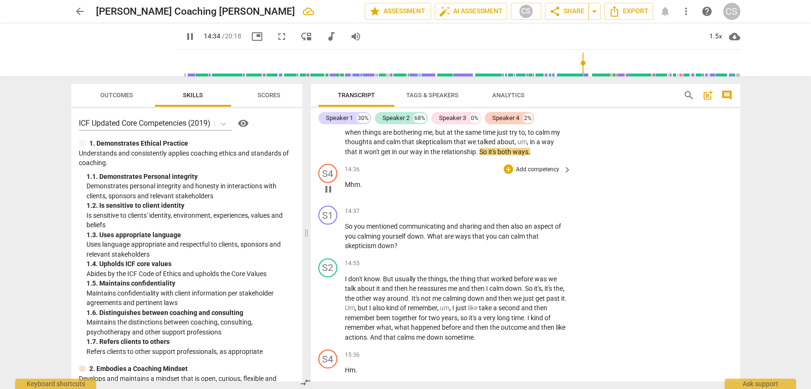
scroll to position [3861, 0]
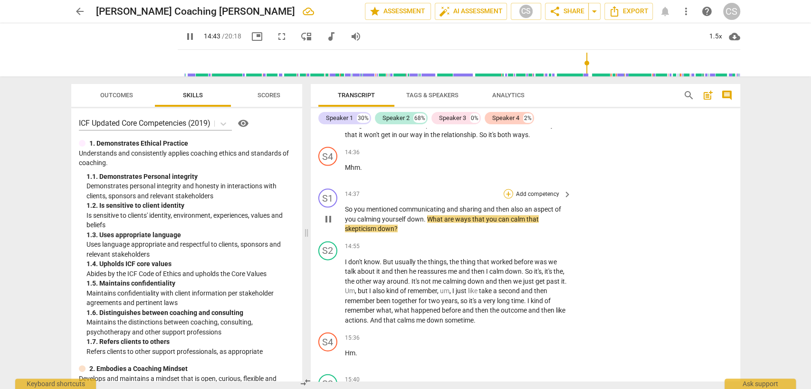
click at [509, 190] on div "+" at bounding box center [507, 194] width 9 height 9
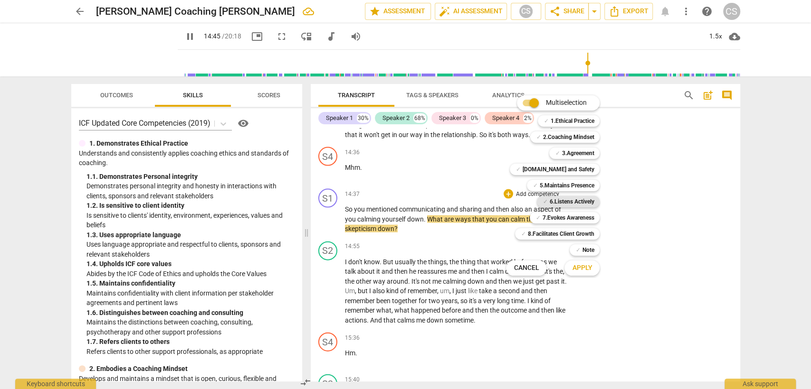
click at [560, 204] on b "6.Listens Actively" at bounding box center [571, 201] width 45 height 11
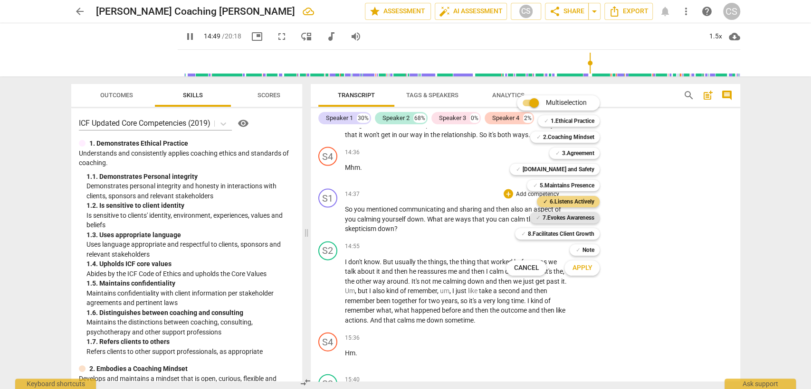
click at [577, 218] on b "7.Evokes Awareness" at bounding box center [568, 217] width 52 height 11
click at [572, 273] on span "Apply" at bounding box center [582, 268] width 20 height 9
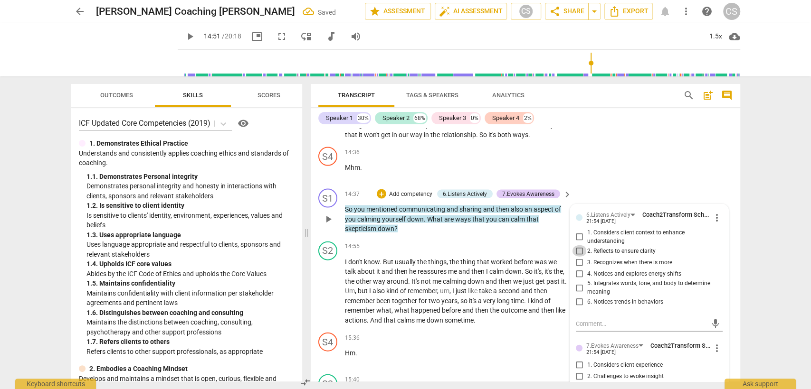
click at [579, 246] on input "2. Reflects to ensure clarity" at bounding box center [579, 251] width 15 height 11
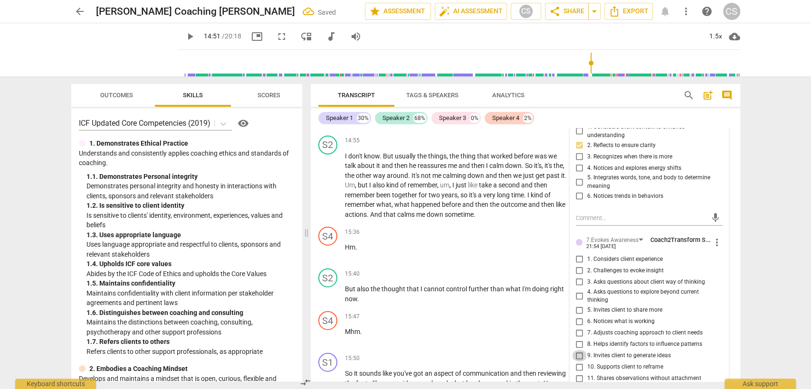
click at [579, 351] on input "9. Invites client to generate ideas" at bounding box center [579, 356] width 15 height 11
click at [460, 327] on p "Mhm ." at bounding box center [456, 332] width 222 height 10
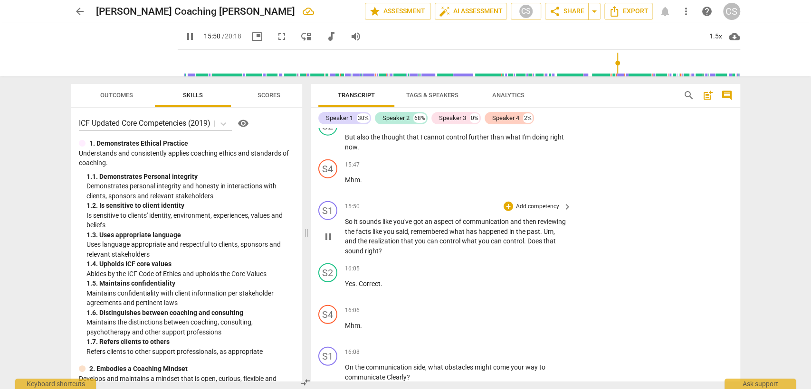
scroll to position [4125, 0]
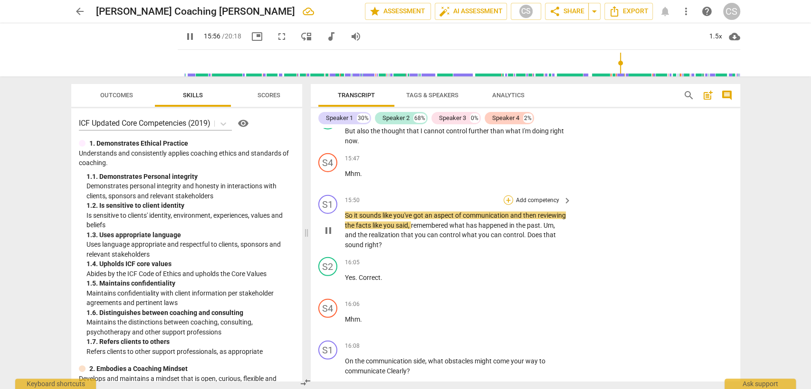
click at [505, 196] on div "+" at bounding box center [507, 200] width 9 height 9
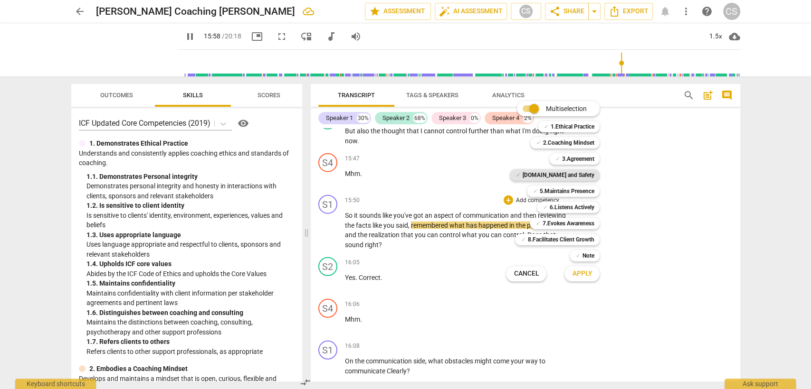
click at [565, 173] on b "[DOMAIN_NAME] and Safety" at bounding box center [558, 175] width 72 height 11
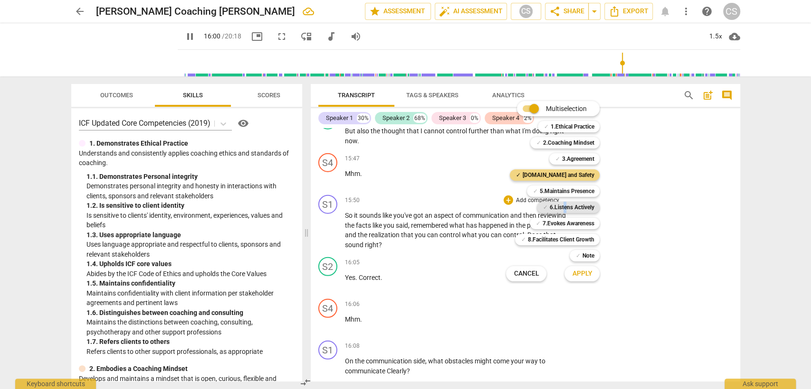
click at [564, 209] on b "6.Listens Actively" at bounding box center [571, 207] width 45 height 11
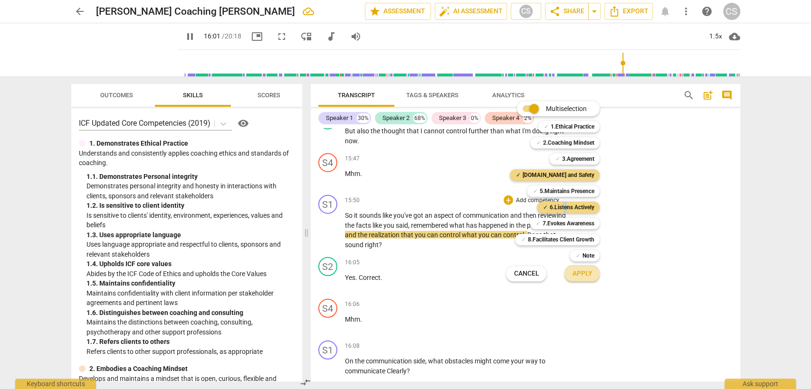
click at [585, 275] on span "Apply" at bounding box center [582, 273] width 20 height 9
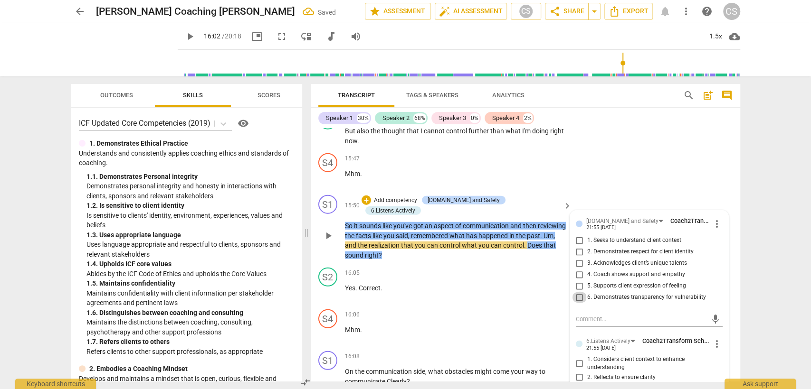
click at [575, 292] on input "6. Demonstrates transparency for vulnerability" at bounding box center [579, 297] width 15 height 11
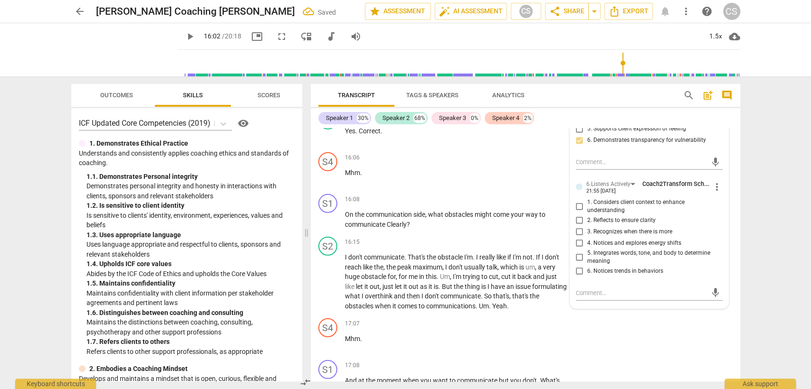
scroll to position [4283, 0]
click at [577, 214] on input "2. Reflects to ensure clarity" at bounding box center [579, 219] width 15 height 11
click at [489, 232] on div "S2 play_arrow pause 16:15 + Add competency keyboard_arrow_right I don't communi…" at bounding box center [525, 273] width 429 height 82
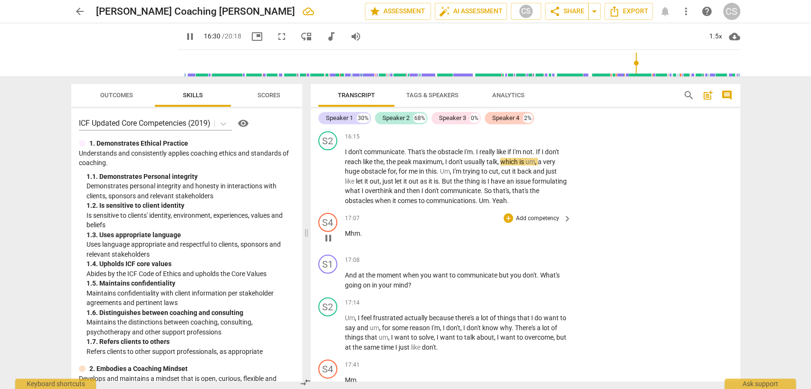
scroll to position [4282, 0]
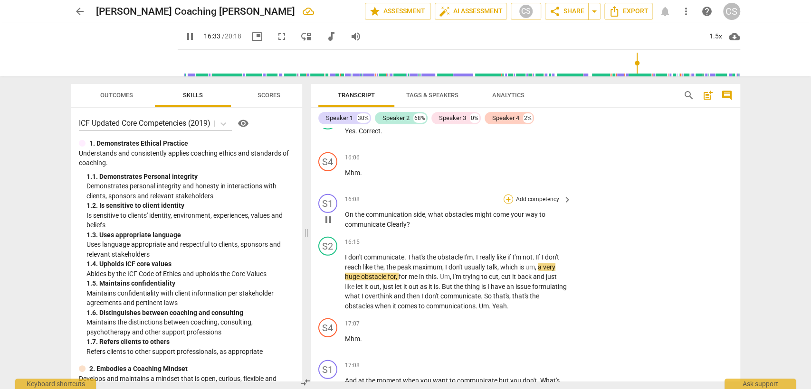
click at [509, 195] on div "+" at bounding box center [507, 199] width 9 height 9
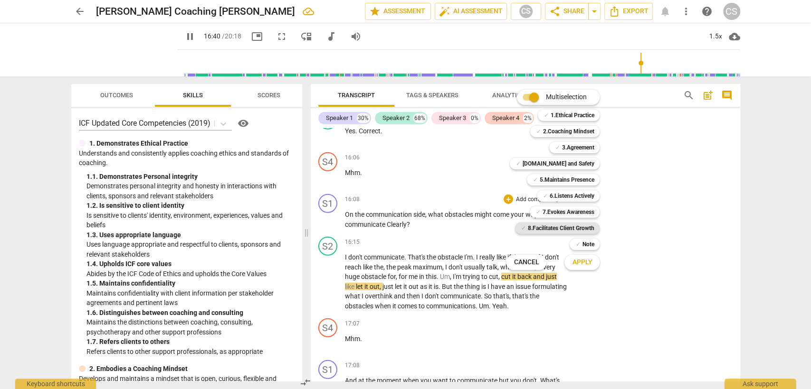
click at [552, 224] on b "8.Facilitates Client Growth" at bounding box center [560, 228] width 66 height 11
click at [591, 266] on span "Apply" at bounding box center [582, 262] width 20 height 9
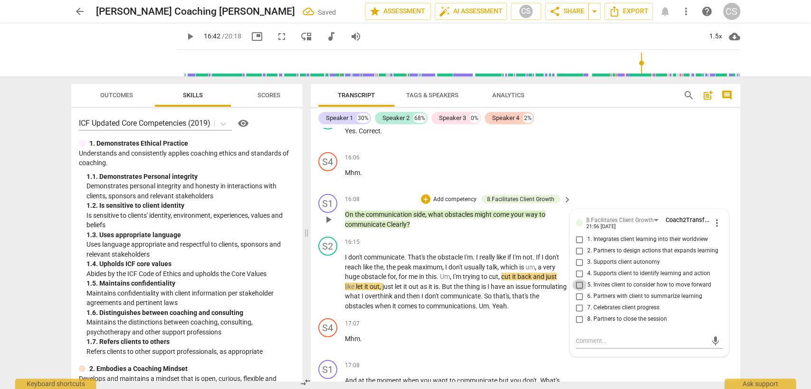
click at [575, 280] on input "5. Invites client to consider how to move forward" at bounding box center [579, 285] width 15 height 11
click at [456, 237] on div "16:15 + Add competency keyboard_arrow_right" at bounding box center [459, 242] width 228 height 10
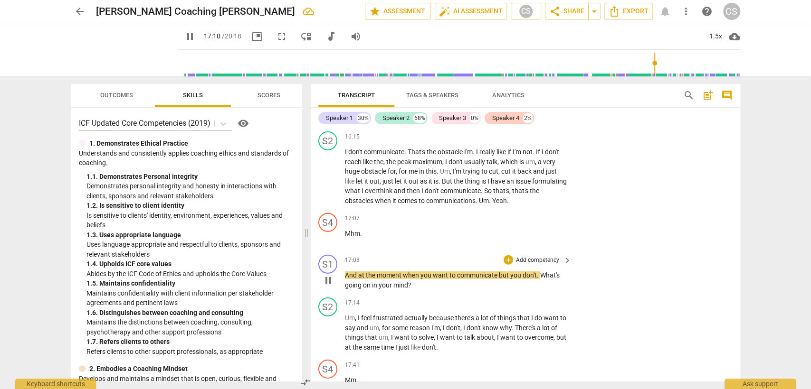
scroll to position [4441, 0]
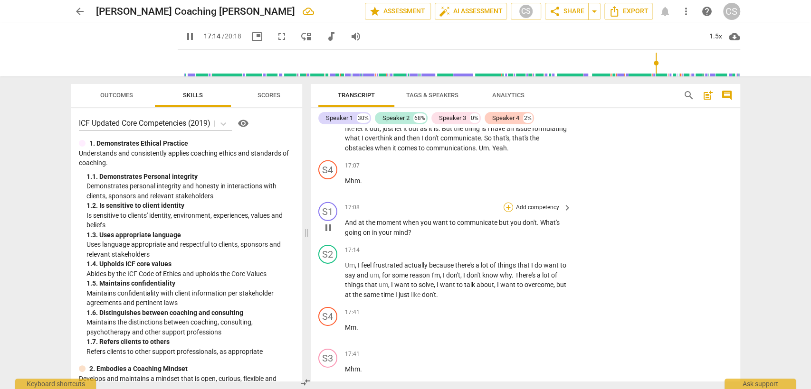
click at [508, 203] on div "+" at bounding box center [507, 207] width 9 height 9
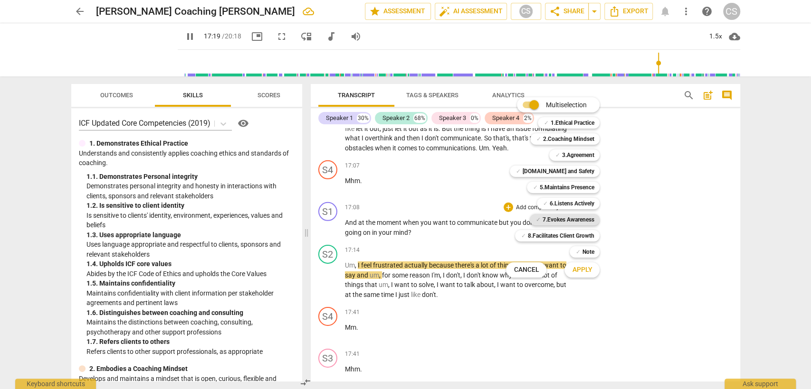
click at [551, 215] on b "7.Evokes Awareness" at bounding box center [568, 219] width 52 height 11
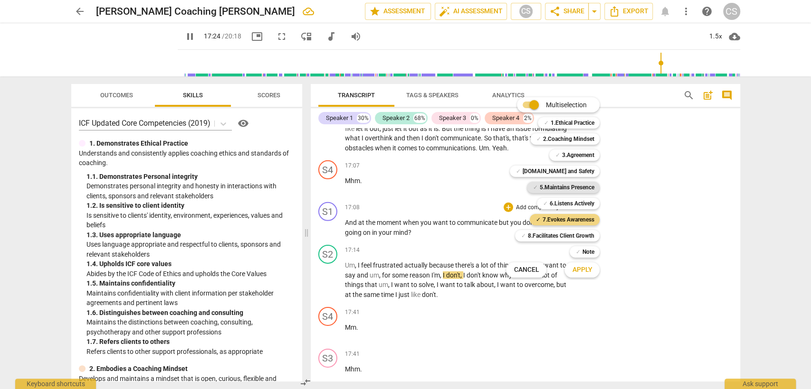
click at [589, 185] on b "5.Maintains Presence" at bounding box center [566, 187] width 55 height 11
click at [574, 206] on b "6.Listens Actively" at bounding box center [571, 203] width 45 height 11
click at [585, 275] on button "Apply" at bounding box center [581, 270] width 35 height 17
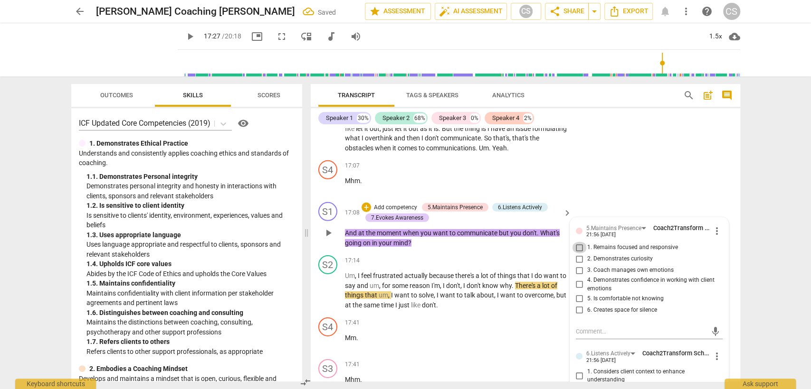
click at [578, 242] on input "1. Remains focused and responsive" at bounding box center [579, 247] width 15 height 11
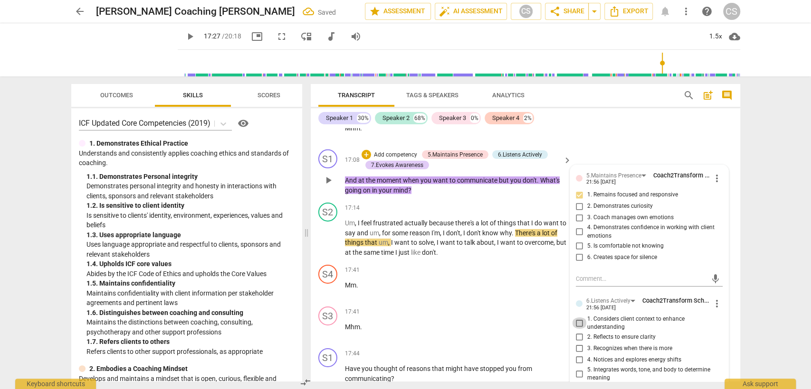
click at [578, 318] on input "1. Considers client context to enhance understanding" at bounding box center [579, 323] width 15 height 11
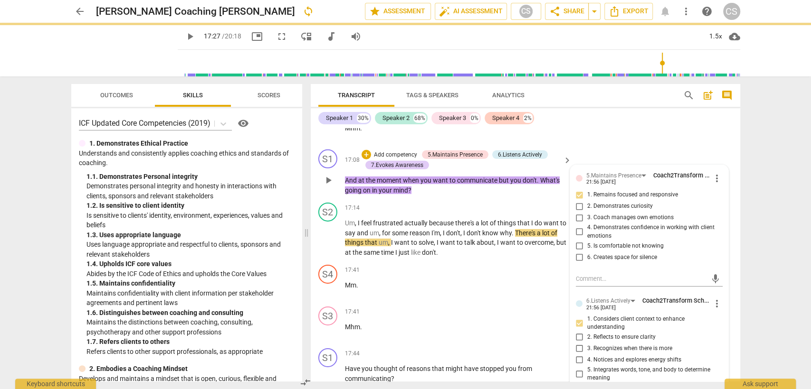
scroll to position [4651, 0]
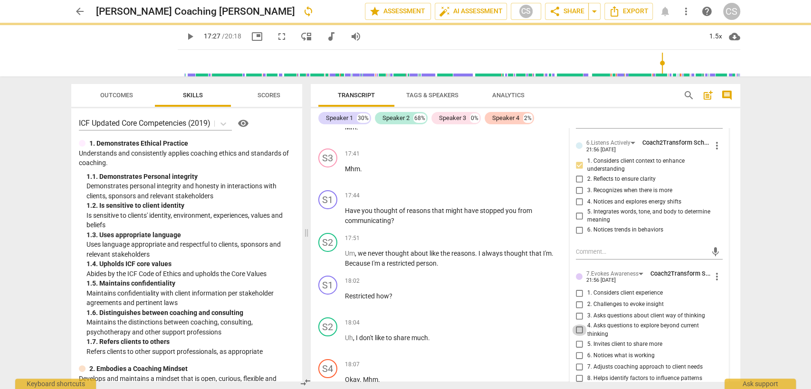
click at [578, 325] on input "4. Asks questions to explore beyond current thinking" at bounding box center [579, 330] width 15 height 11
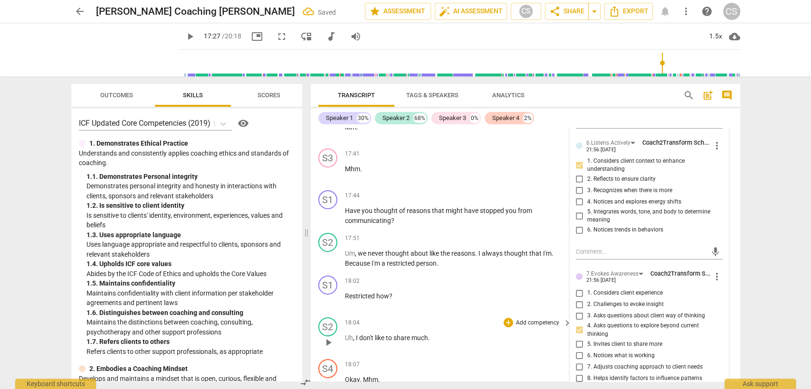
click at [519, 333] on p "Uh , I don't like to share much ." at bounding box center [456, 338] width 222 height 10
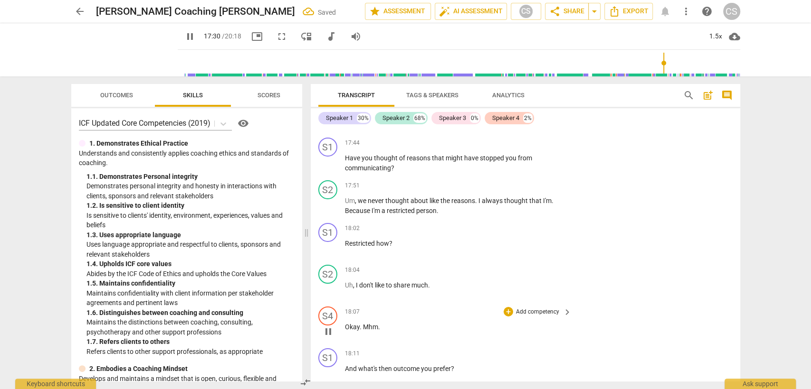
scroll to position [4599, 0]
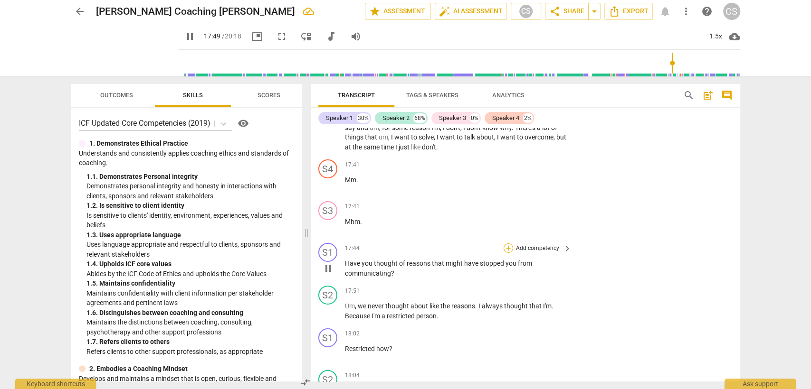
click at [506, 244] on div "+" at bounding box center [507, 248] width 9 height 9
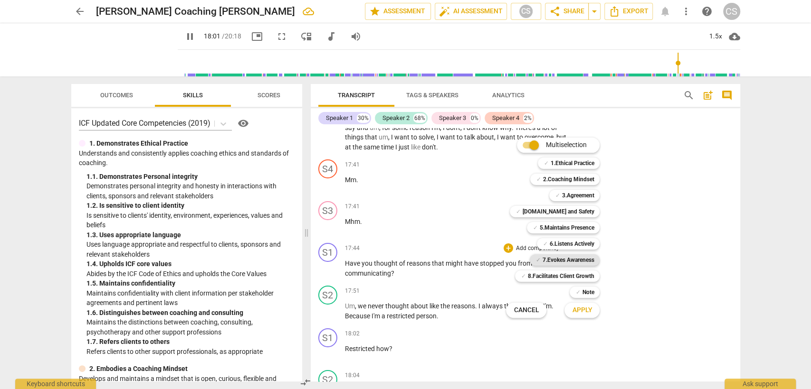
click at [578, 257] on b "7.Evokes Awareness" at bounding box center [568, 260] width 52 height 11
click at [572, 308] on span "Apply" at bounding box center [582, 310] width 20 height 9
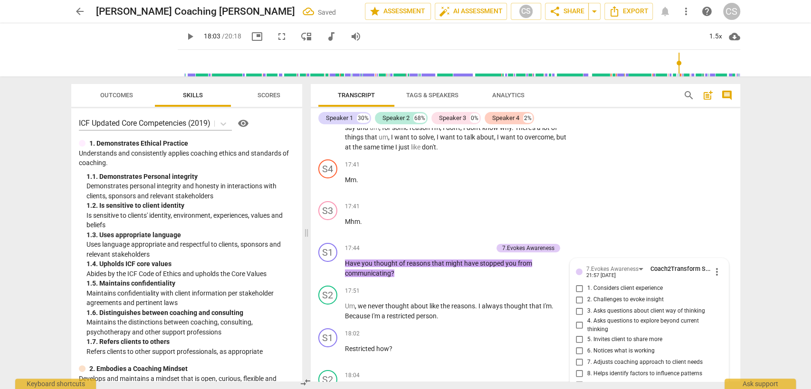
scroll to position [4754, 0]
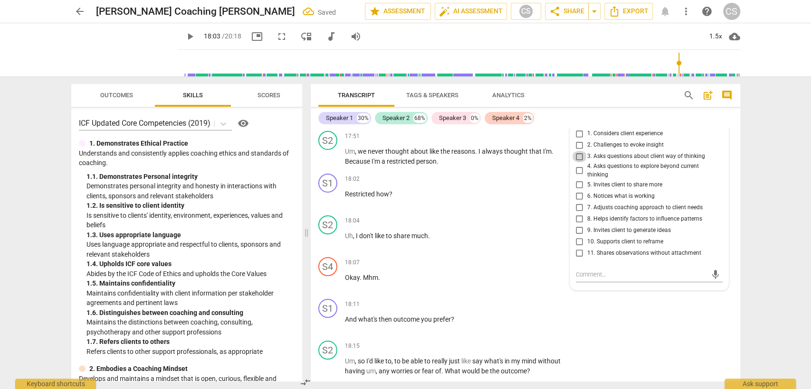
click at [580, 151] on input "3. Asks questions about client way of thinking" at bounding box center [579, 156] width 15 height 11
click at [579, 270] on textarea at bounding box center [642, 274] width 132 height 9
click at [710, 270] on span "send" at bounding box center [715, 275] width 10 height 10
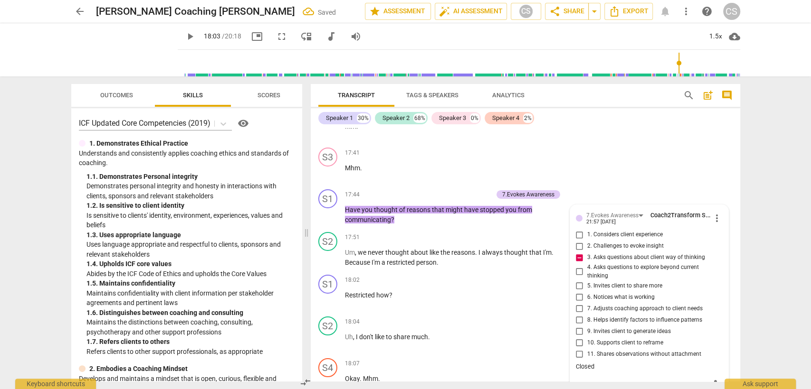
scroll to position [4648, 0]
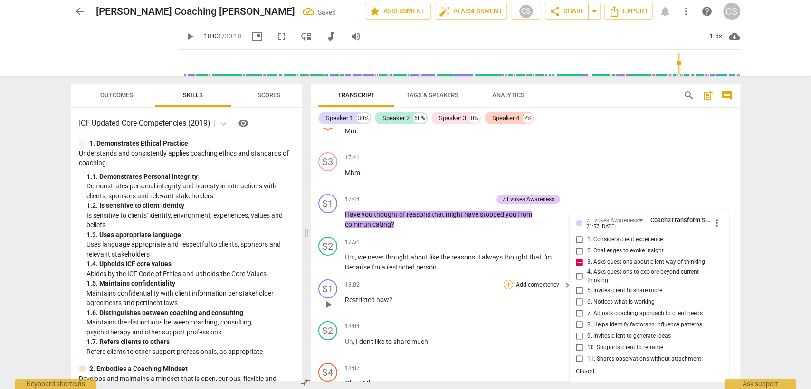
click at [504, 280] on div "+" at bounding box center [507, 284] width 9 height 9
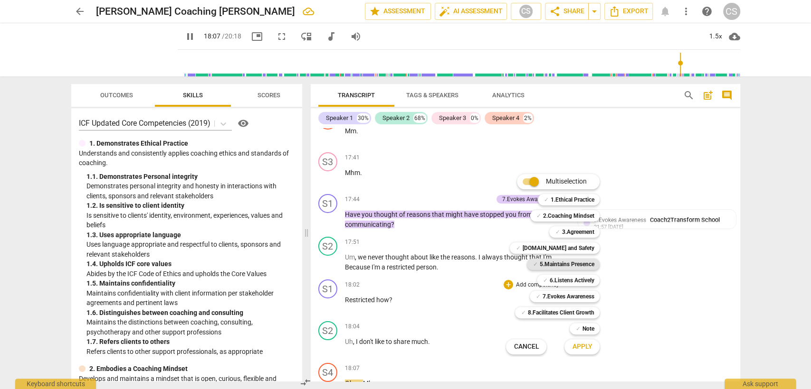
click at [570, 263] on b "5.Maintains Presence" at bounding box center [566, 264] width 55 height 11
click at [568, 280] on b "6.Listens Actively" at bounding box center [571, 280] width 45 height 11
click at [579, 353] on button "Apply" at bounding box center [581, 347] width 35 height 17
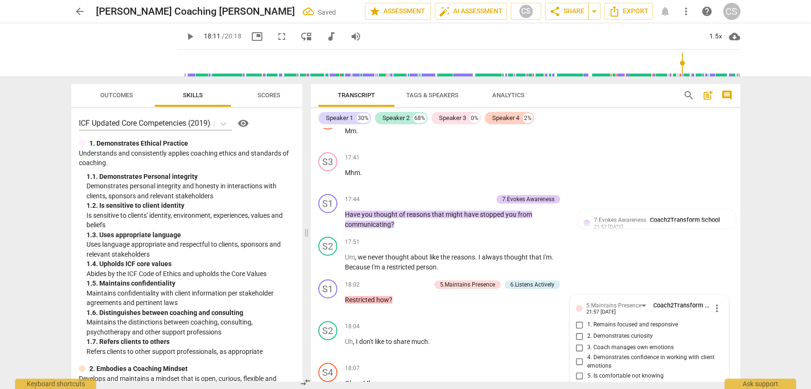
scroll to position [4782, 0]
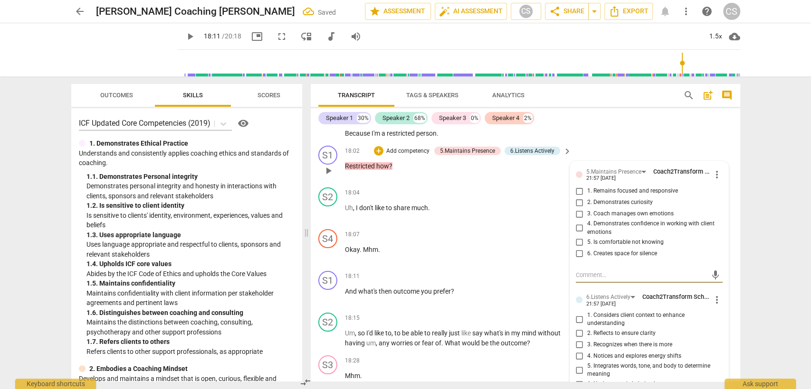
click at [578, 314] on input "1. Considers client context to enhance understanding" at bounding box center [579, 319] width 15 height 11
click at [575, 186] on input "1. Remains focused and responsive" at bounding box center [579, 191] width 15 height 11
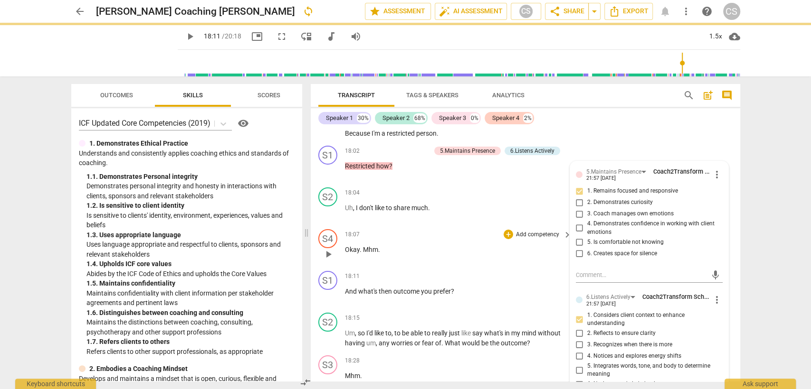
click at [478, 240] on div "18:07 + Add competency keyboard_arrow_right Okay . Mhm ." at bounding box center [459, 246] width 228 height 34
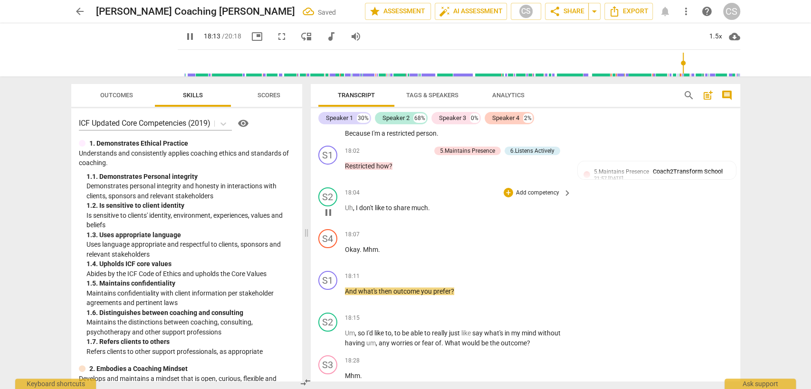
scroll to position [4834, 0]
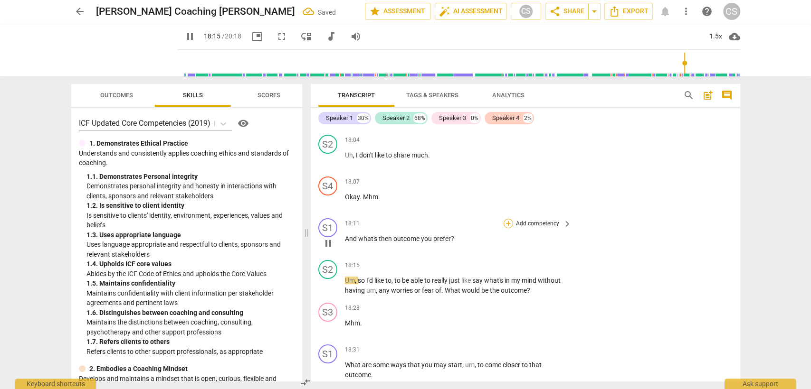
click at [506, 219] on div "+" at bounding box center [507, 223] width 9 height 9
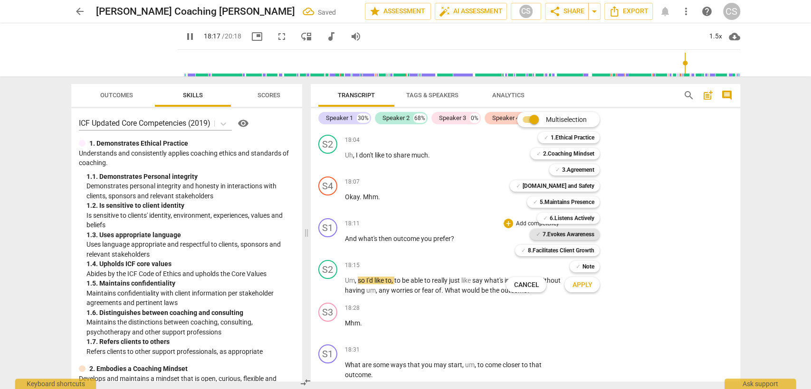
click at [549, 233] on b "7.Evokes Awareness" at bounding box center [568, 234] width 52 height 11
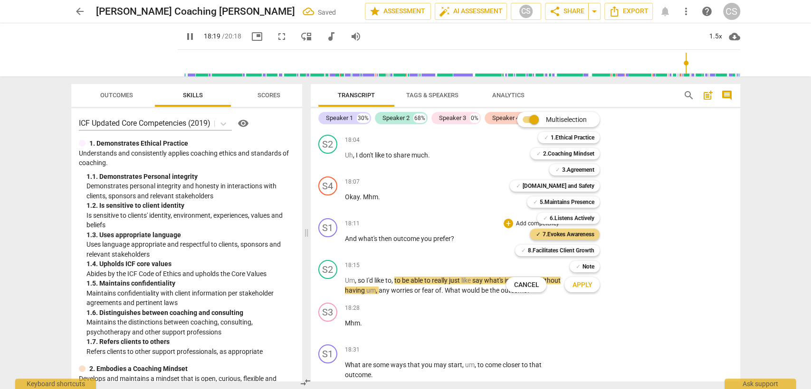
click at [581, 294] on div "Apply x" at bounding box center [586, 285] width 53 height 20
click at [581, 285] on span "Apply" at bounding box center [582, 285] width 20 height 9
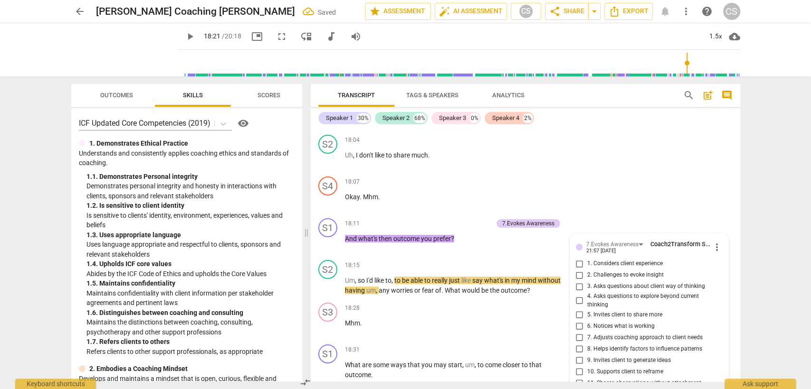
scroll to position [4841, 0]
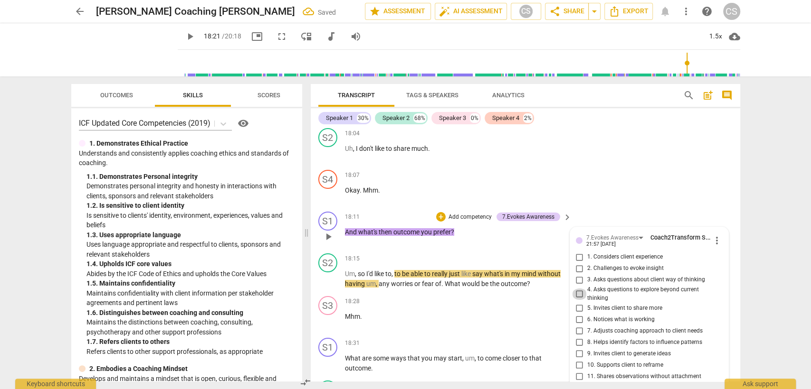
click at [581, 289] on input "4. Asks questions to explore beyond current thinking" at bounding box center [579, 294] width 15 height 11
click at [483, 312] on p "Mhm ." at bounding box center [456, 317] width 222 height 10
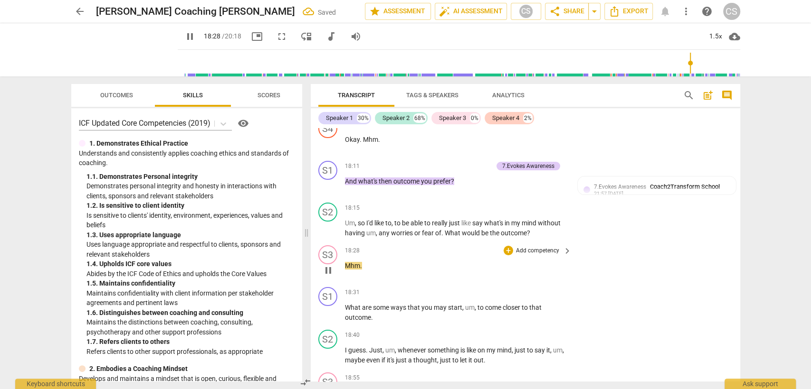
scroll to position [4894, 0]
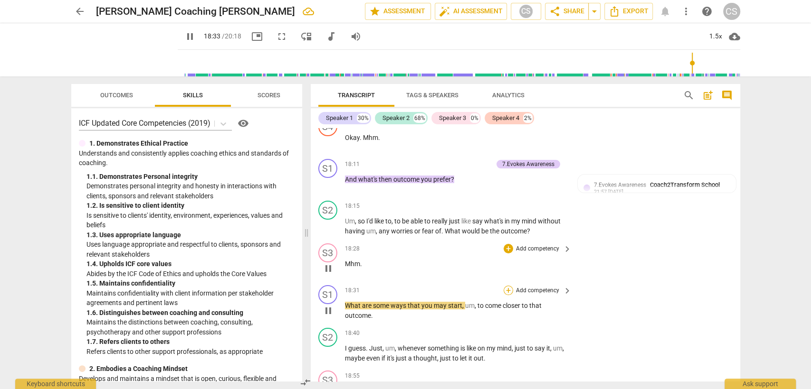
click at [505, 286] on div "+" at bounding box center [507, 290] width 9 height 9
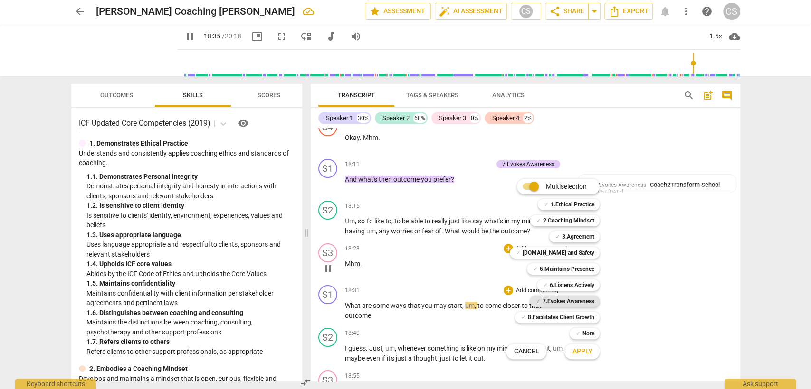
click at [563, 296] on b "7.Evokes Awareness" at bounding box center [568, 301] width 52 height 11
click at [575, 354] on span "Apply" at bounding box center [582, 351] width 20 height 9
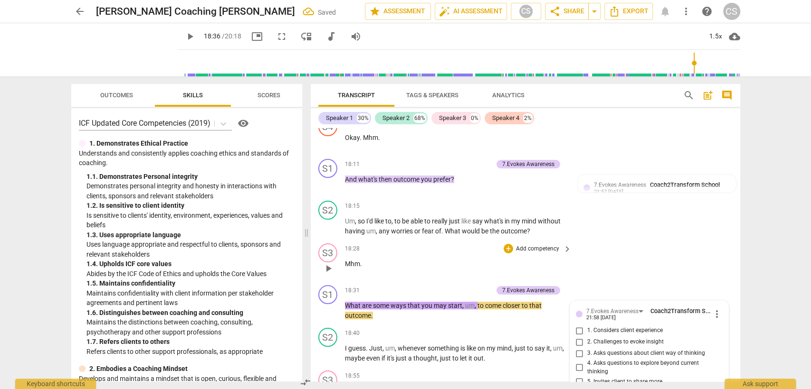
scroll to position [5089, 0]
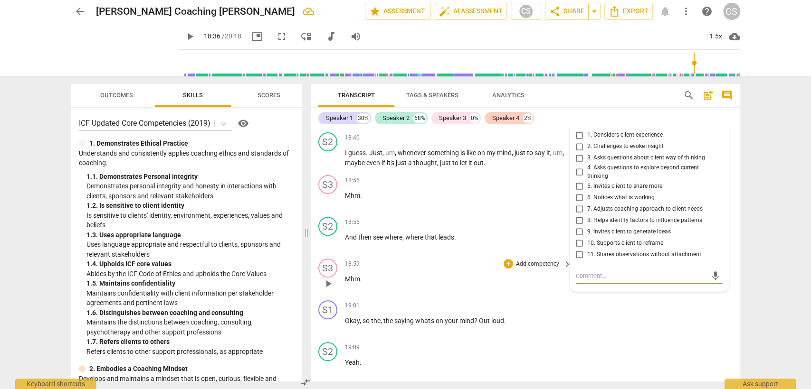
click at [479, 275] on p "Mhm ." at bounding box center [456, 280] width 222 height 10
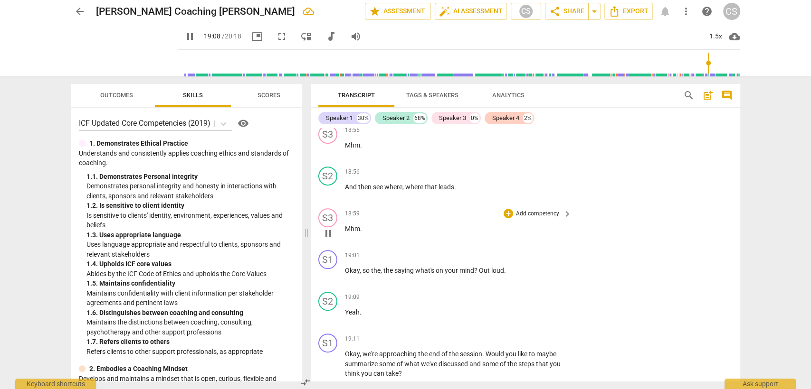
scroll to position [5142, 0]
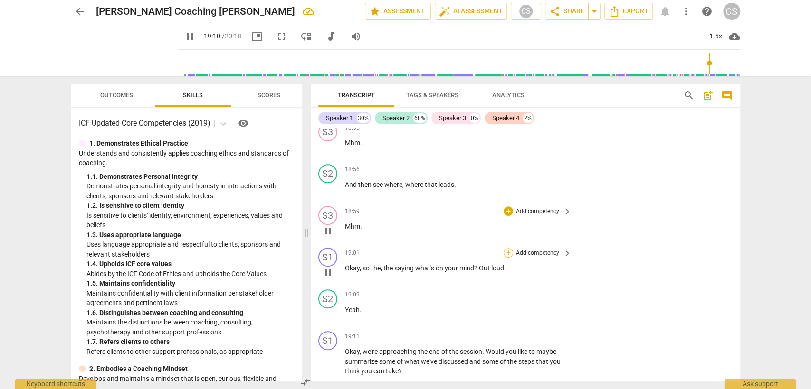
click at [509, 248] on div "+" at bounding box center [507, 252] width 9 height 9
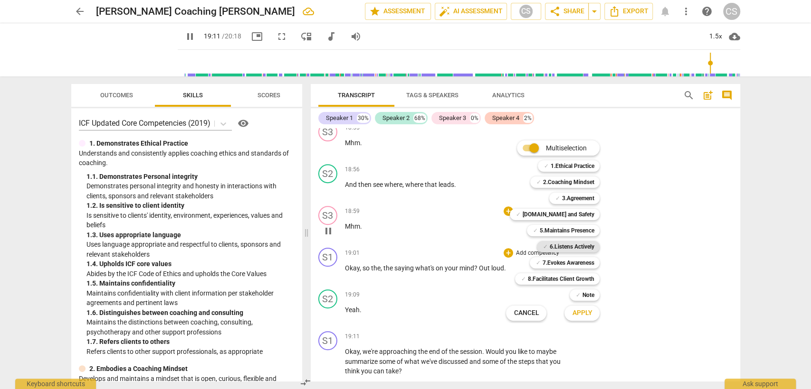
click at [591, 245] on b "6.Listens Actively" at bounding box center [571, 246] width 45 height 11
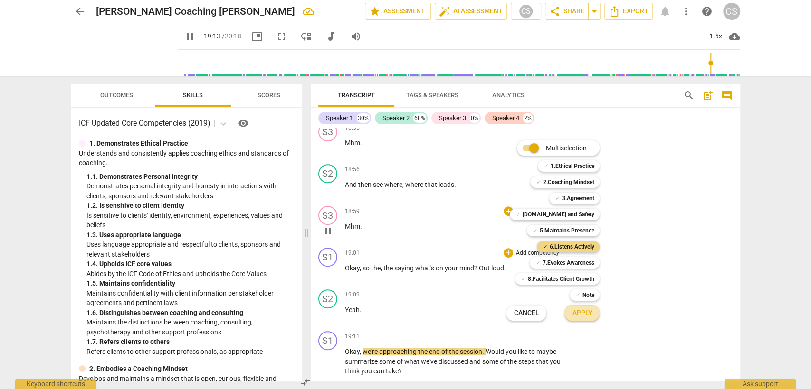
click at [589, 315] on span "Apply" at bounding box center [582, 313] width 20 height 9
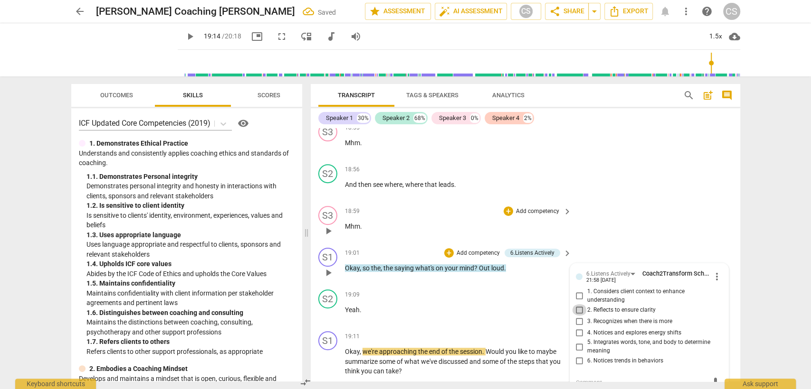
click at [577, 304] on input "2. Reflects to ensure clarity" at bounding box center [579, 309] width 15 height 11
click at [498, 301] on div "19:09 + Add competency keyboard_arrow_right Yeah ." at bounding box center [459, 307] width 228 height 34
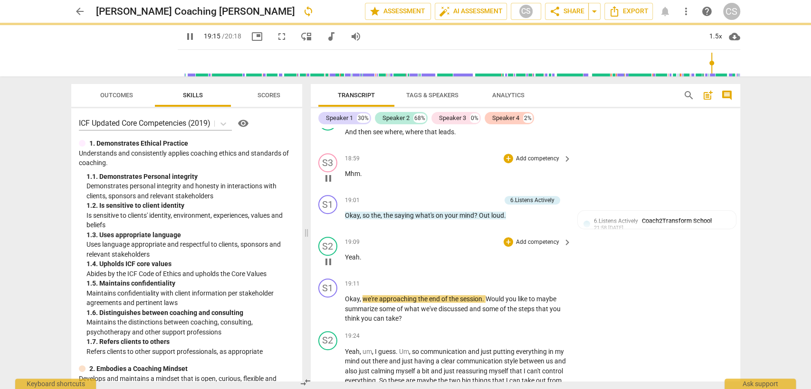
scroll to position [5248, 0]
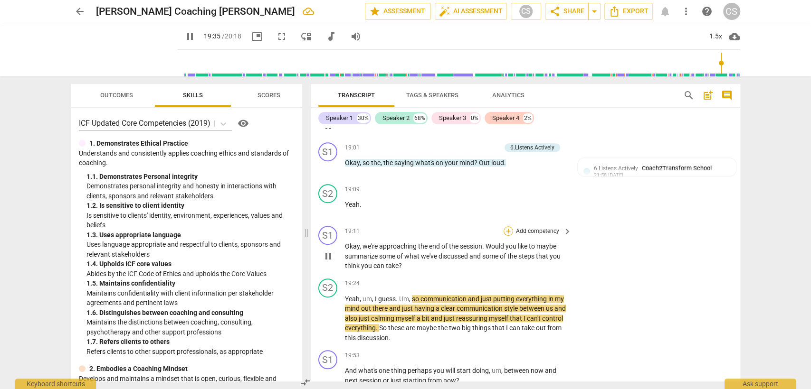
click at [511, 227] on div "+" at bounding box center [507, 231] width 9 height 9
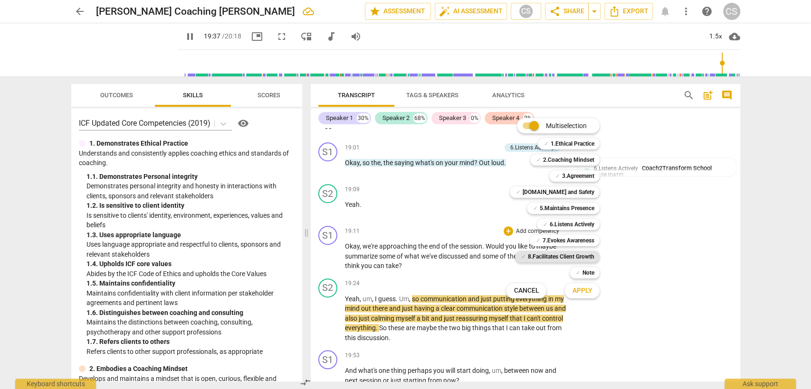
click at [566, 258] on b "8.Facilitates Client Growth" at bounding box center [560, 256] width 66 height 11
click at [572, 293] on span "Apply" at bounding box center [582, 290] width 20 height 9
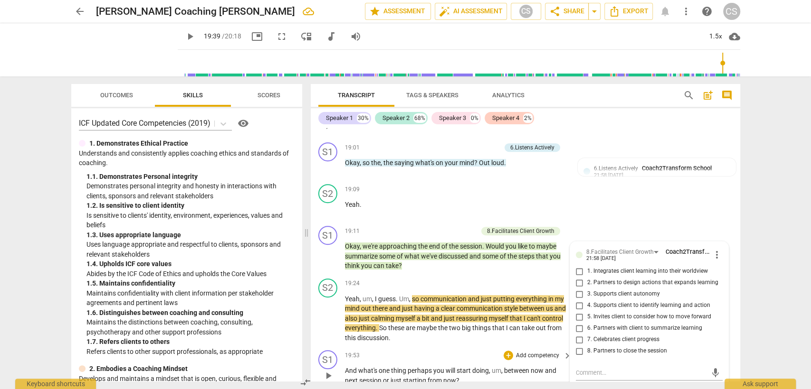
click at [414, 351] on div "19:53 + Add competency keyboard_arrow_right" at bounding box center [459, 356] width 228 height 10
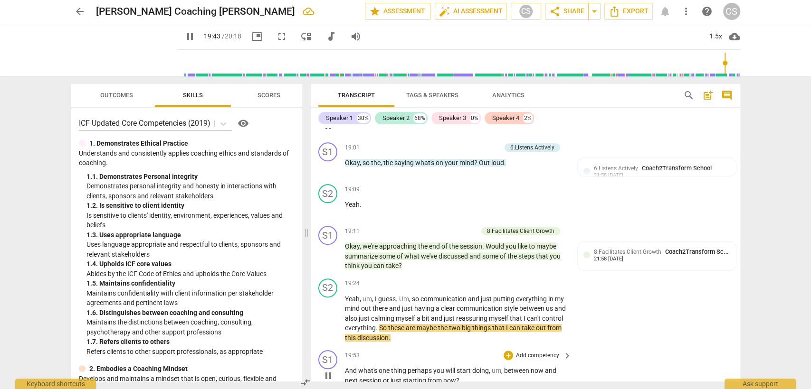
scroll to position [5301, 0]
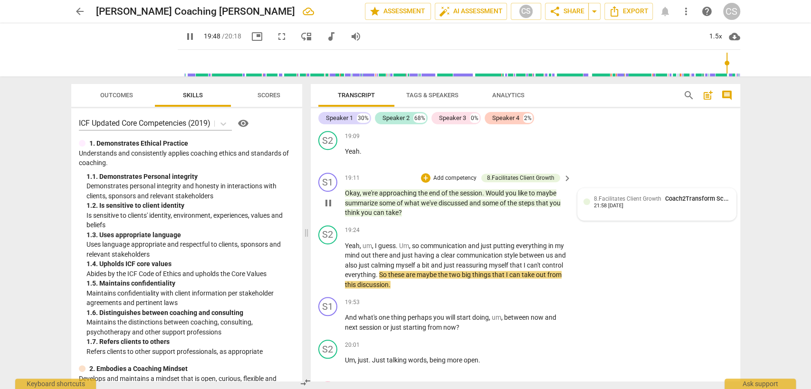
click at [661, 194] on div "8.Facilitates Client Growth Coach2Transform School 21:58 [DATE]" at bounding box center [656, 204] width 147 height 20
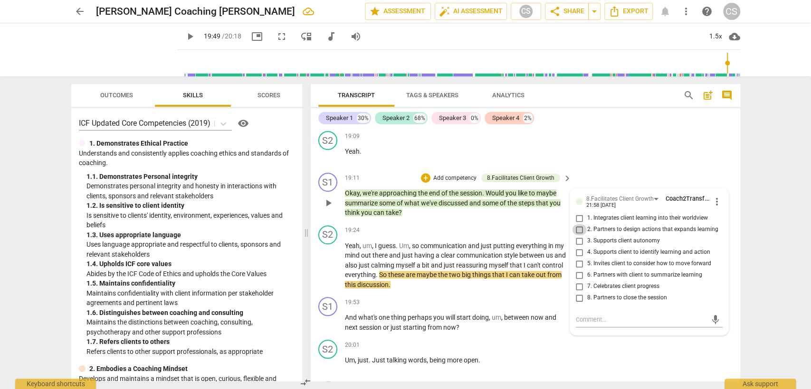
drag, startPoint x: 573, startPoint y: 206, endPoint x: 574, endPoint y: 212, distance: 5.7
click at [573, 224] on input "2. Partners to design actions that expands learning" at bounding box center [579, 229] width 15 height 11
click at [576, 213] on input "1. Integrates client learning into their worldview" at bounding box center [579, 218] width 15 height 11
click at [484, 226] on div "19:24 + Add competency keyboard_arrow_right" at bounding box center [459, 231] width 228 height 10
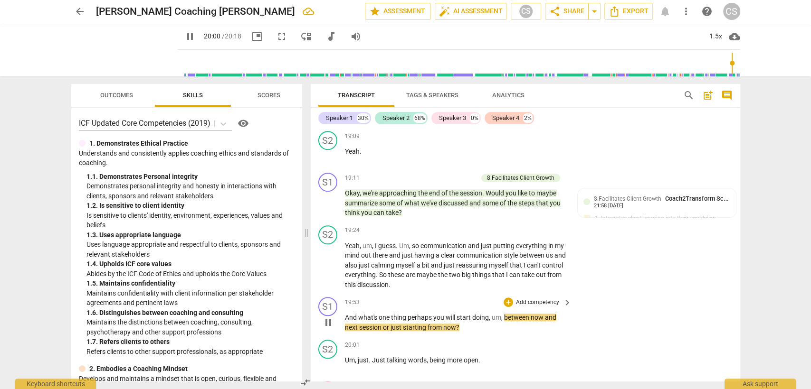
click at [509, 294] on div "S1 play_arrow pause 19:53 + Add competency keyboard_arrow_right And what's one …" at bounding box center [525, 315] width 429 height 43
click at [509, 298] on div "+" at bounding box center [507, 302] width 9 height 9
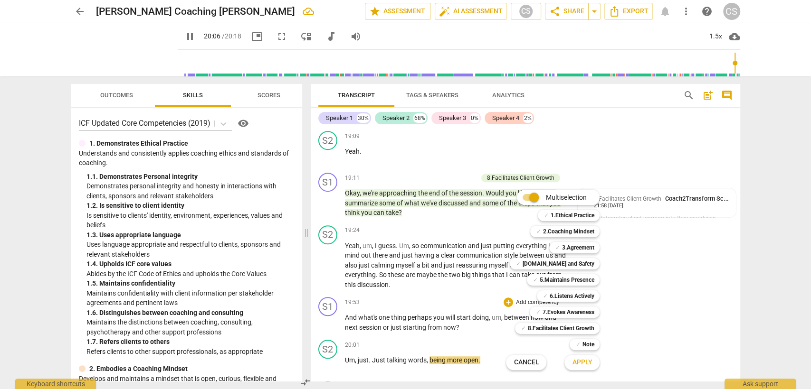
drag, startPoint x: 565, startPoint y: 325, endPoint x: 582, endPoint y: 360, distance: 38.7
click at [565, 327] on b "8.Facilitates Client Growth" at bounding box center [560, 328] width 66 height 11
click at [585, 361] on span "Apply" at bounding box center [582, 362] width 20 height 9
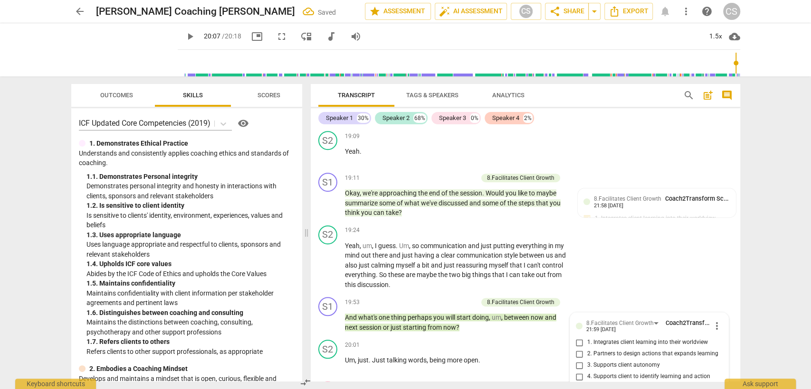
scroll to position [5468, 0]
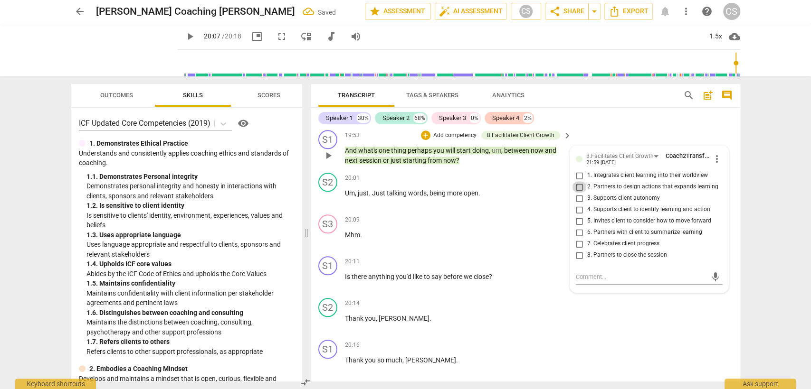
click at [577, 181] on input "2. Partners to design actions that expands learning" at bounding box center [579, 186] width 15 height 11
click at [456, 221] on div "20:09 + Add competency keyboard_arrow_right Mhm ." at bounding box center [459, 232] width 228 height 34
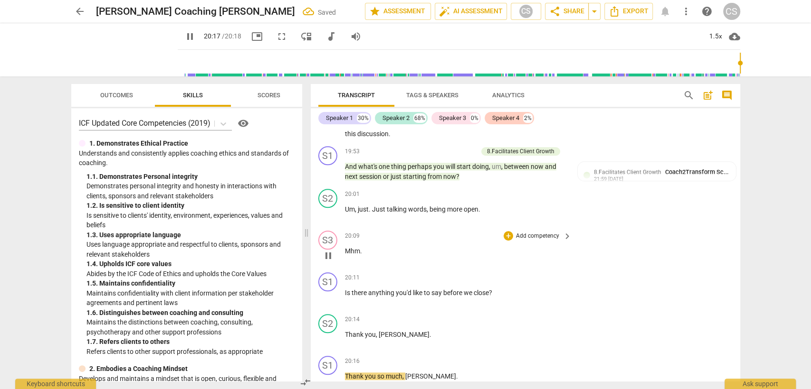
scroll to position [5476, 0]
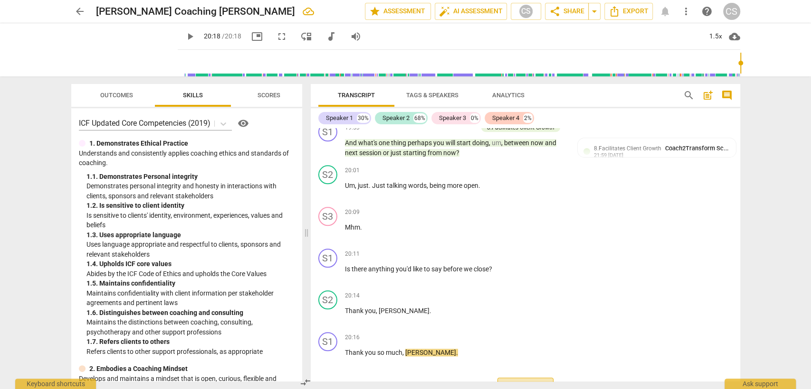
click at [518, 382] on span "Export" at bounding box center [525, 387] width 40 height 11
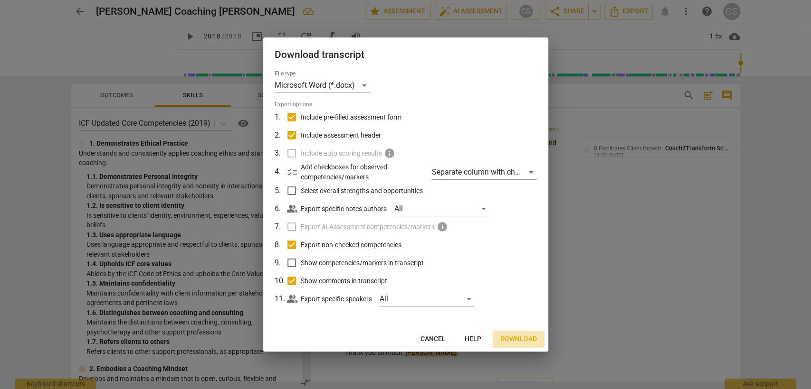
click at [515, 340] on span "Download" at bounding box center [518, 339] width 37 height 9
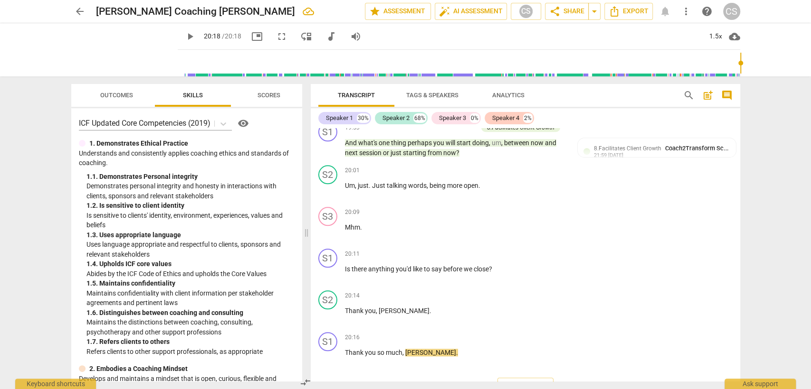
click at [81, 10] on span "arrow_back" at bounding box center [79, 11] width 11 height 11
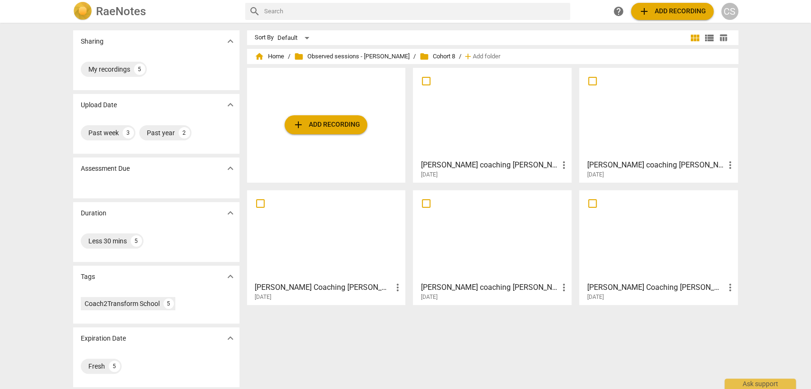
click at [622, 144] on div at bounding box center [658, 113] width 152 height 84
